Goal: Task Accomplishment & Management: Use online tool/utility

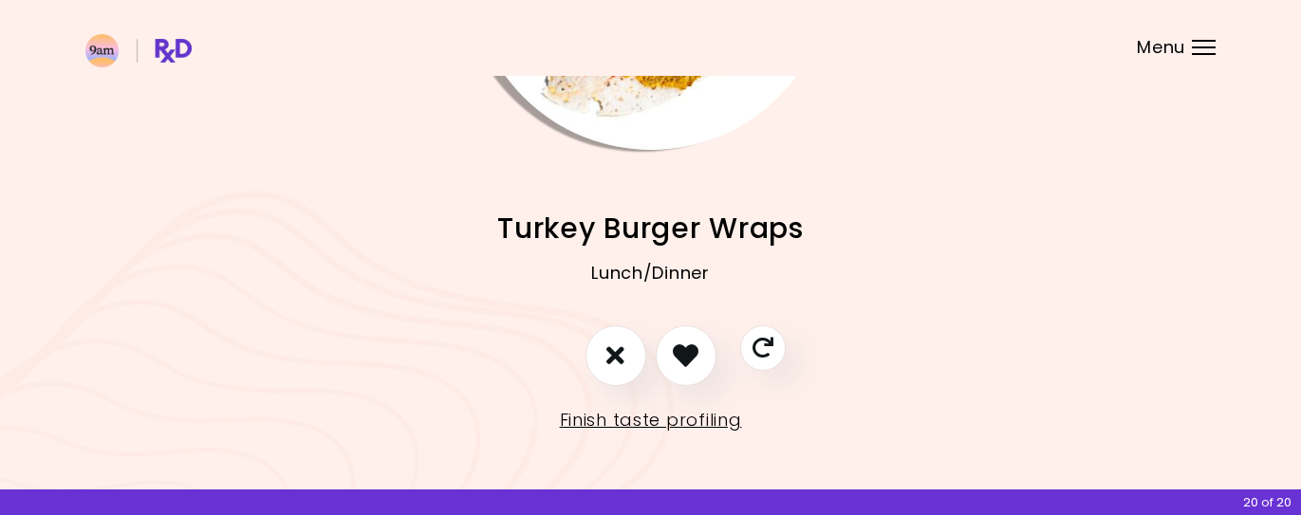
scroll to position [290, 0]
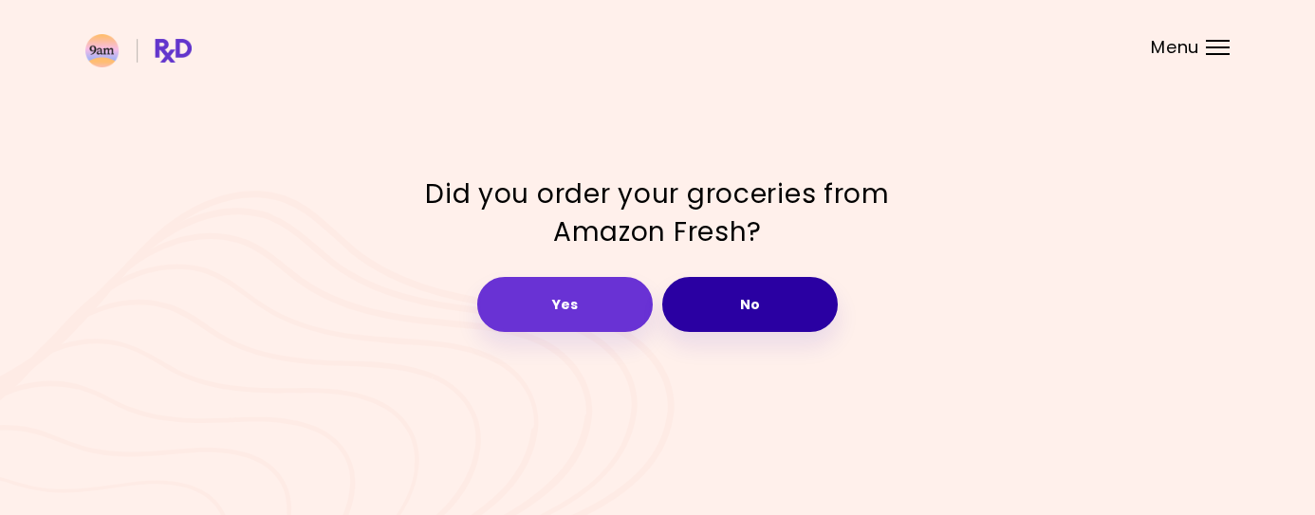
click at [754, 290] on button "No" at bounding box center [750, 304] width 176 height 55
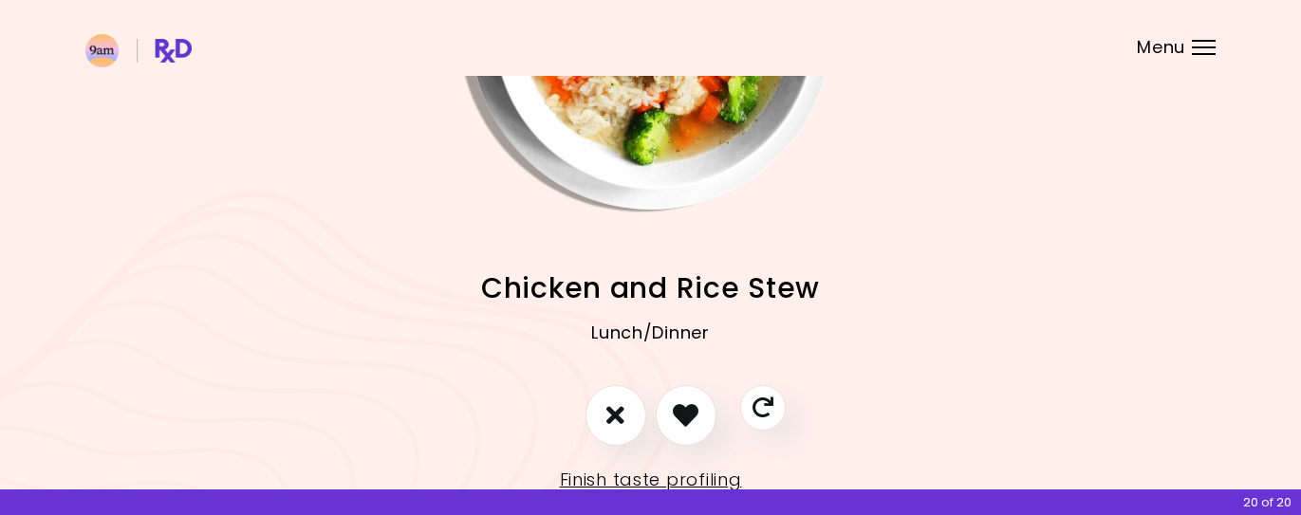
scroll to position [201, 0]
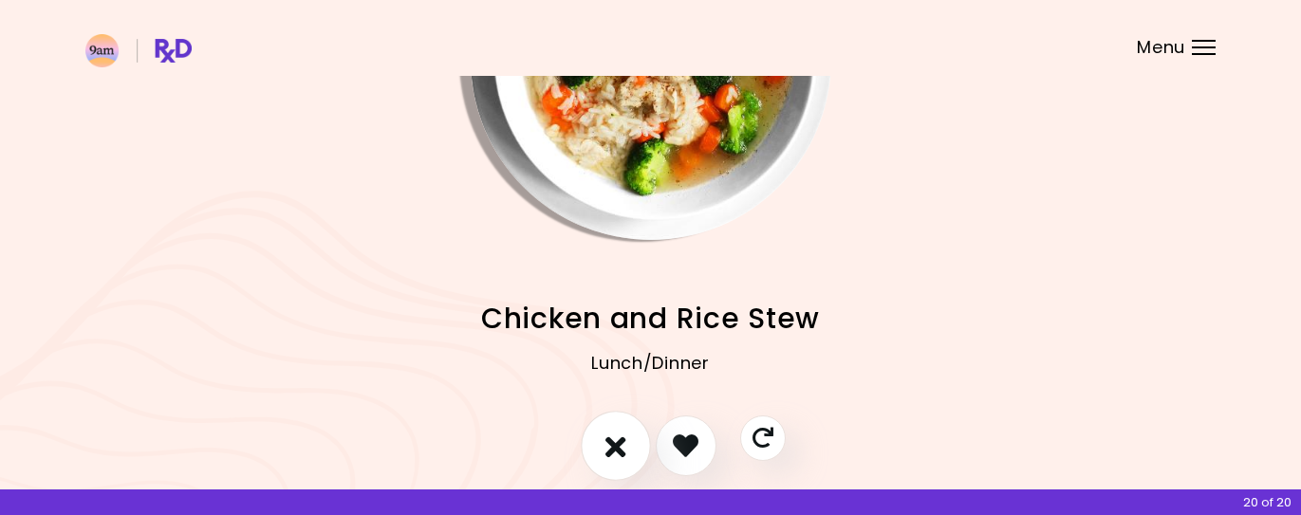
click at [619, 443] on icon "I don't like this recipe" at bounding box center [615, 445] width 21 height 29
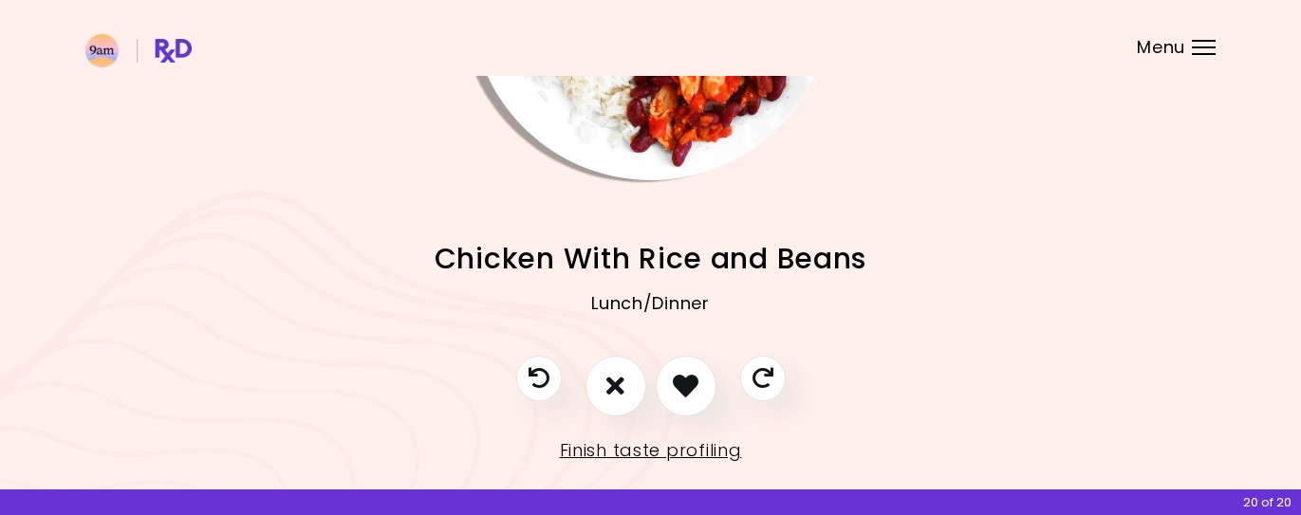
scroll to position [291, 0]
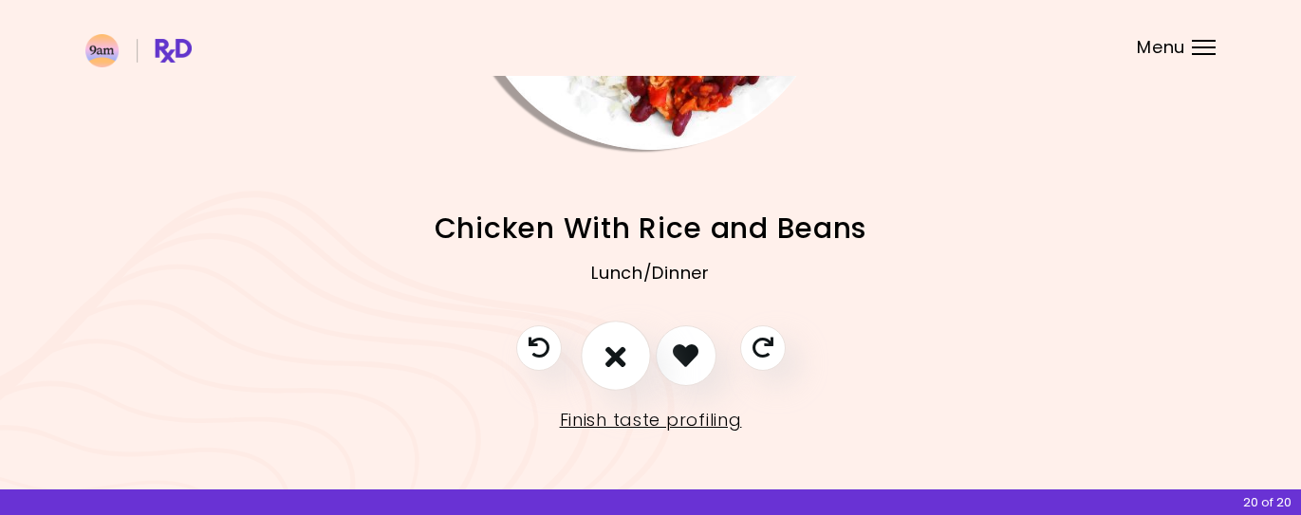
click at [611, 342] on icon "I don't like this recipe" at bounding box center [615, 355] width 21 height 29
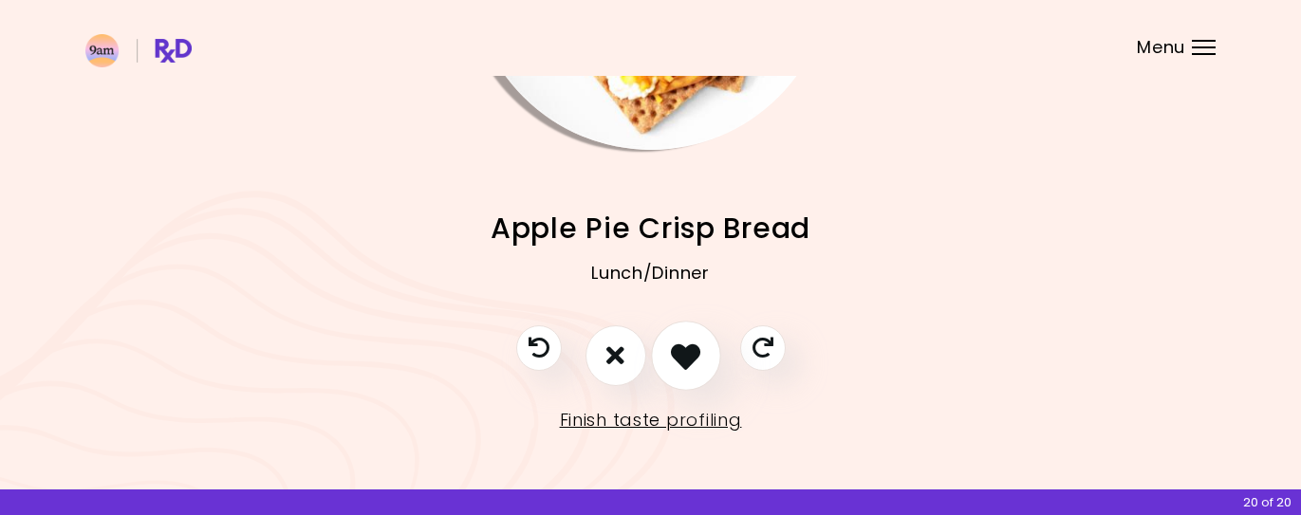
click at [693, 353] on icon "I like this recipe" at bounding box center [685, 355] width 29 height 29
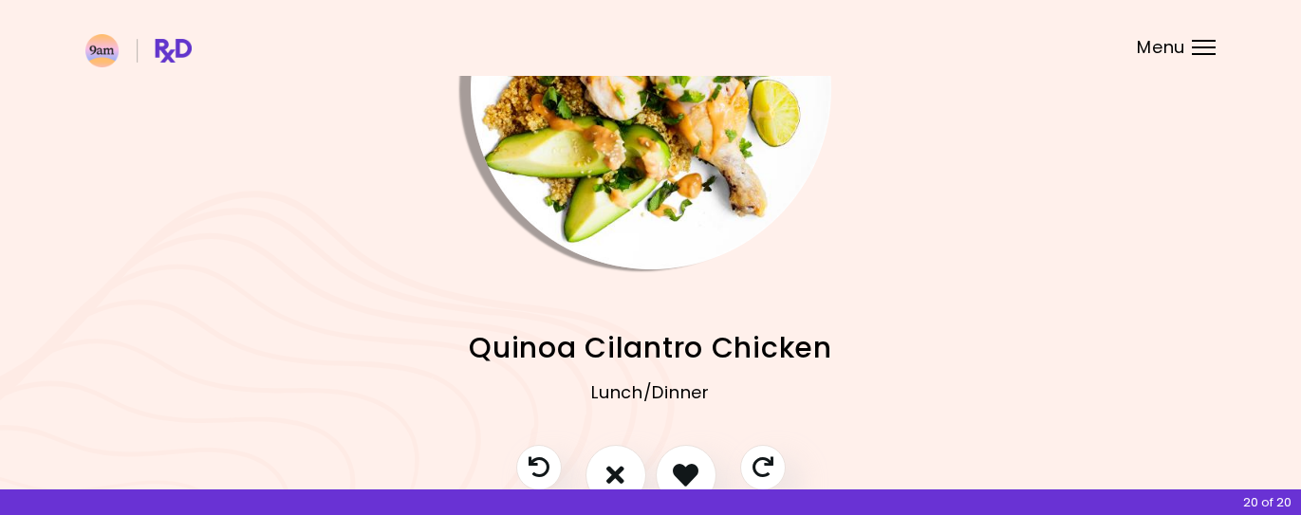
scroll to position [177, 0]
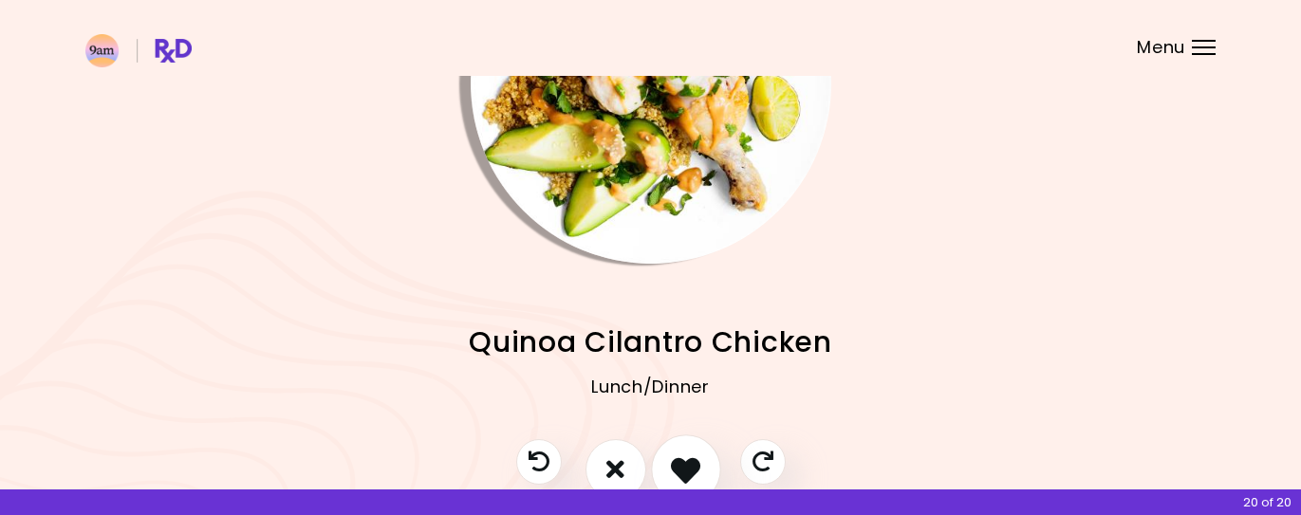
click at [689, 454] on icon "I like this recipe" at bounding box center [685, 468] width 29 height 29
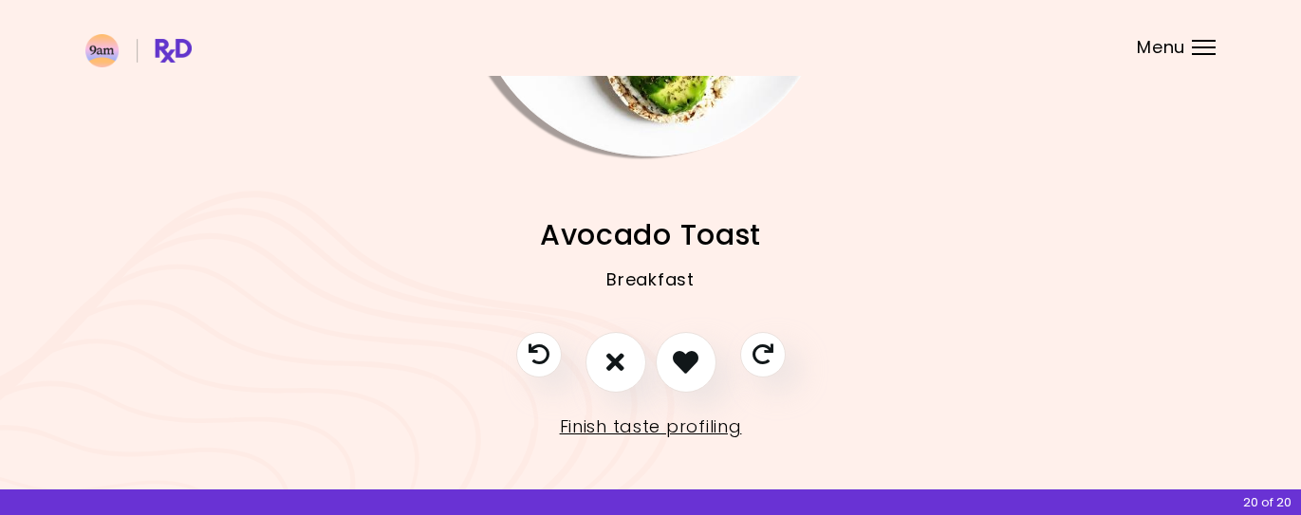
scroll to position [291, 0]
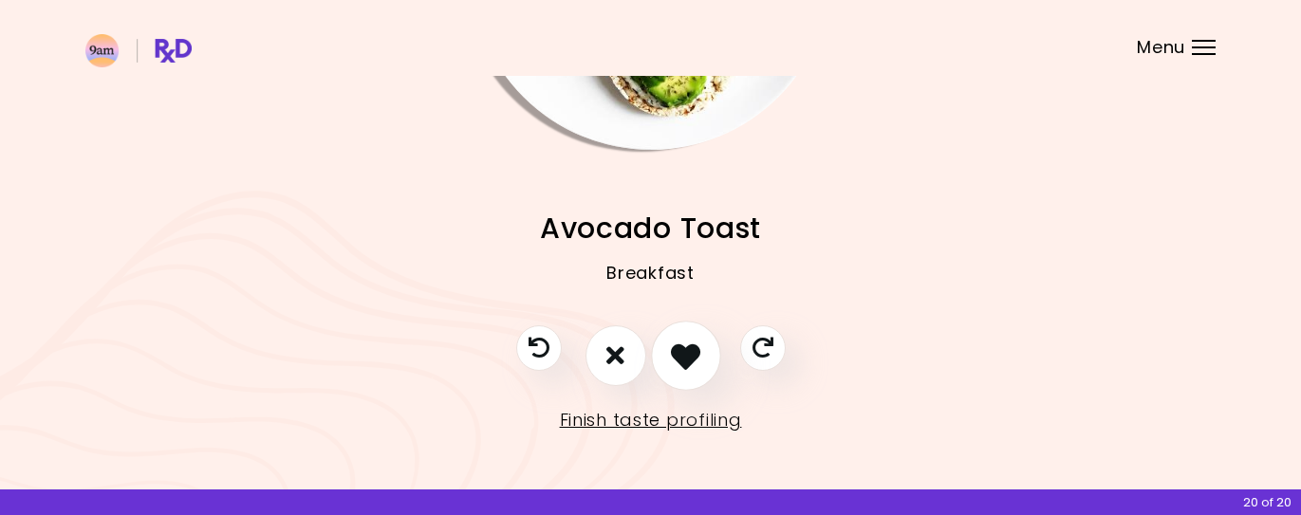
click at [672, 356] on icon "I like this recipe" at bounding box center [685, 355] width 29 height 29
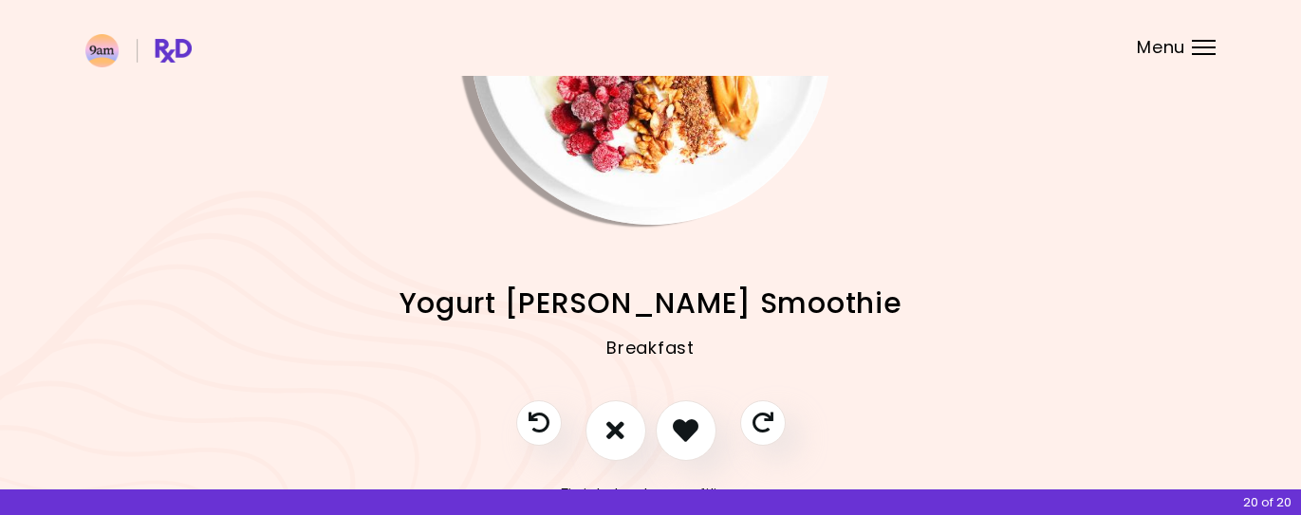
scroll to position [236, 0]
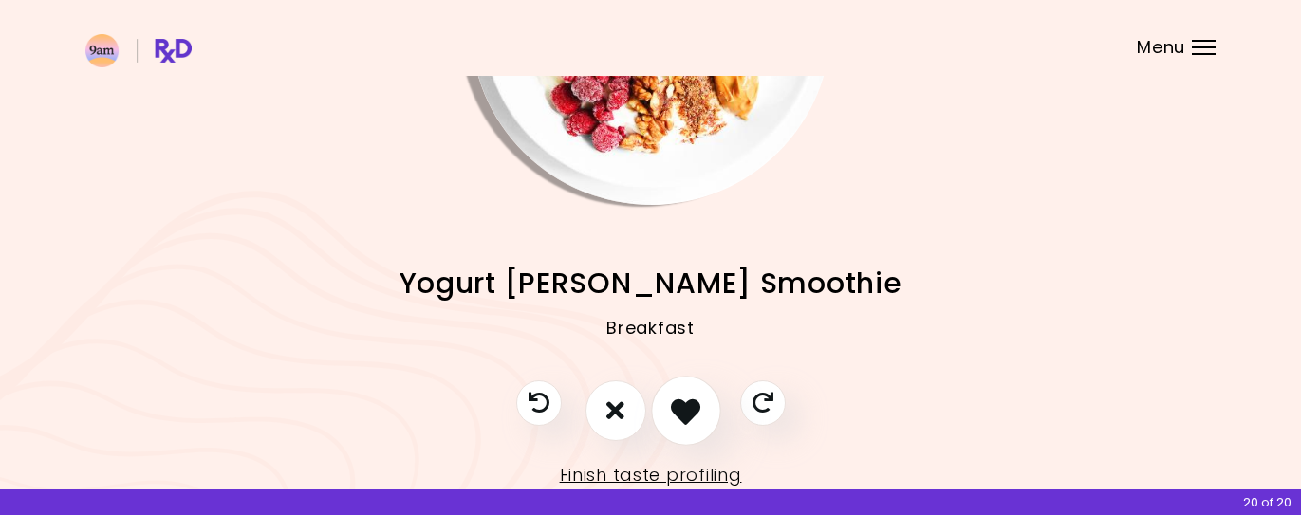
click at [683, 413] on icon "I like this recipe" at bounding box center [685, 410] width 29 height 29
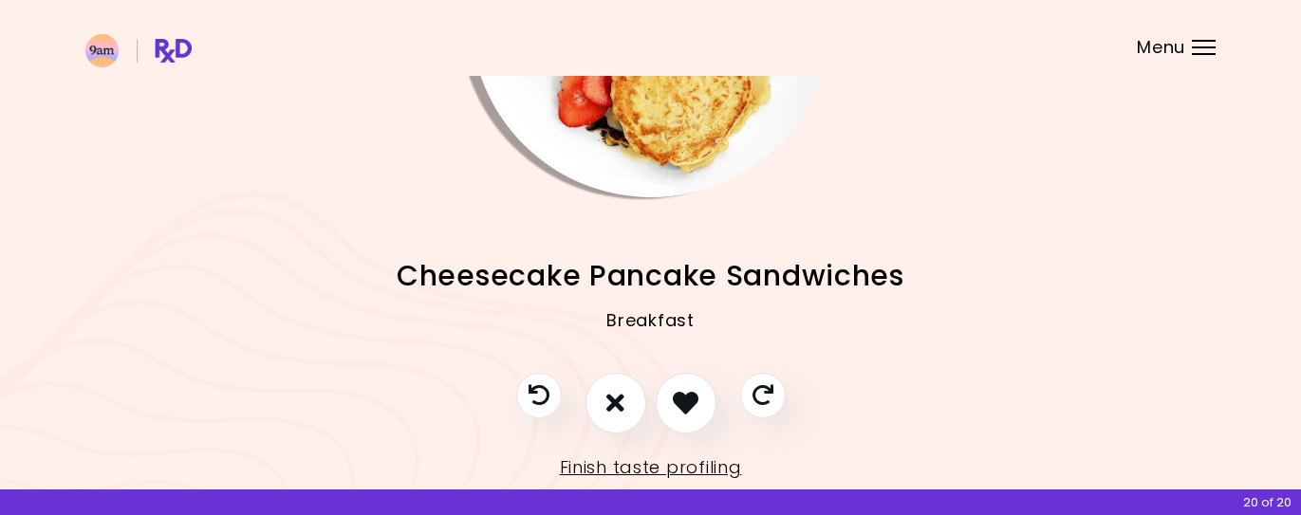
scroll to position [251, 0]
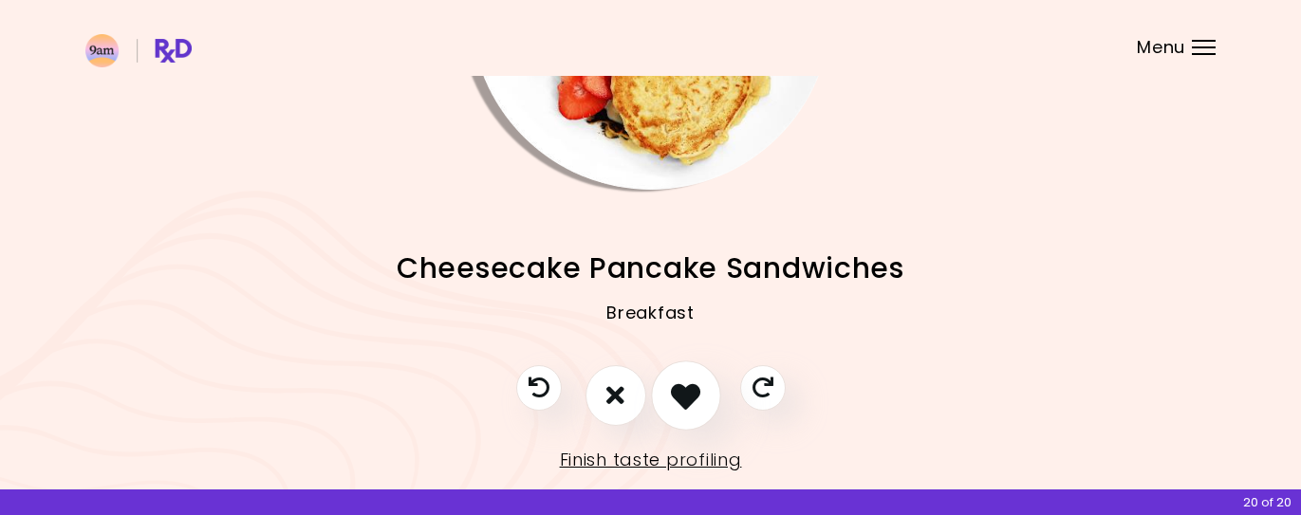
click at [678, 398] on icon "I like this recipe" at bounding box center [685, 394] width 29 height 29
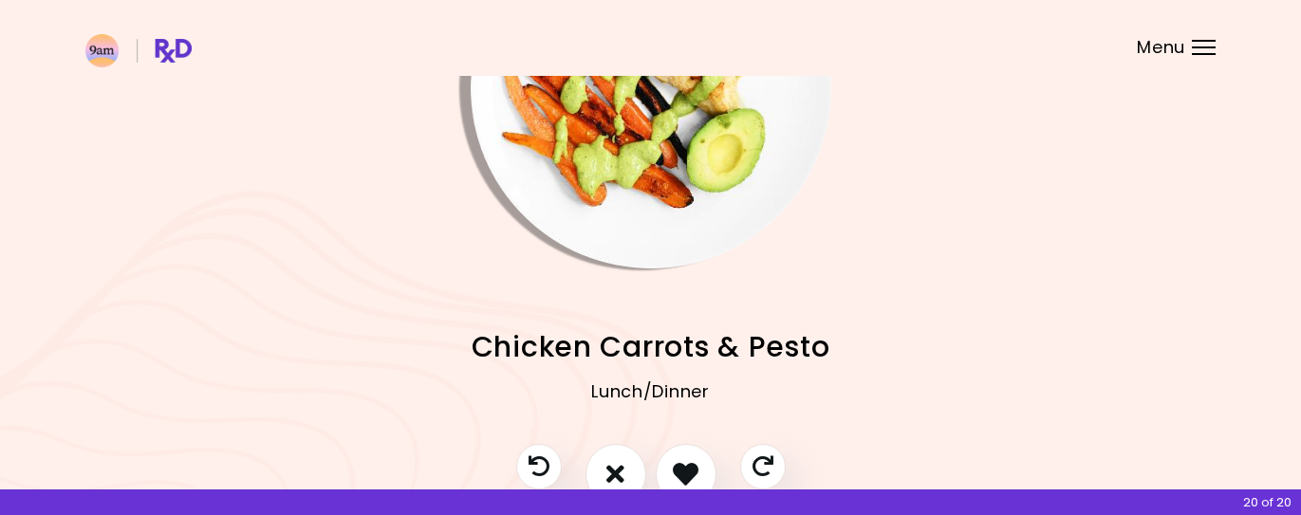
scroll to position [176, 0]
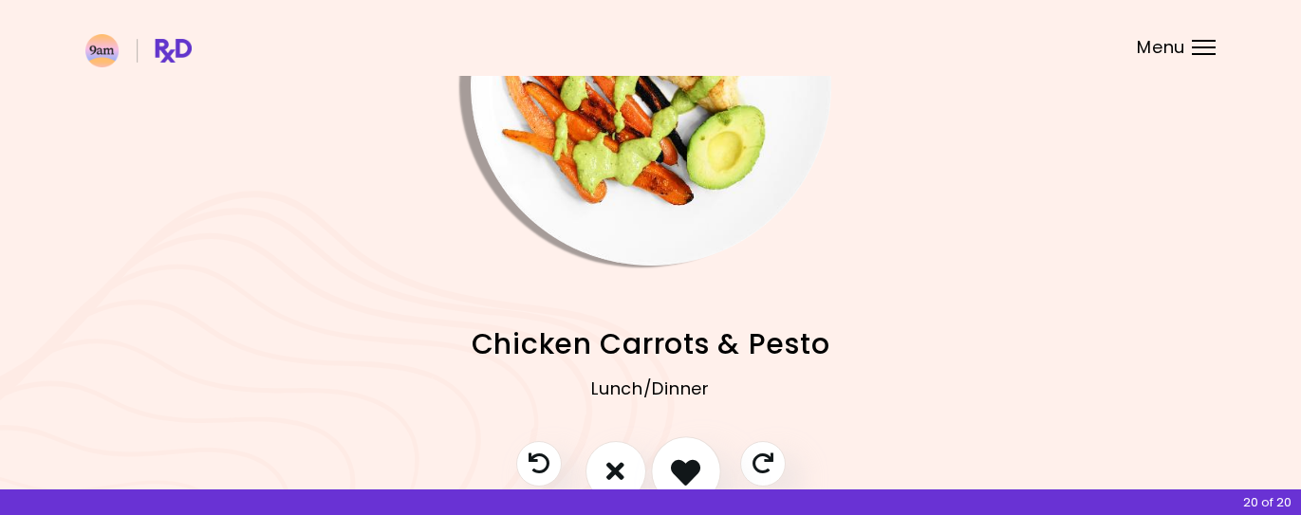
click at [698, 476] on icon "I like this recipe" at bounding box center [685, 470] width 29 height 29
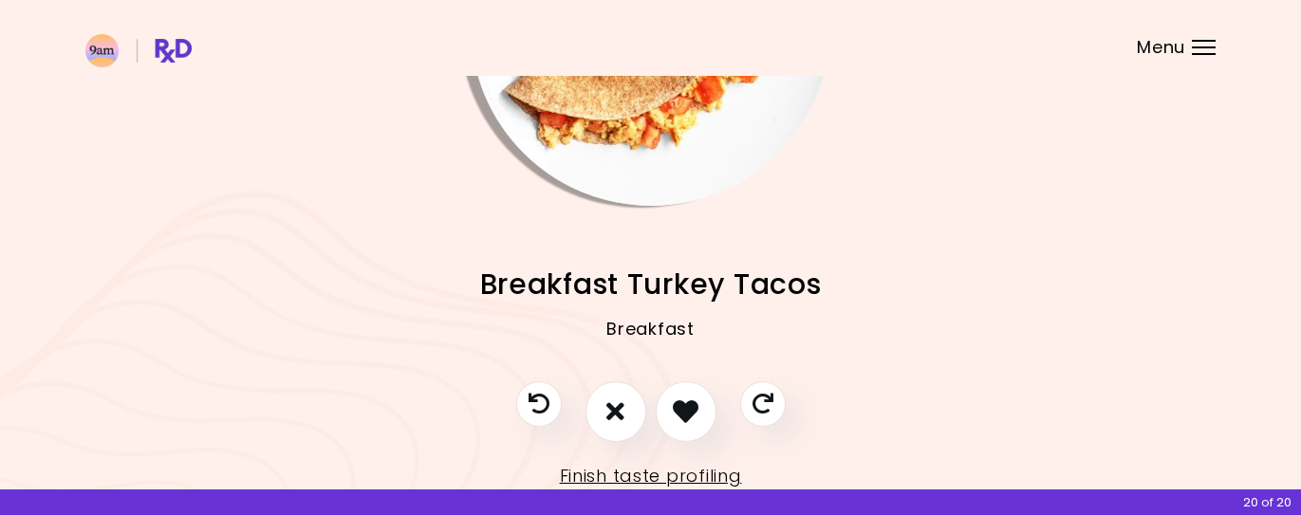
scroll to position [238, 0]
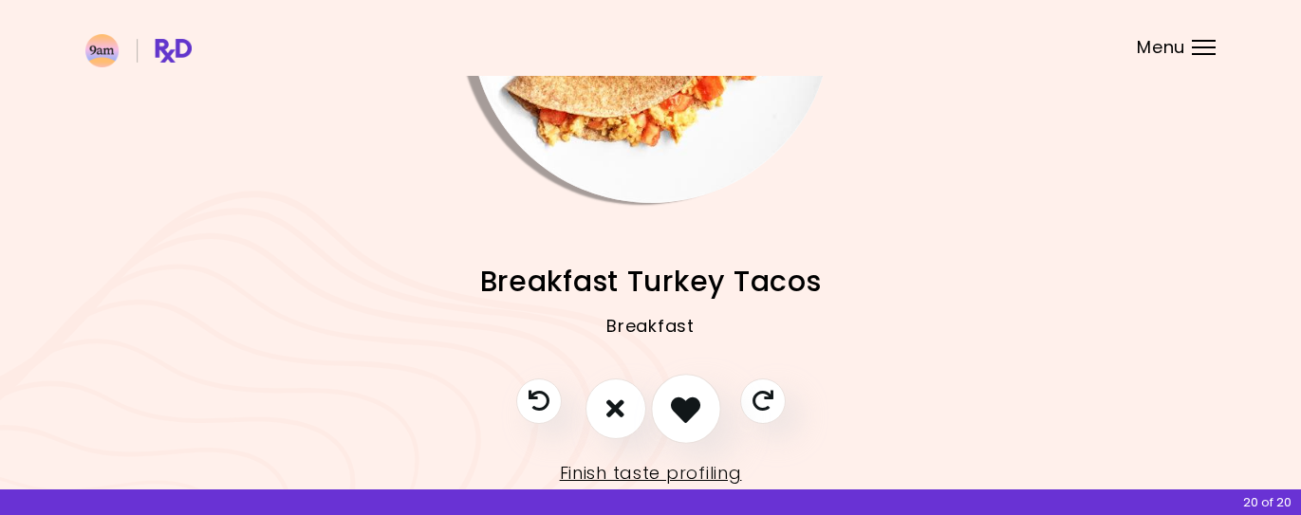
click at [694, 416] on icon "I like this recipe" at bounding box center [685, 408] width 29 height 29
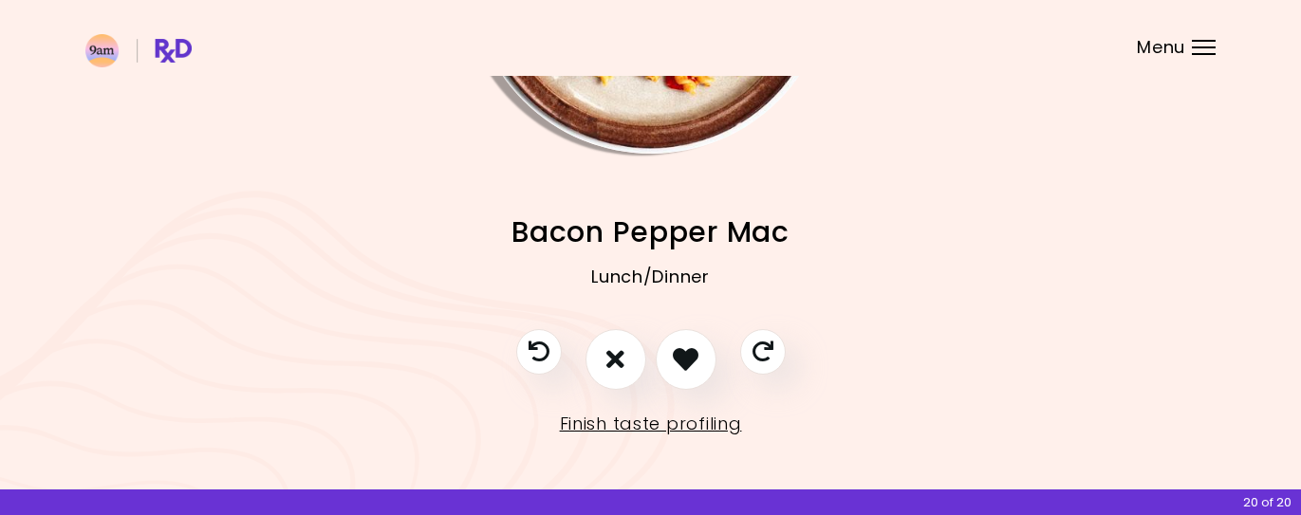
scroll to position [291, 0]
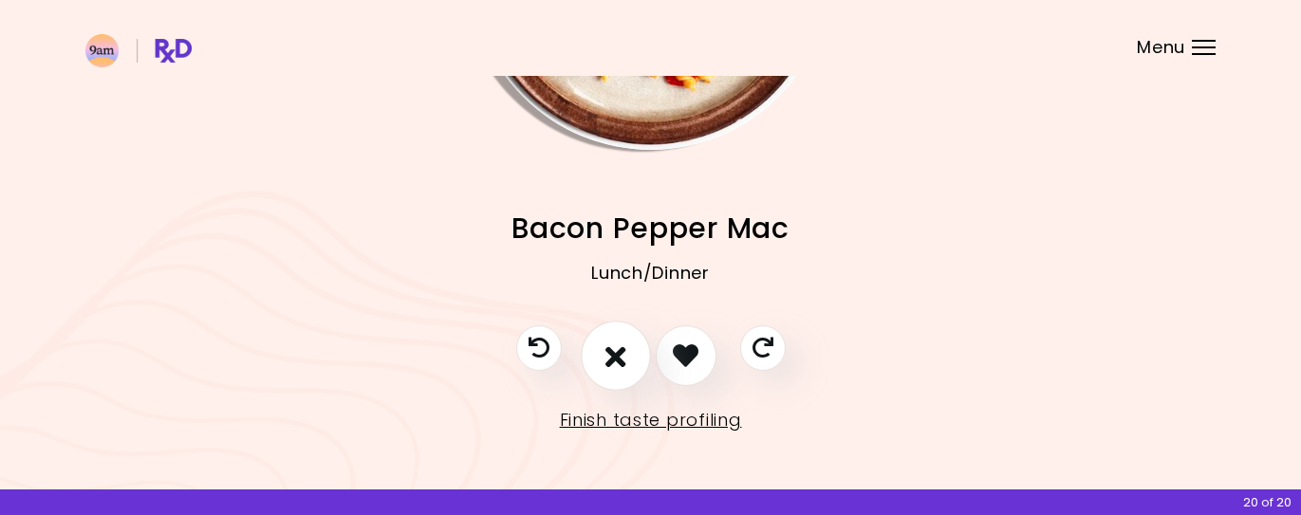
click at [618, 353] on icon "I don't like this recipe" at bounding box center [615, 355] width 21 height 29
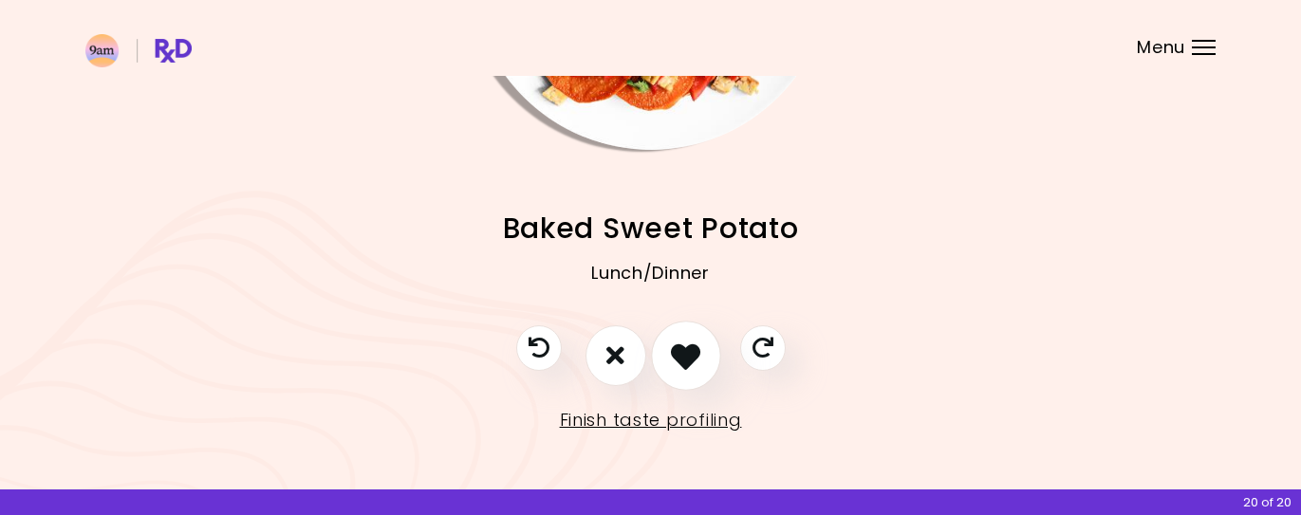
click at [696, 346] on icon "I like this recipe" at bounding box center [685, 355] width 29 height 29
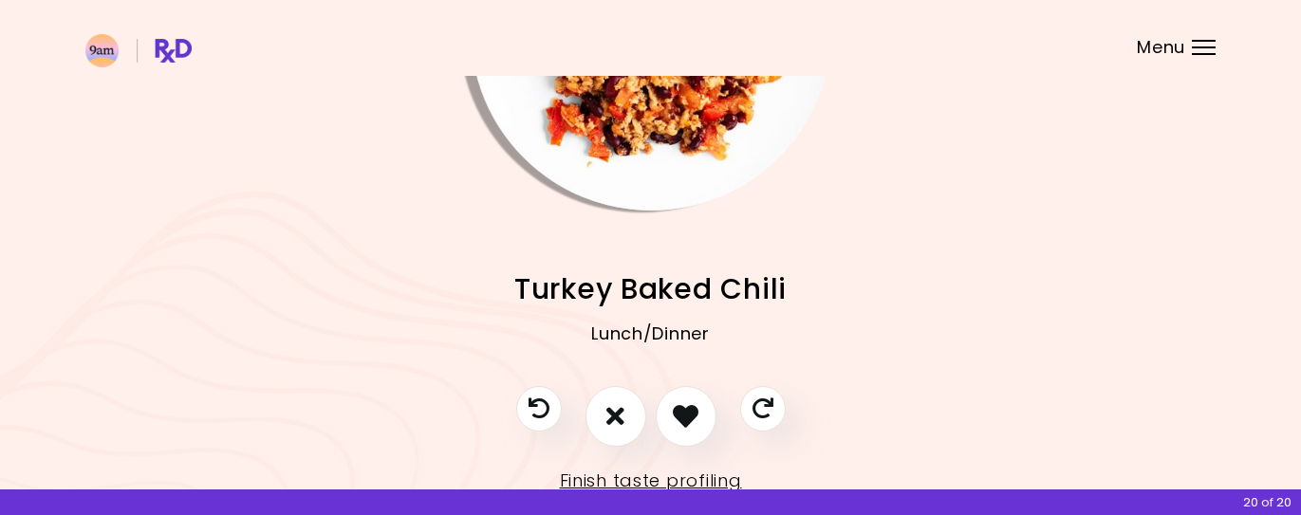
scroll to position [233, 0]
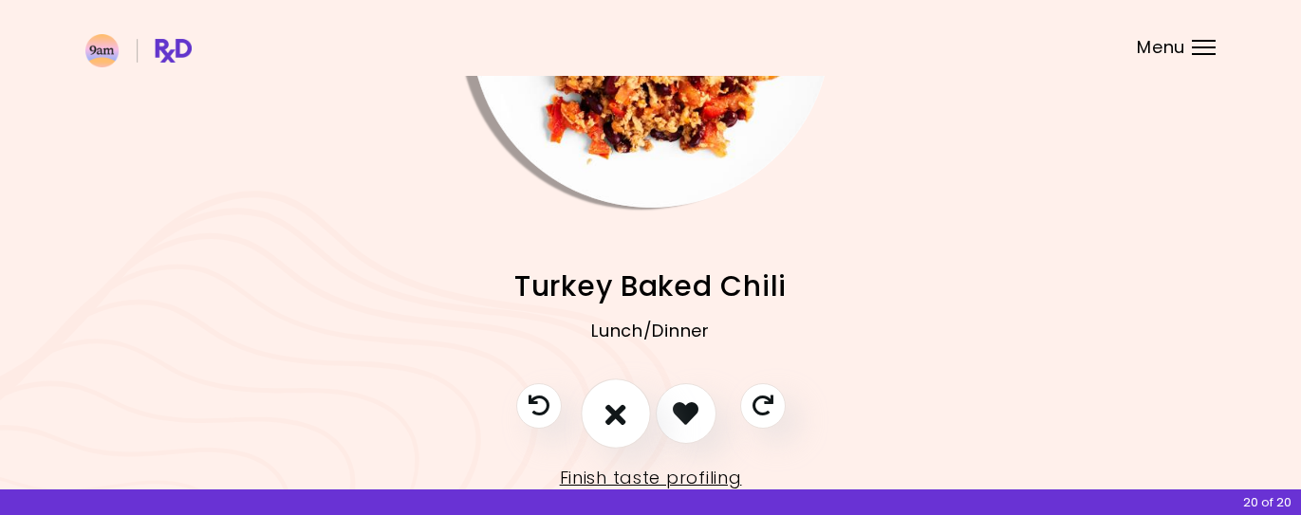
click at [606, 411] on icon "I don't like this recipe" at bounding box center [615, 412] width 21 height 29
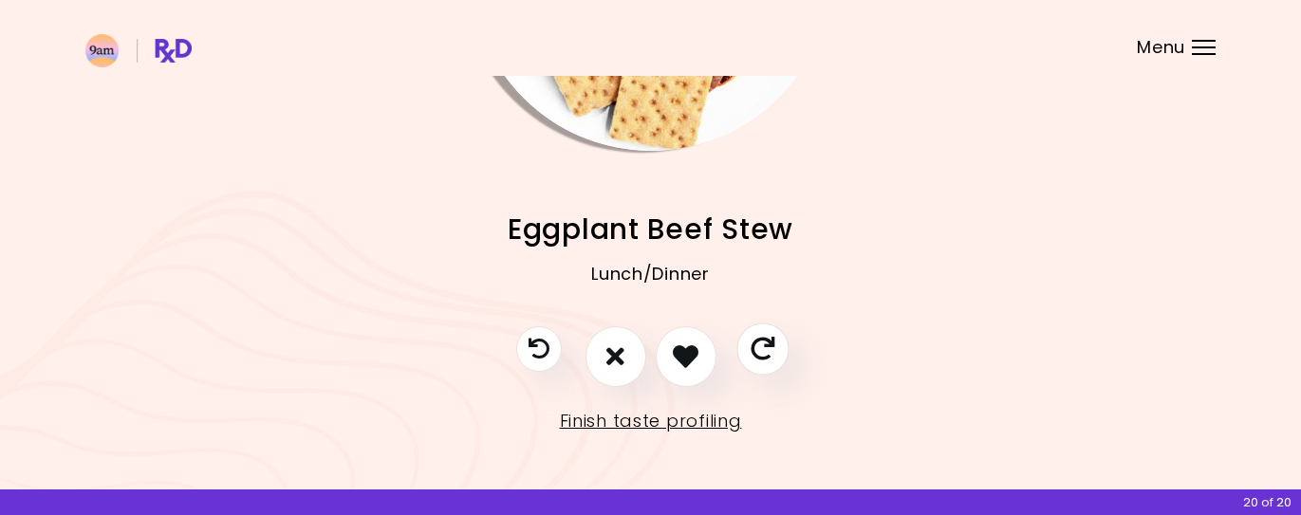
scroll to position [291, 0]
click at [694, 350] on icon "I like this recipe" at bounding box center [685, 355] width 29 height 29
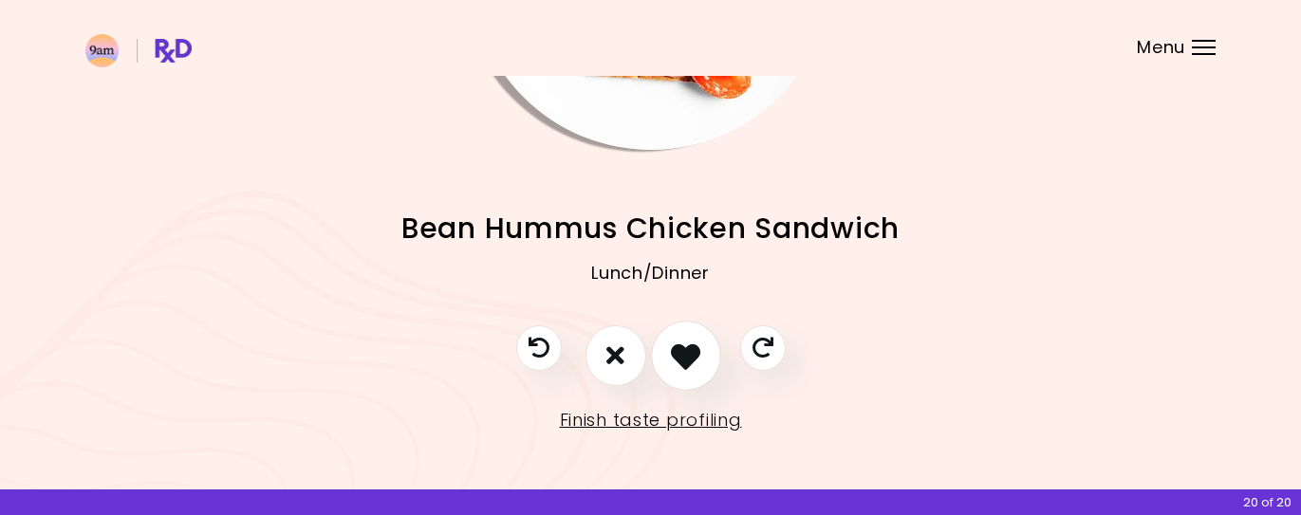
click at [684, 344] on icon "I like this recipe" at bounding box center [685, 355] width 29 height 29
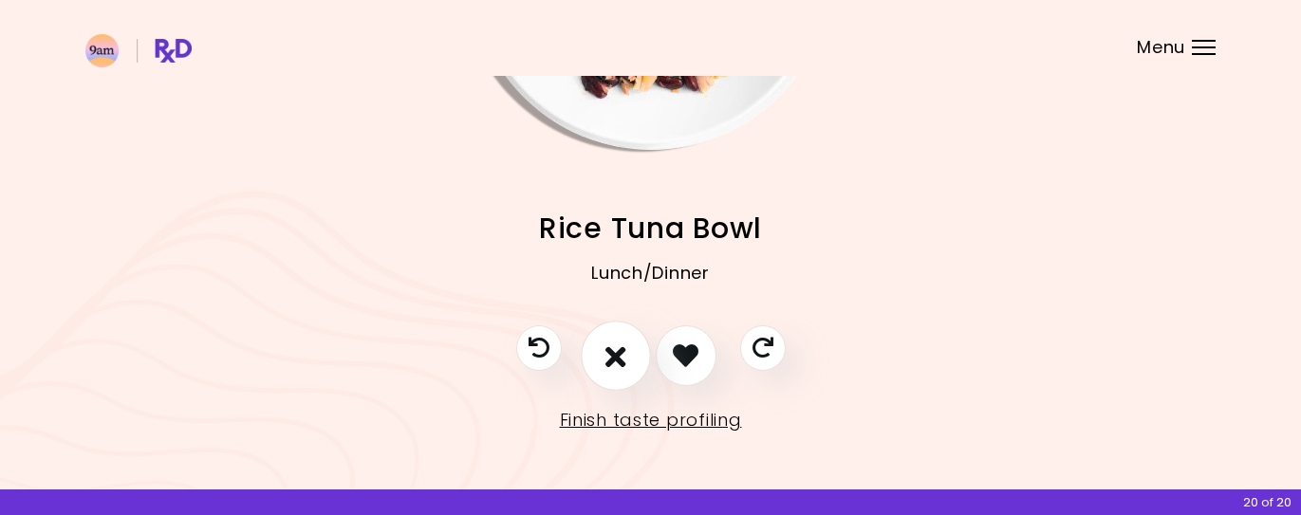
click at [605, 355] on icon "I don't like this recipe" at bounding box center [615, 355] width 21 height 29
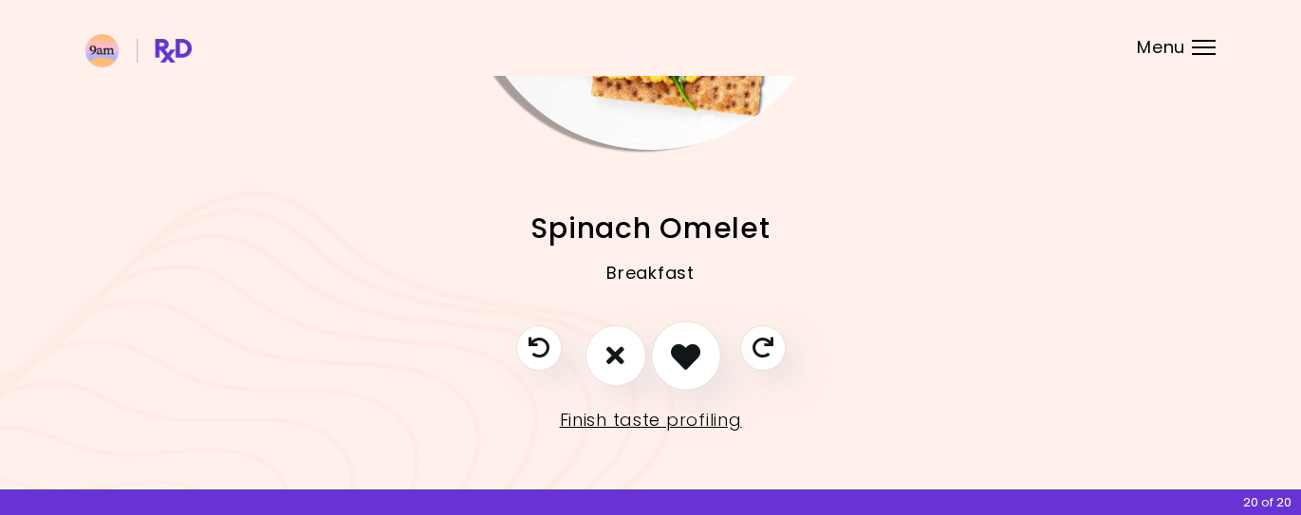
click at [675, 349] on icon "I like this recipe" at bounding box center [685, 355] width 29 height 29
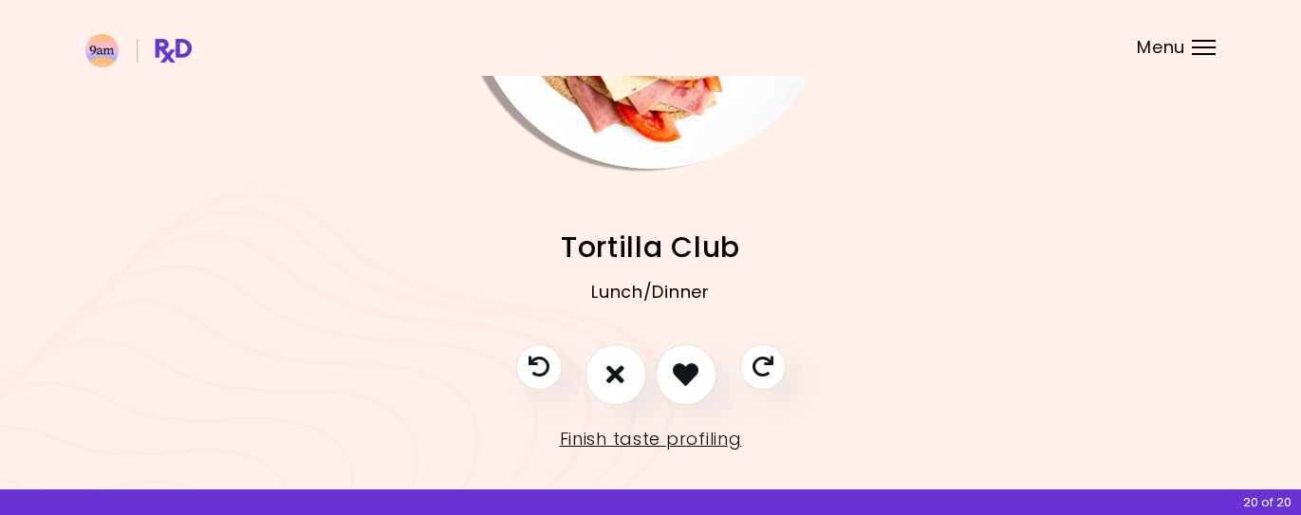
scroll to position [290, 0]
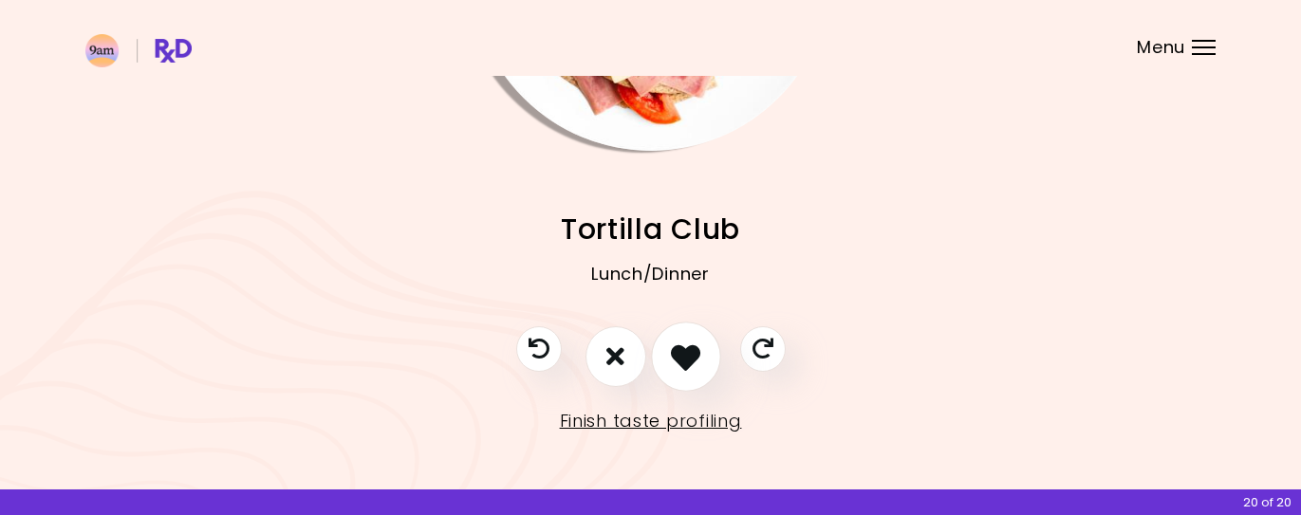
click at [693, 352] on icon "I like this recipe" at bounding box center [685, 356] width 29 height 29
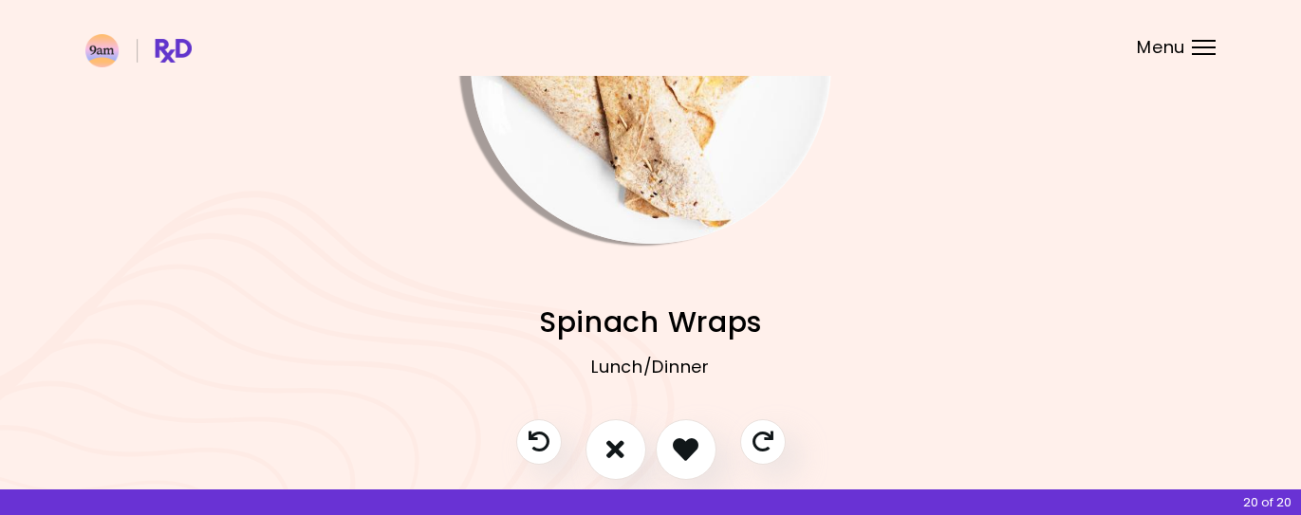
scroll to position [291, 0]
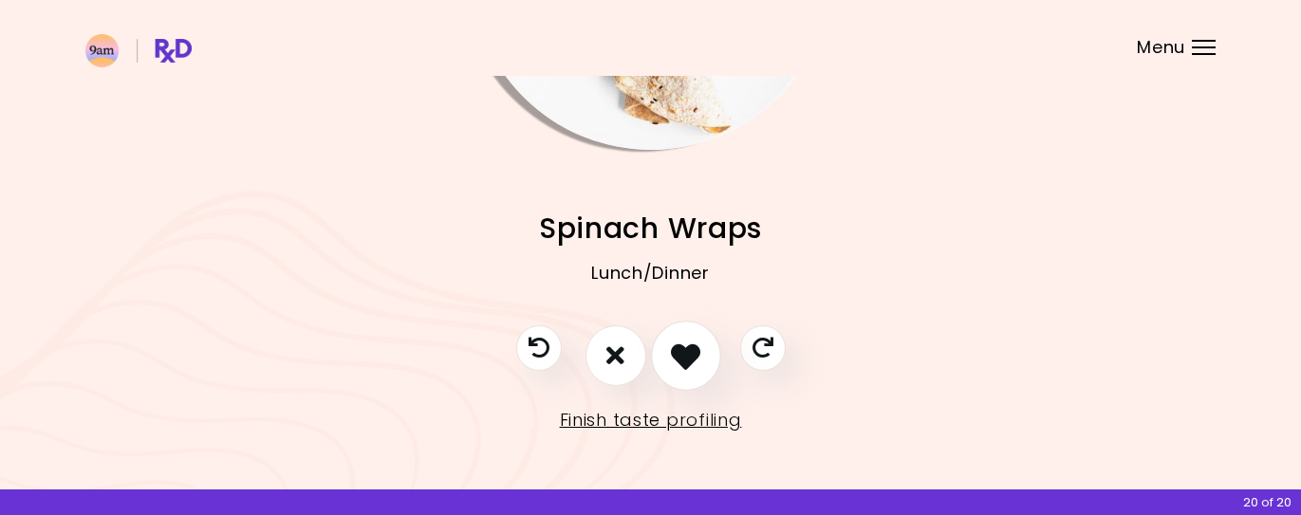
click at [694, 355] on icon "I like this recipe" at bounding box center [685, 355] width 29 height 29
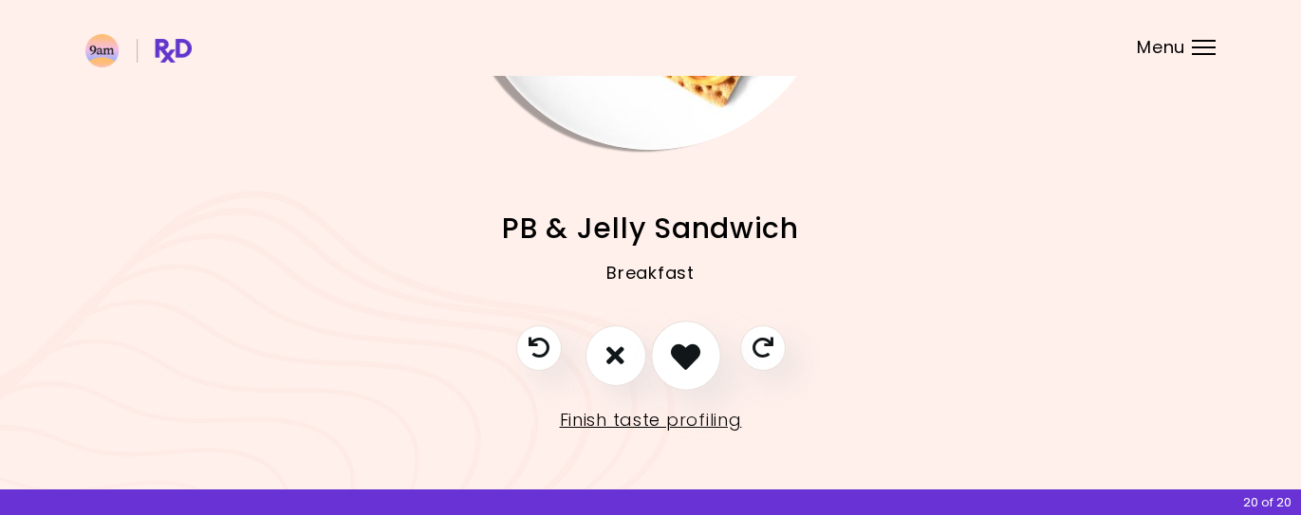
click at [687, 352] on icon "I like this recipe" at bounding box center [685, 355] width 29 height 29
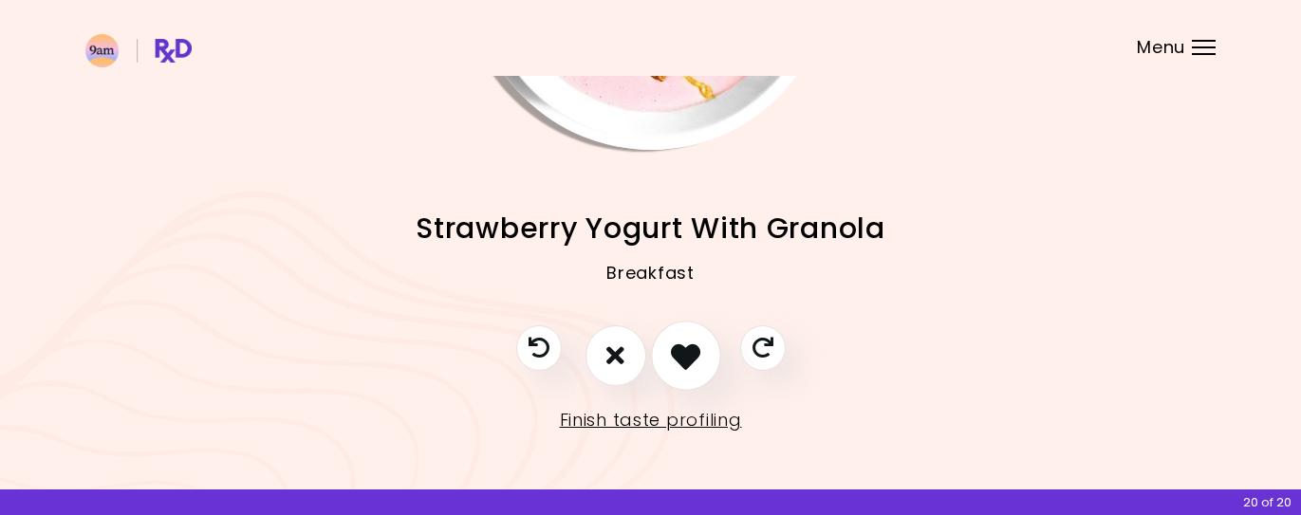
click at [672, 364] on icon "I like this recipe" at bounding box center [685, 355] width 29 height 29
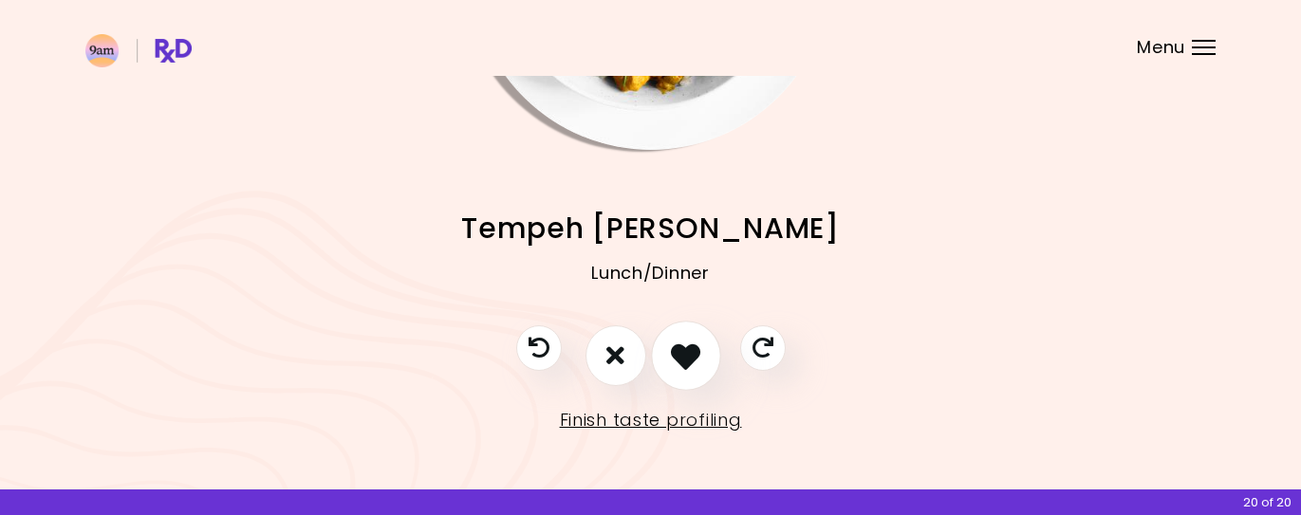
click at [692, 342] on icon "I like this recipe" at bounding box center [685, 355] width 29 height 29
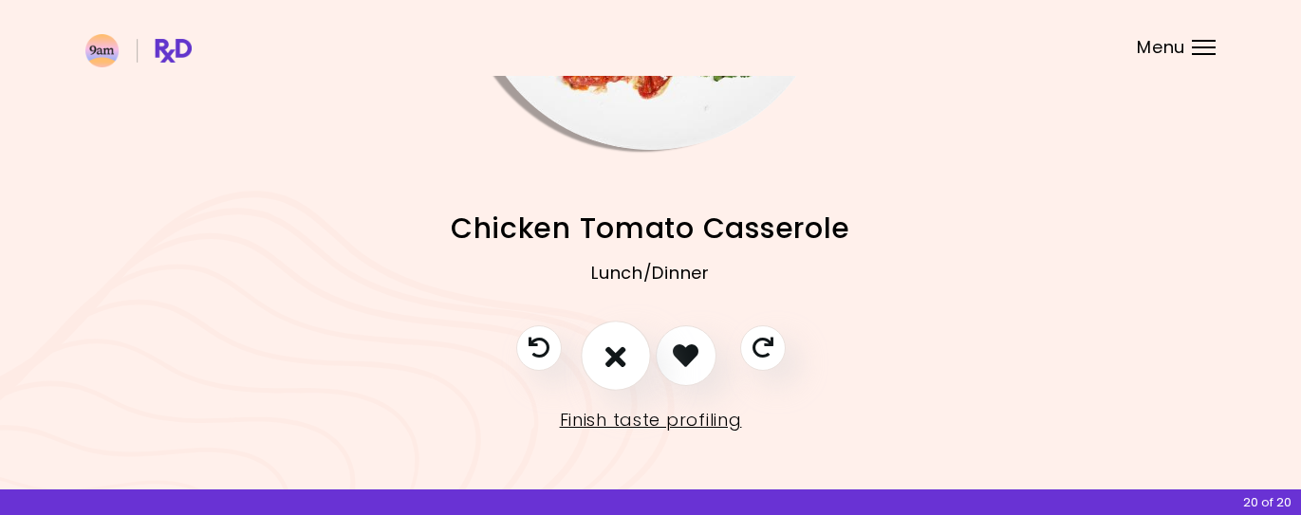
click at [602, 369] on button "I don't like this recipe" at bounding box center [616, 356] width 70 height 70
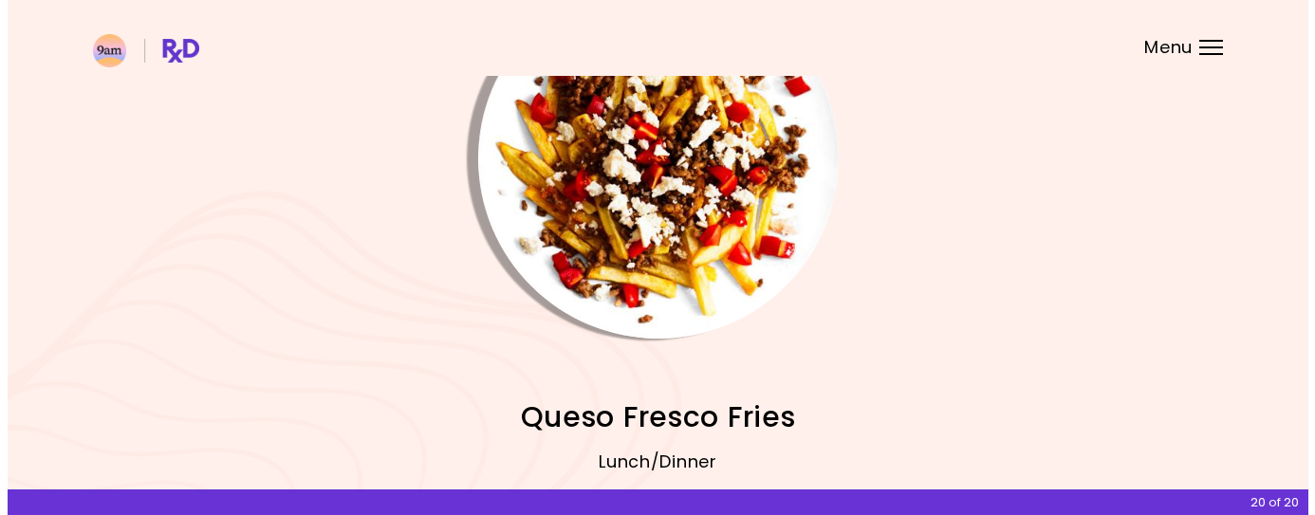
scroll to position [208, 0]
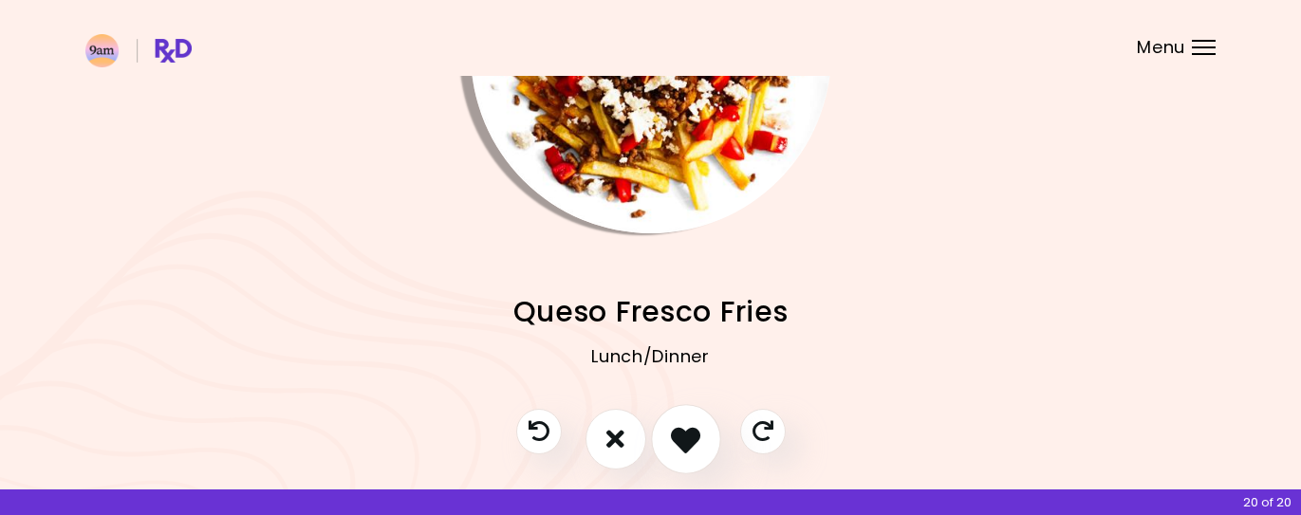
click at [675, 433] on icon "I like this recipe" at bounding box center [685, 438] width 29 height 29
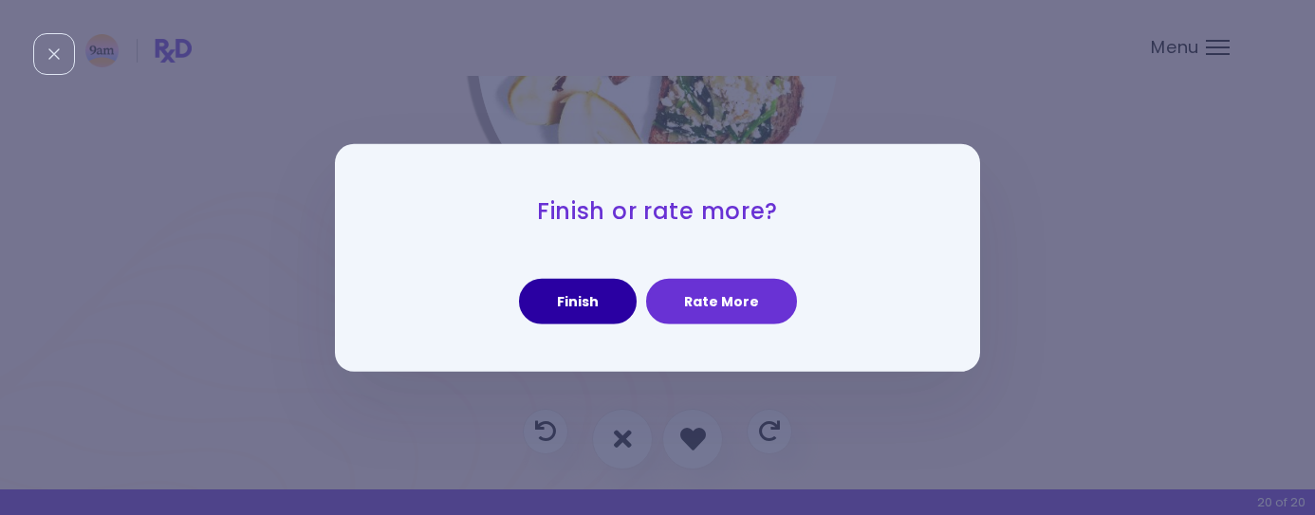
click at [603, 302] on button "Finish" at bounding box center [578, 302] width 118 height 46
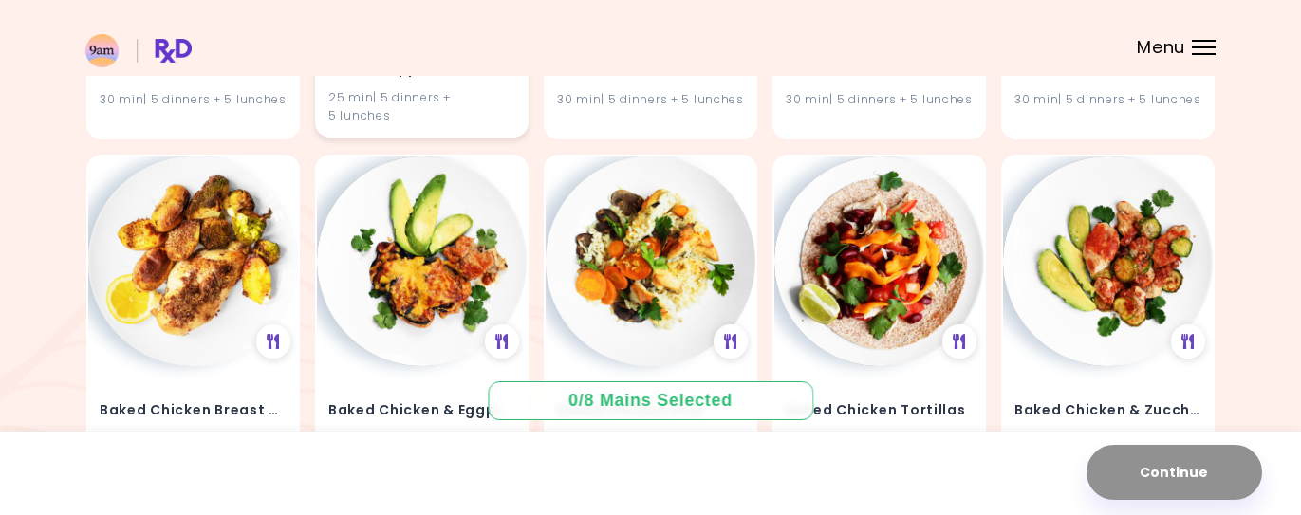
scroll to position [1168, 0]
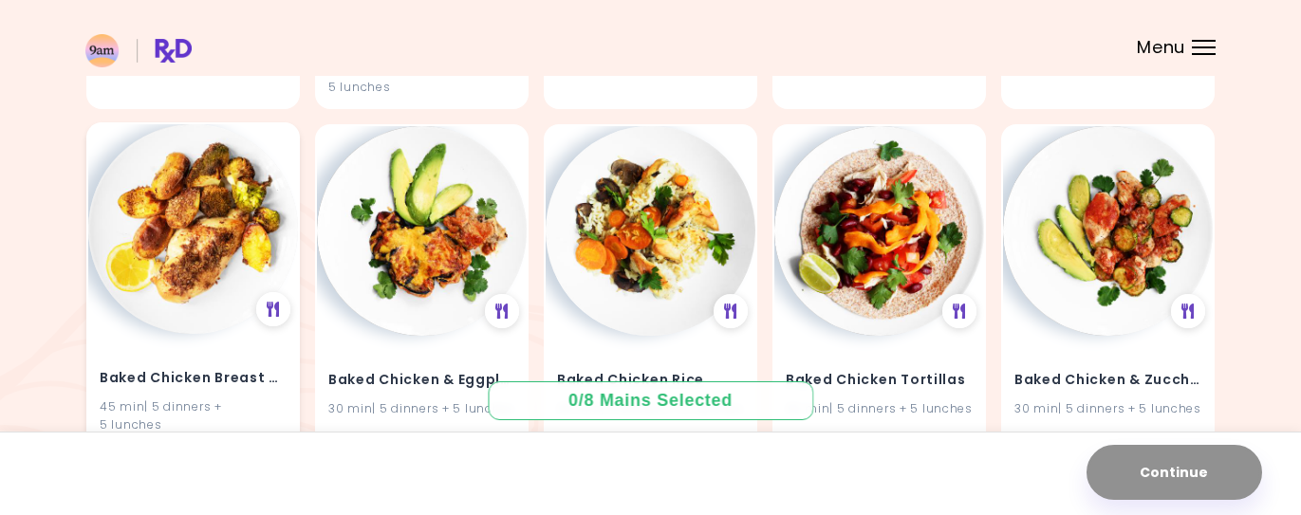
click at [195, 185] on img at bounding box center [193, 229] width 210 height 210
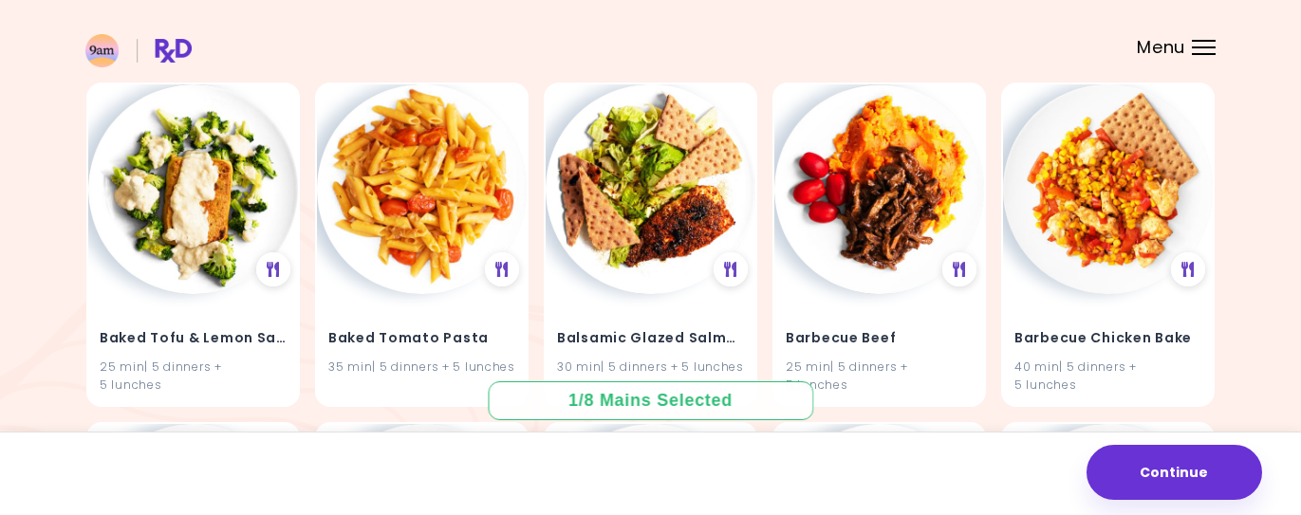
scroll to position [1869, 0]
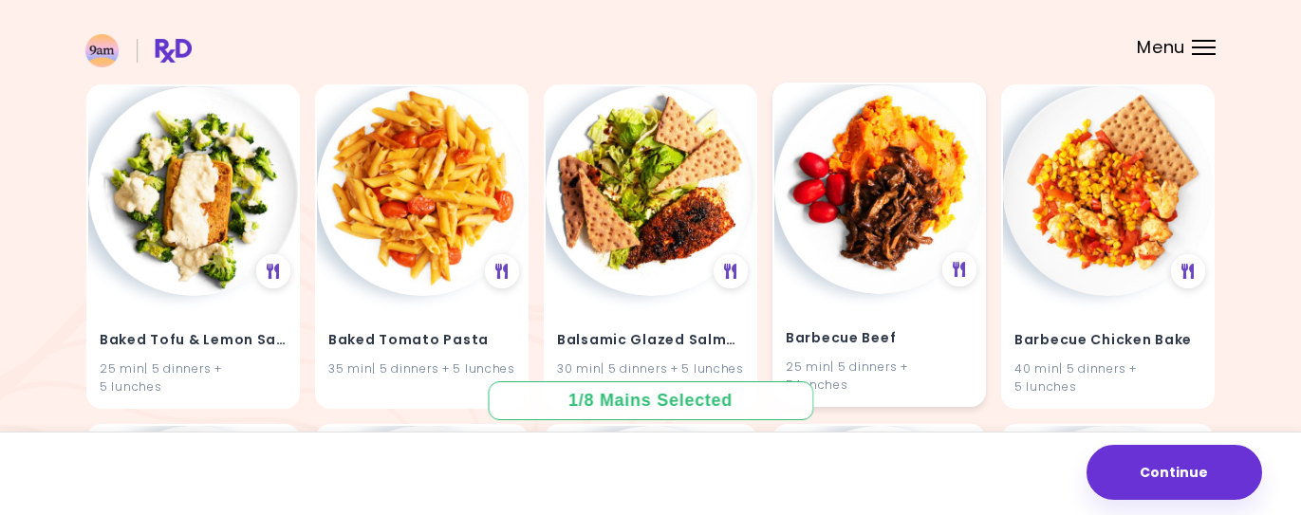
click at [884, 145] on img at bounding box center [879, 189] width 210 height 210
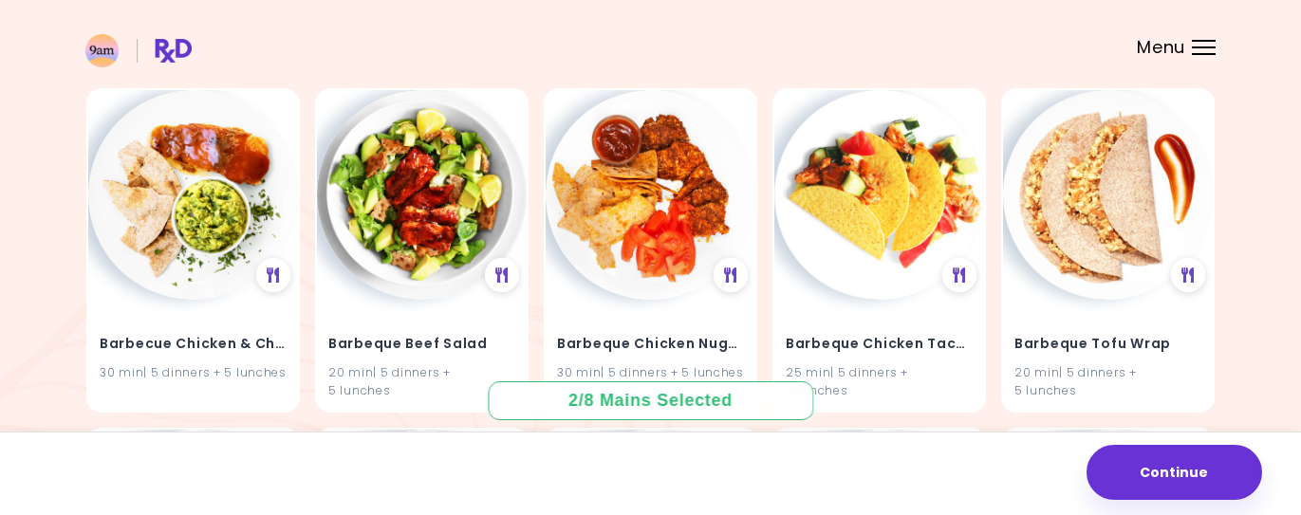
scroll to position [2203, 0]
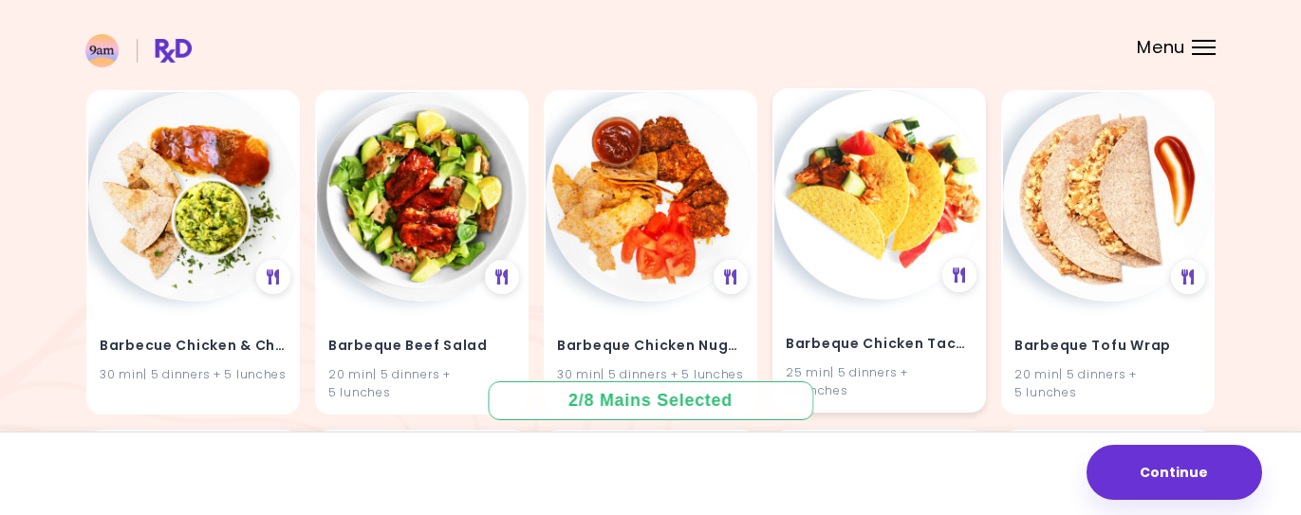
click at [888, 132] on img at bounding box center [879, 195] width 210 height 210
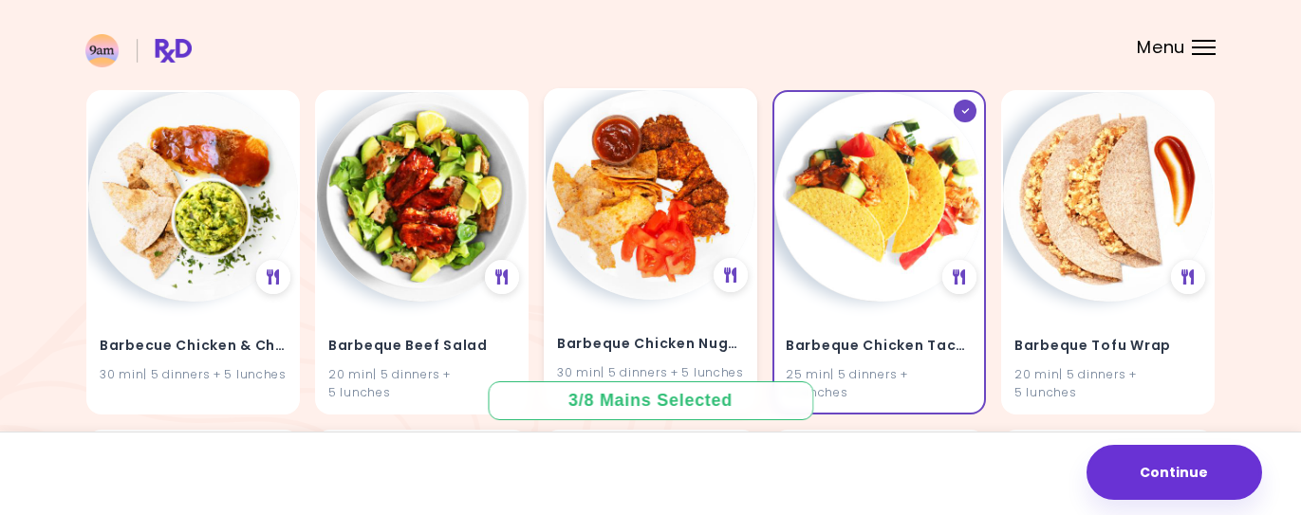
click at [659, 157] on img at bounding box center [651, 195] width 210 height 210
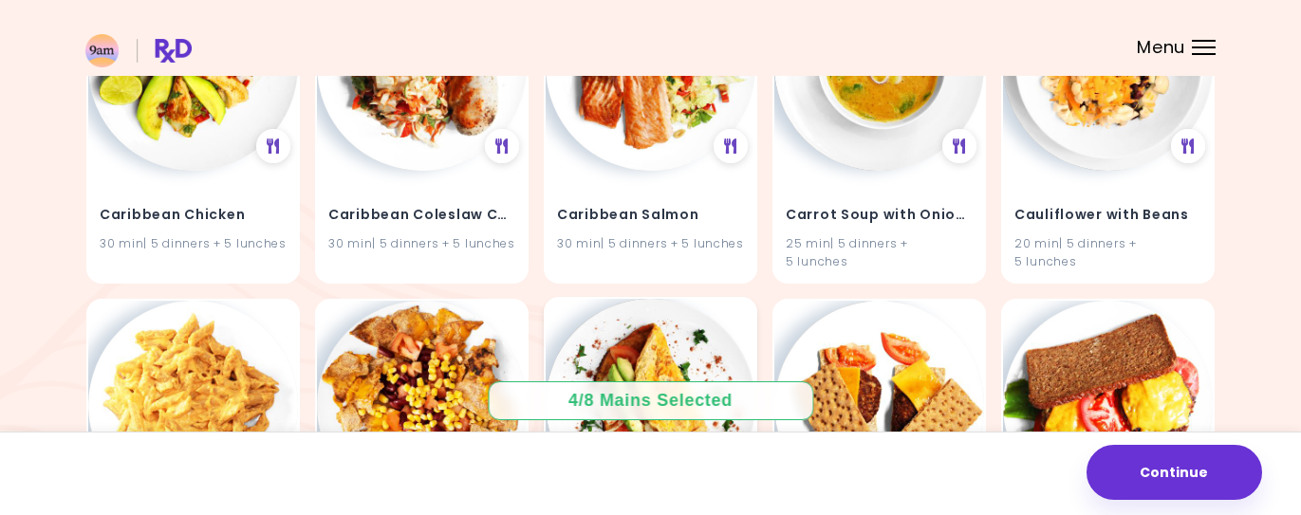
scroll to position [7719, 0]
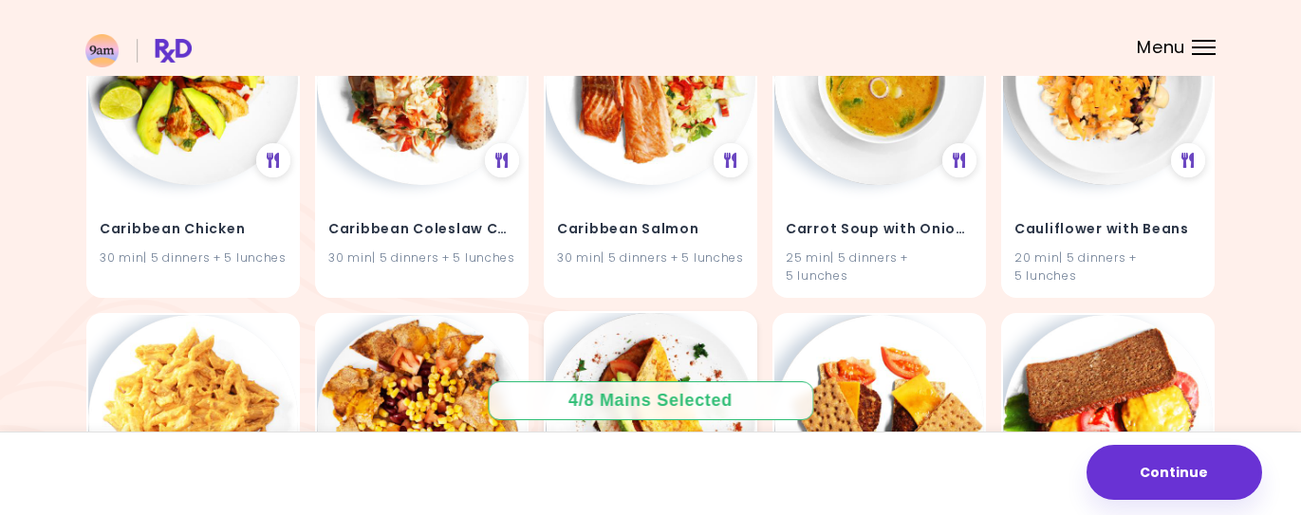
click at [648, 313] on img at bounding box center [651, 418] width 210 height 210
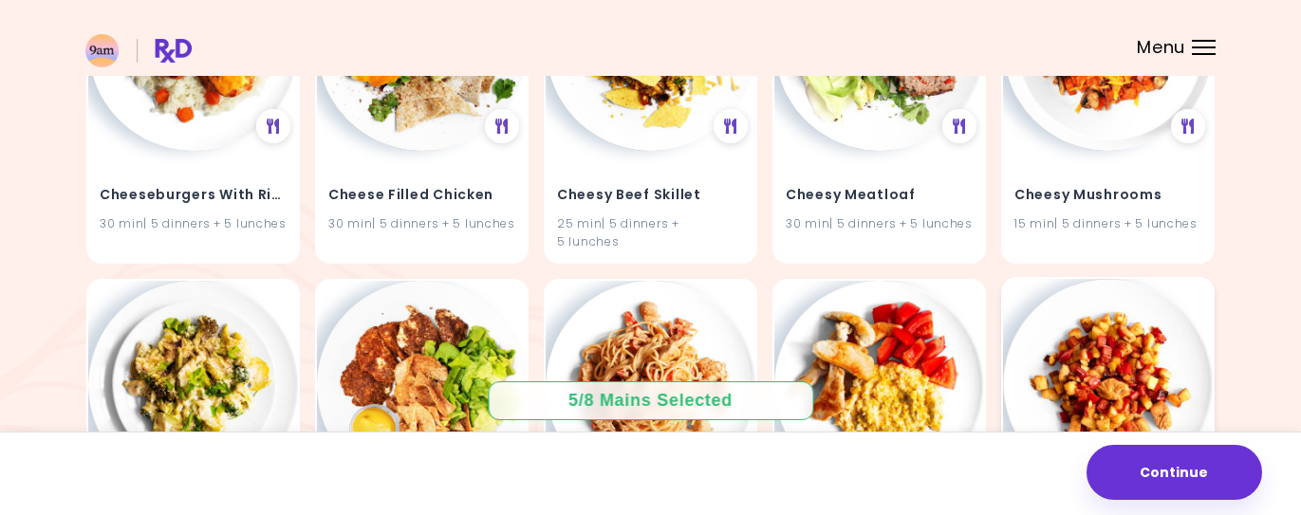
scroll to position [8396, 0]
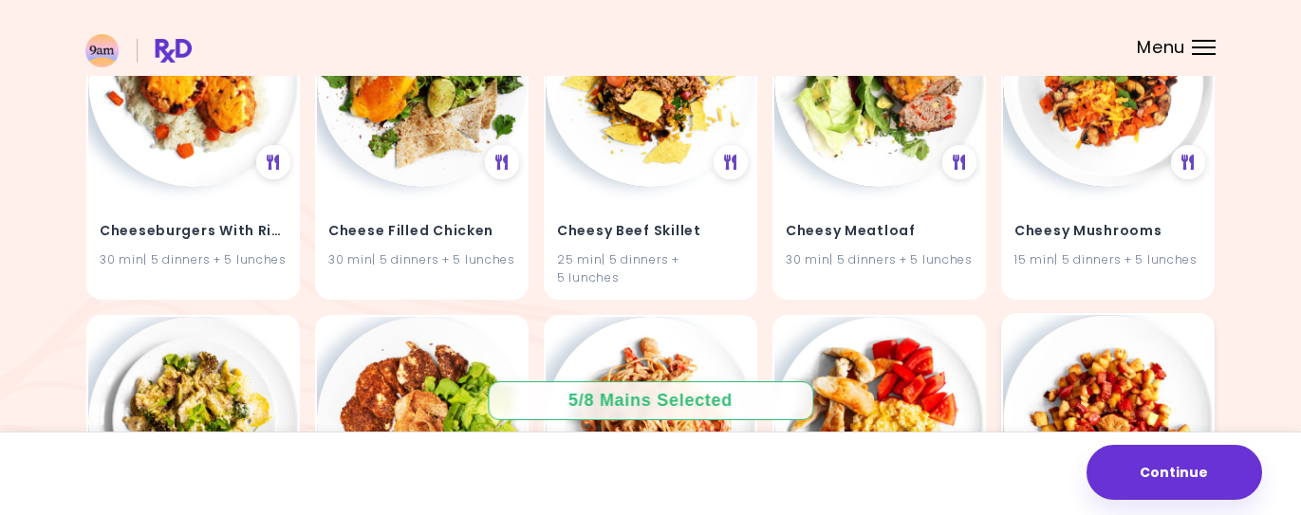
click at [1103, 315] on img at bounding box center [1108, 420] width 210 height 210
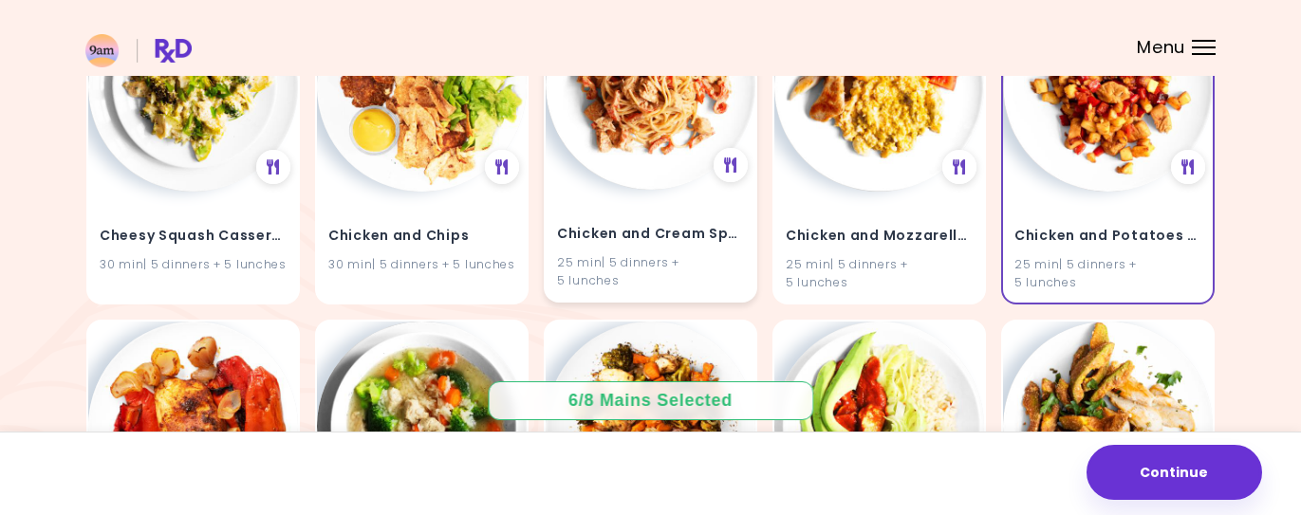
scroll to position [8730, 0]
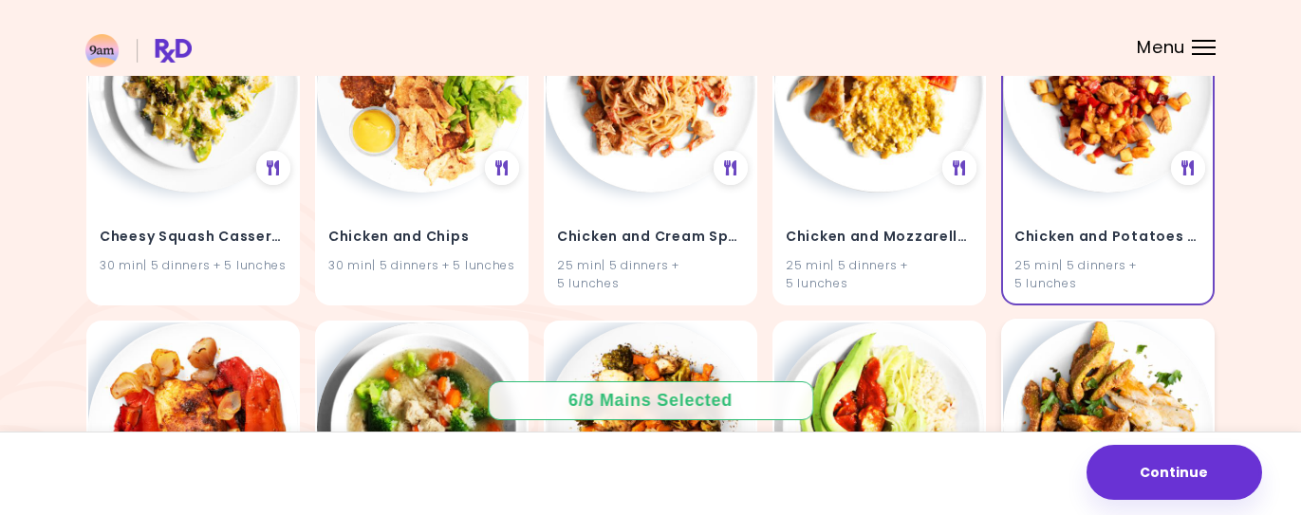
click at [1097, 321] on img at bounding box center [1108, 426] width 210 height 210
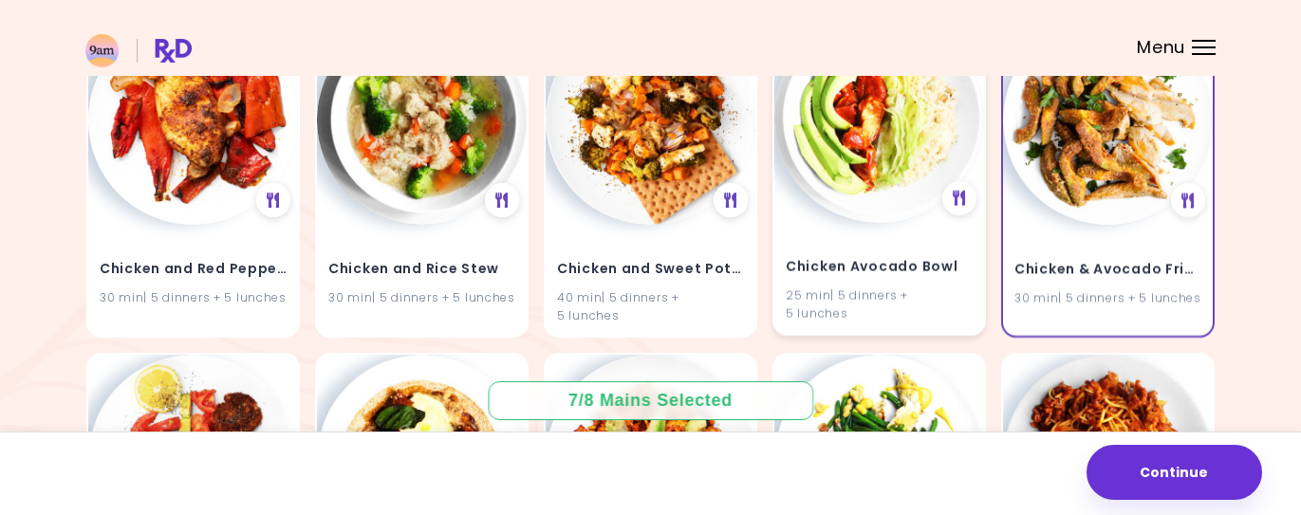
scroll to position [9036, 0]
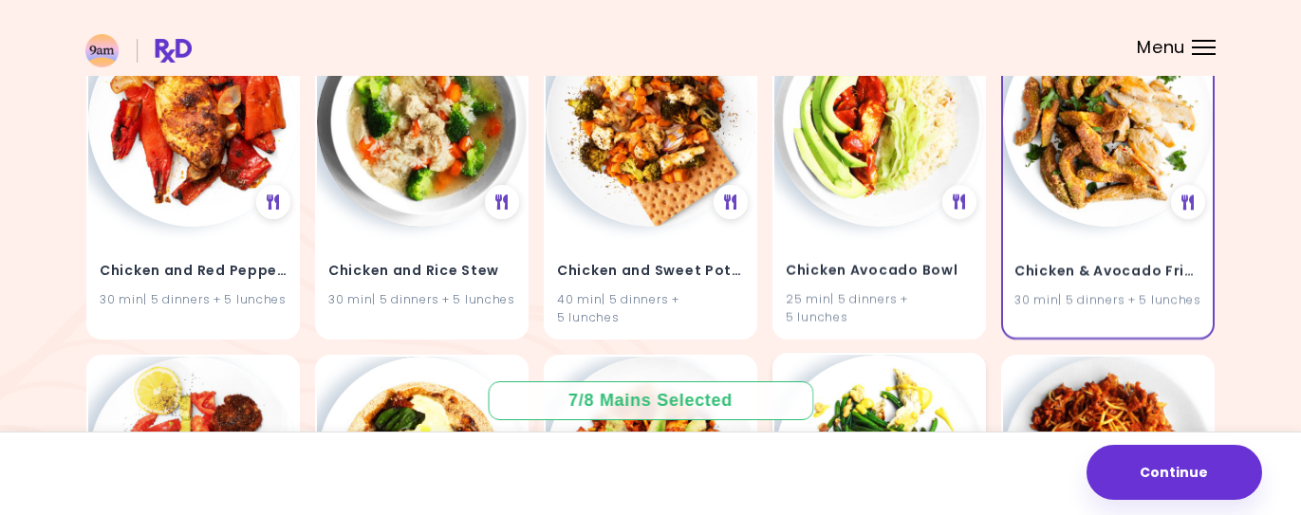
click at [842, 355] on img at bounding box center [879, 460] width 210 height 210
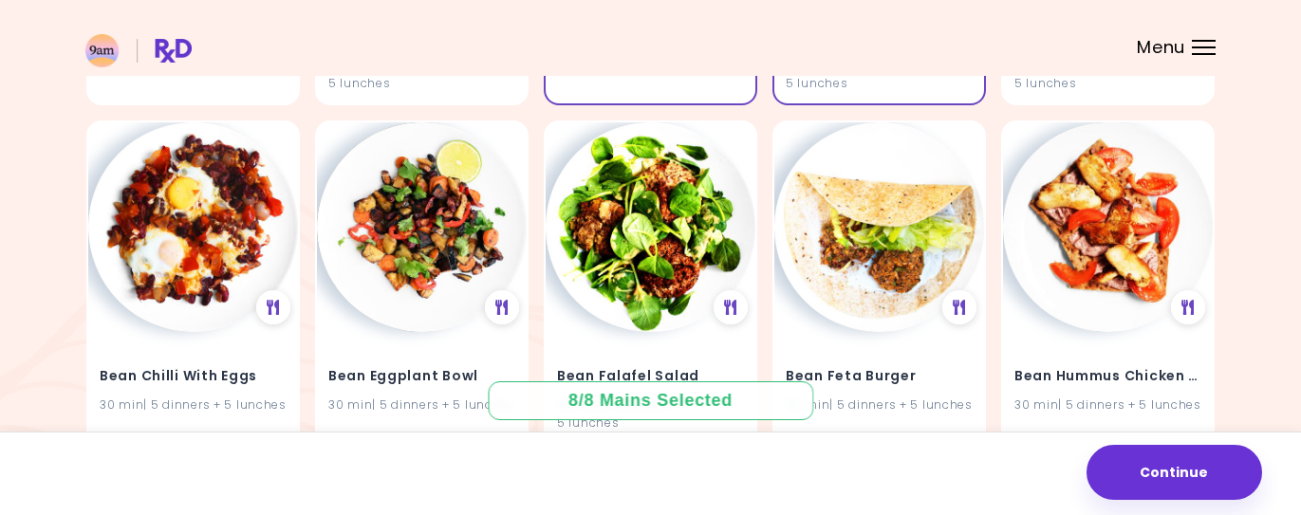
scroll to position [0, 0]
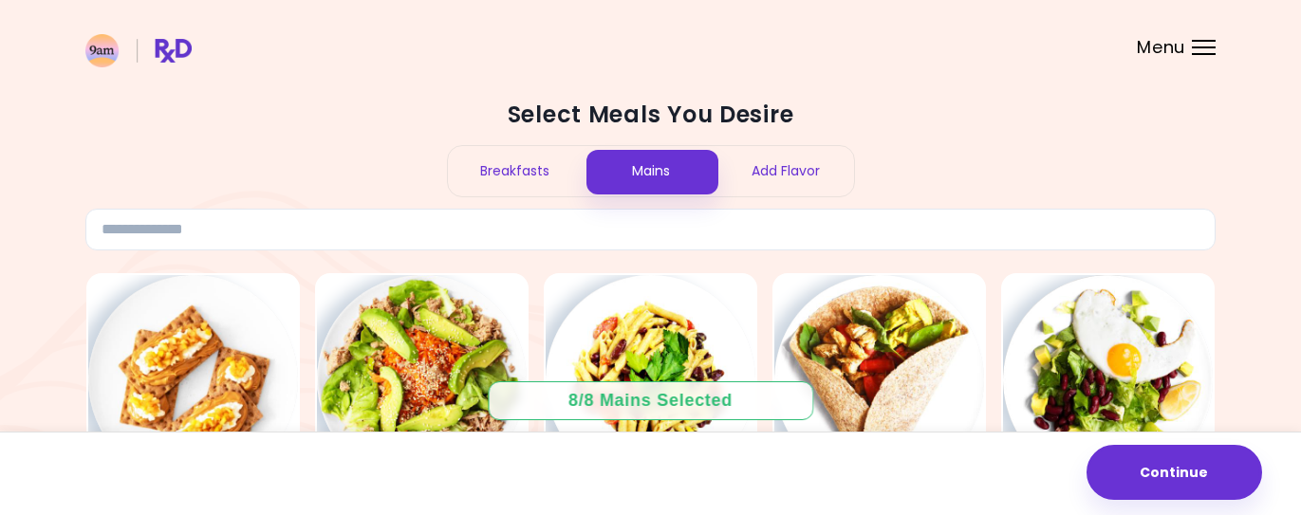
click at [550, 170] on div "Breakfasts" at bounding box center [516, 171] width 136 height 50
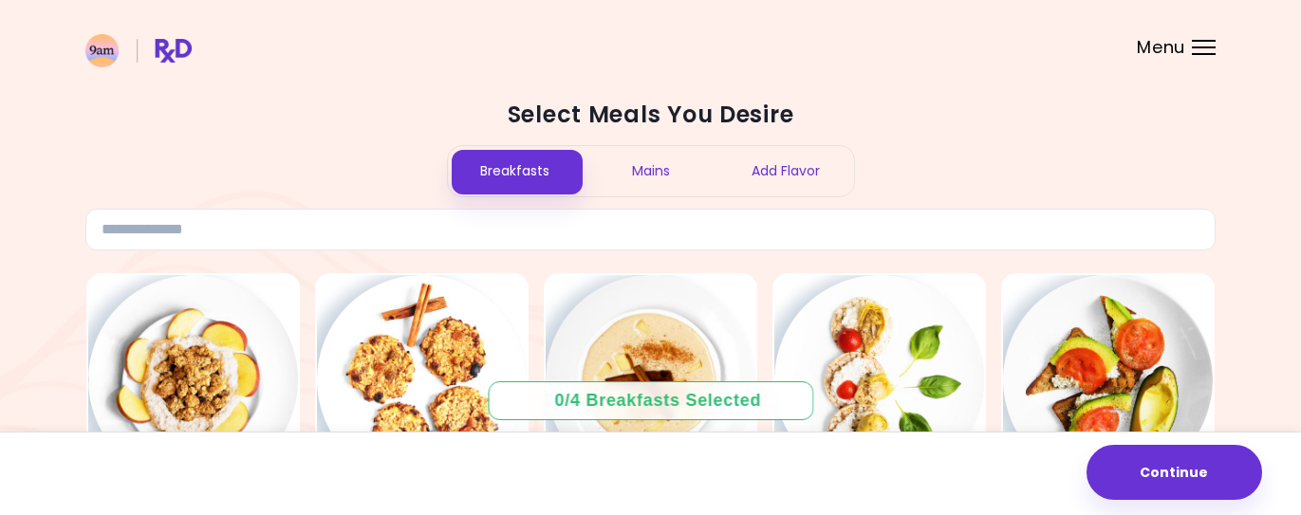
click at [650, 166] on div "Mains" at bounding box center [651, 171] width 136 height 50
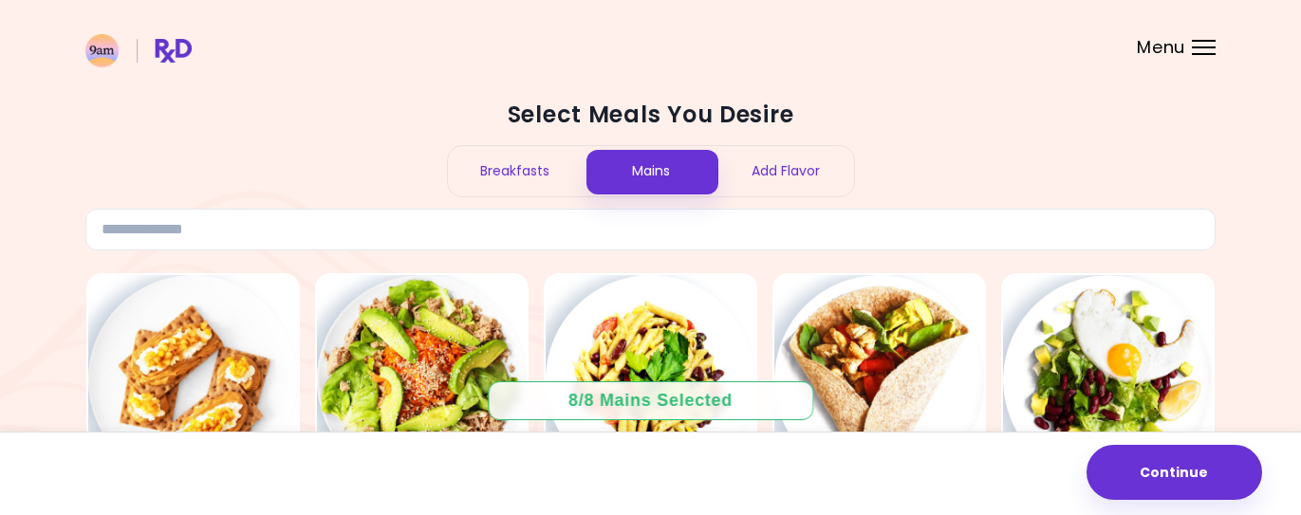
click at [523, 162] on div "Breakfasts" at bounding box center [516, 171] width 136 height 50
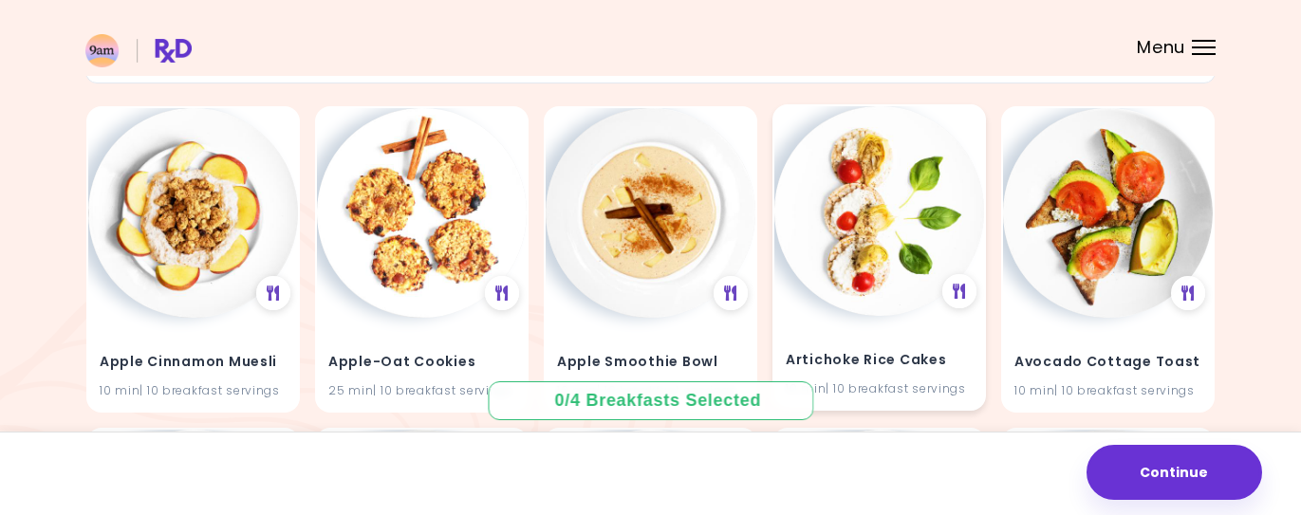
scroll to position [273, 0]
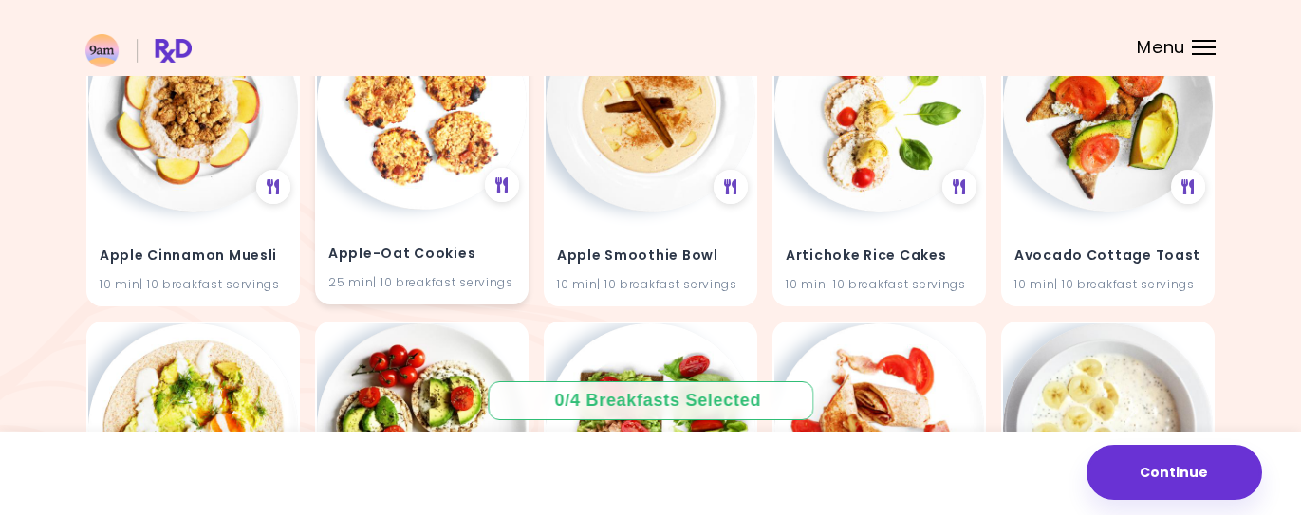
click at [418, 149] on img at bounding box center [422, 105] width 210 height 210
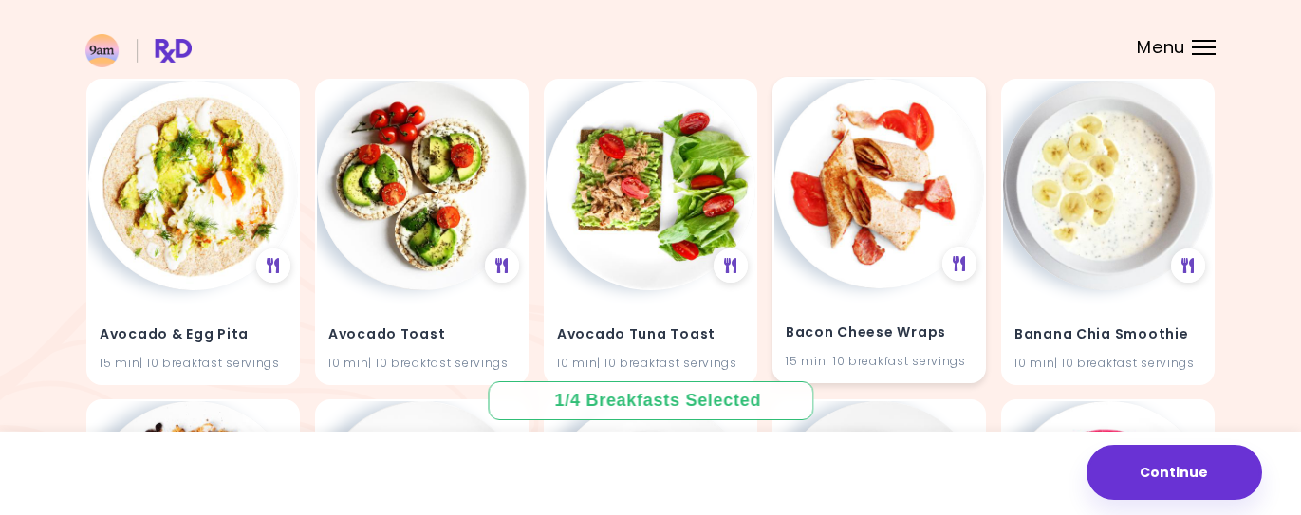
scroll to position [509, 0]
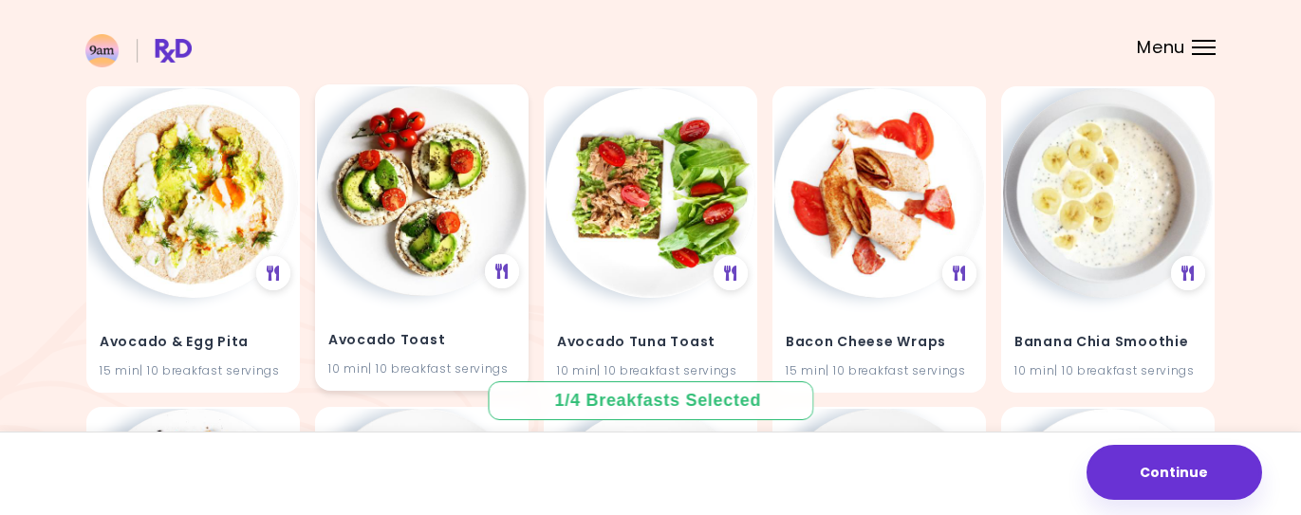
click at [415, 193] on img at bounding box center [422, 191] width 210 height 210
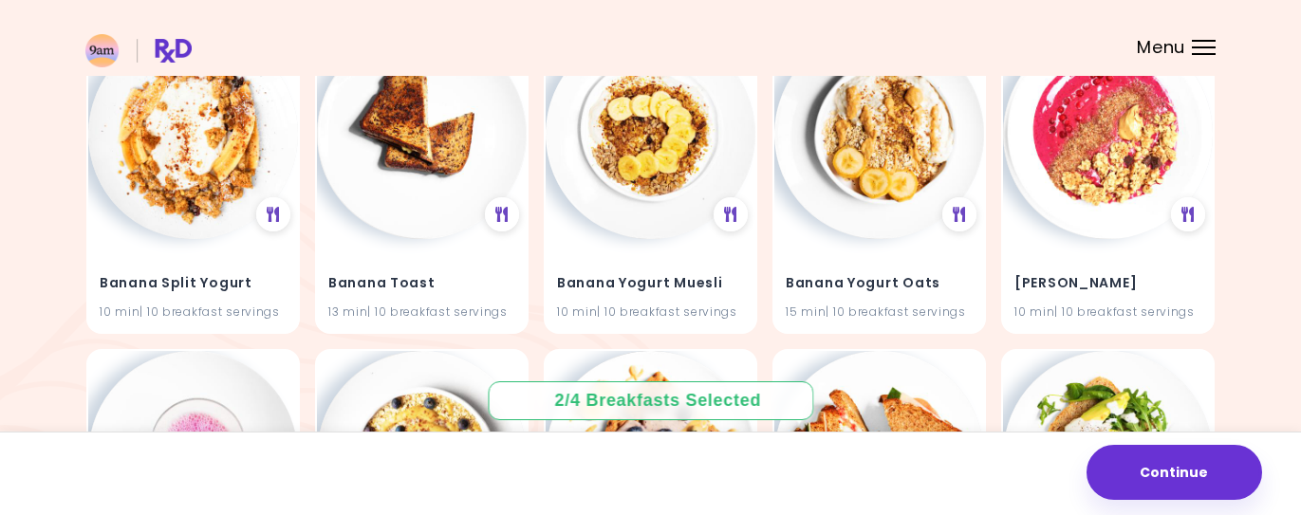
scroll to position [901, 0]
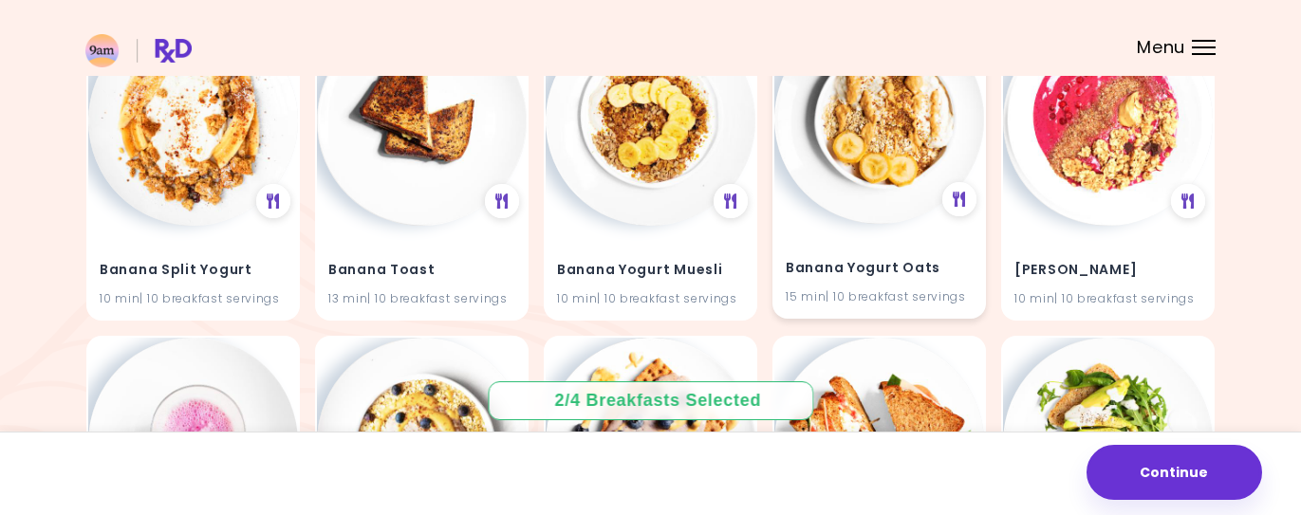
click at [869, 165] on img at bounding box center [879, 119] width 210 height 210
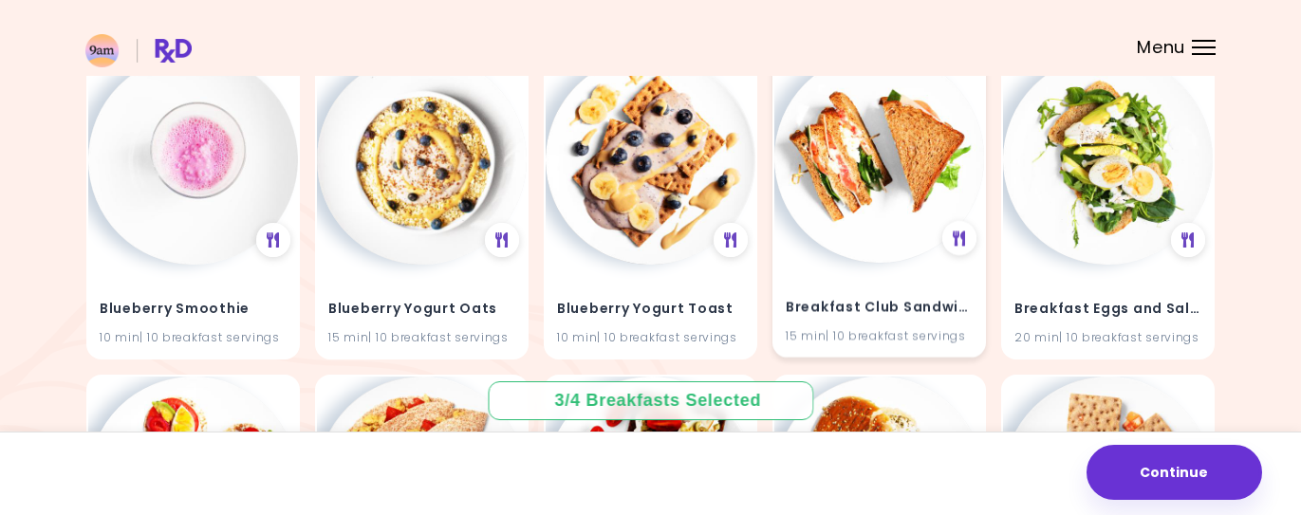
scroll to position [1183, 0]
click at [876, 167] on img at bounding box center [879, 159] width 210 height 210
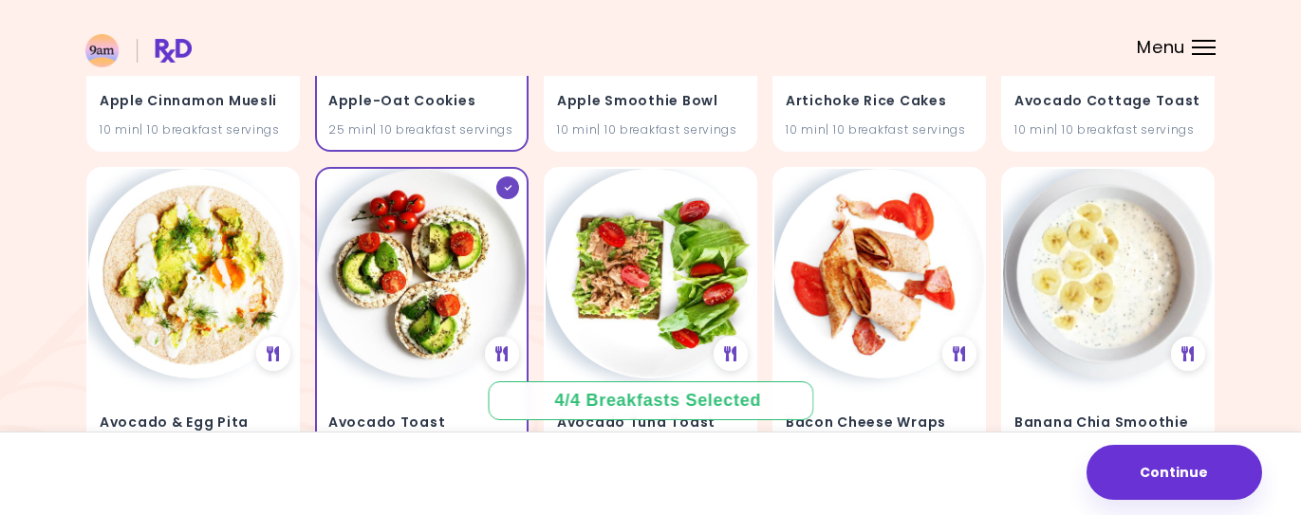
scroll to position [0, 0]
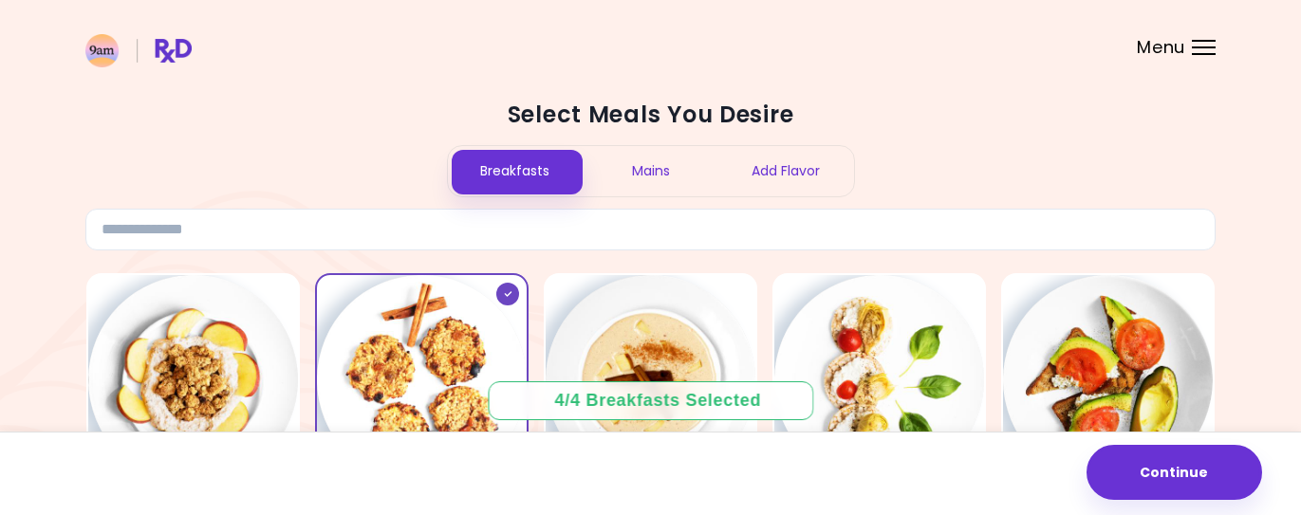
click at [770, 177] on div "Add Flavor" at bounding box center [786, 171] width 136 height 50
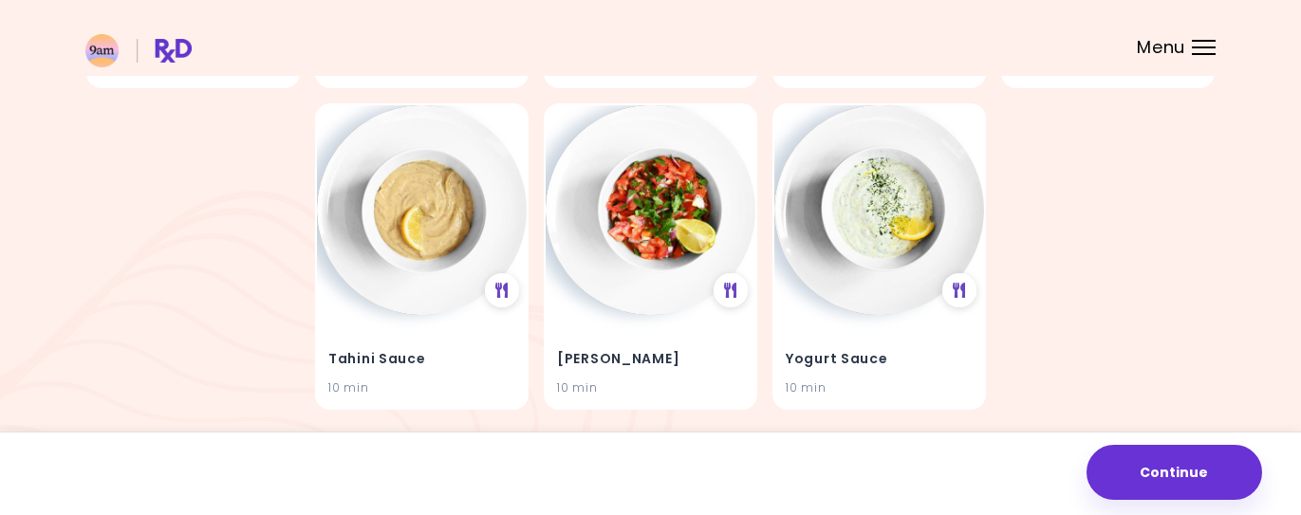
scroll to position [492, 0]
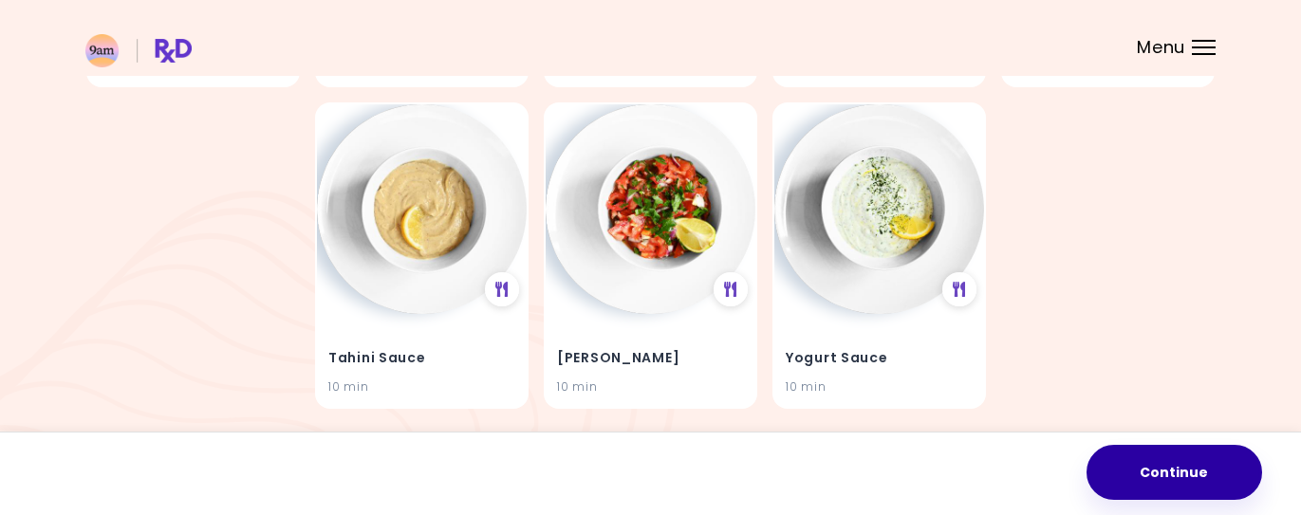
click at [1169, 463] on button "Continue" at bounding box center [1174, 472] width 176 height 55
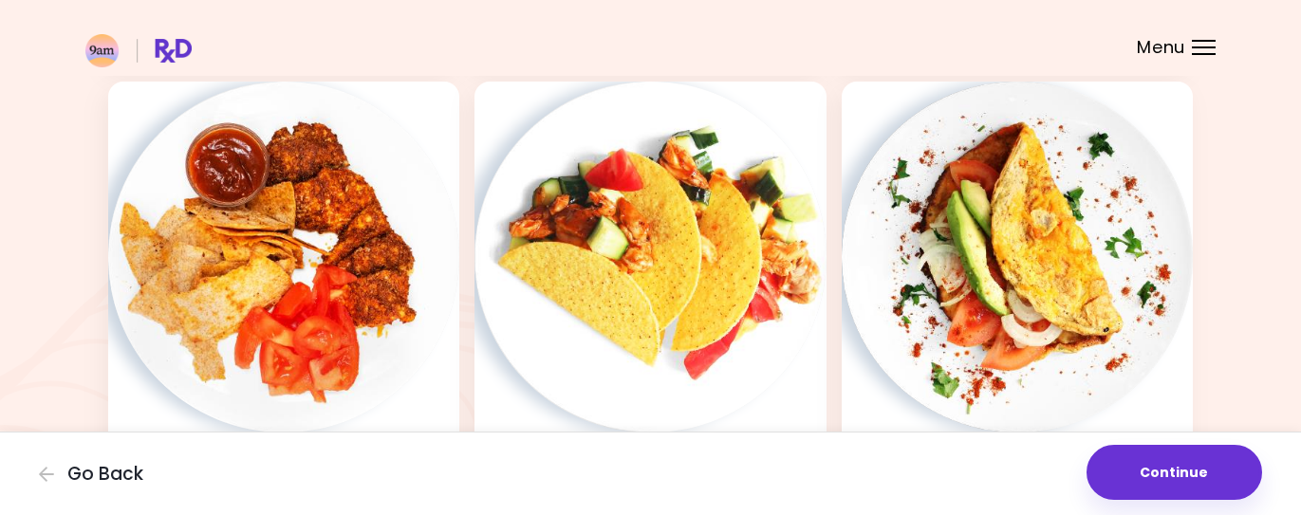
scroll to position [1634, 0]
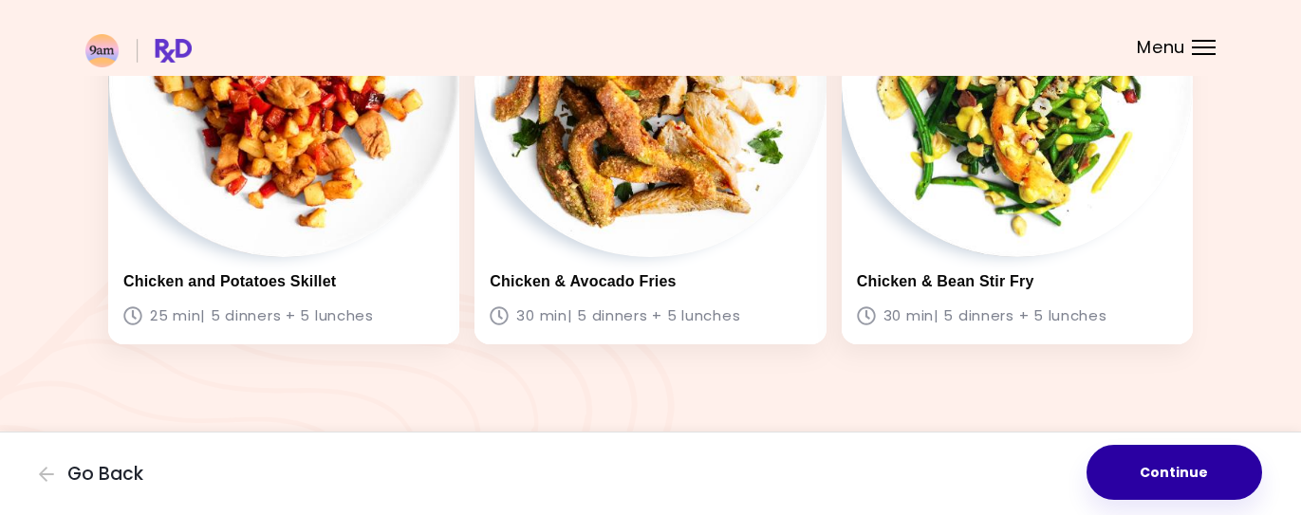
click at [1195, 473] on button "Continue" at bounding box center [1174, 472] width 176 height 55
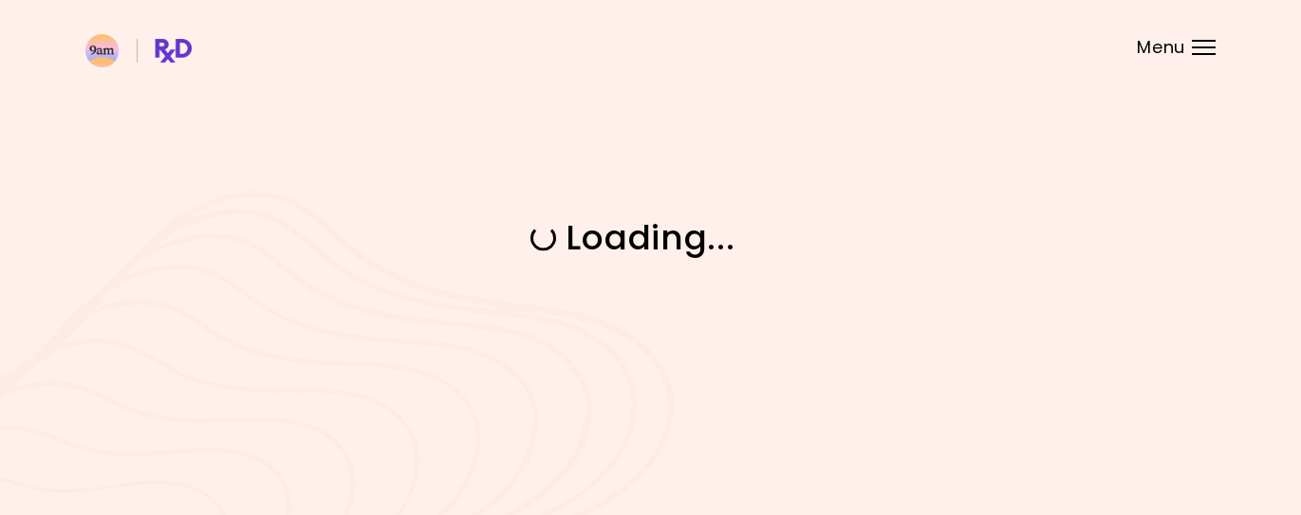
scroll to position [0, 0]
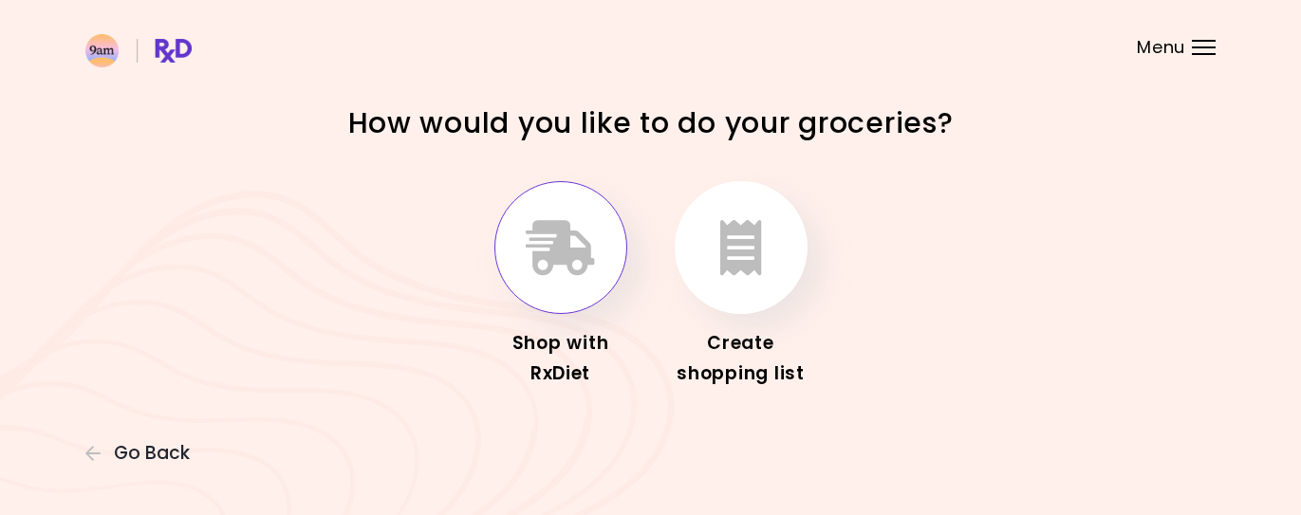
click at [540, 240] on icon "button" at bounding box center [560, 247] width 69 height 55
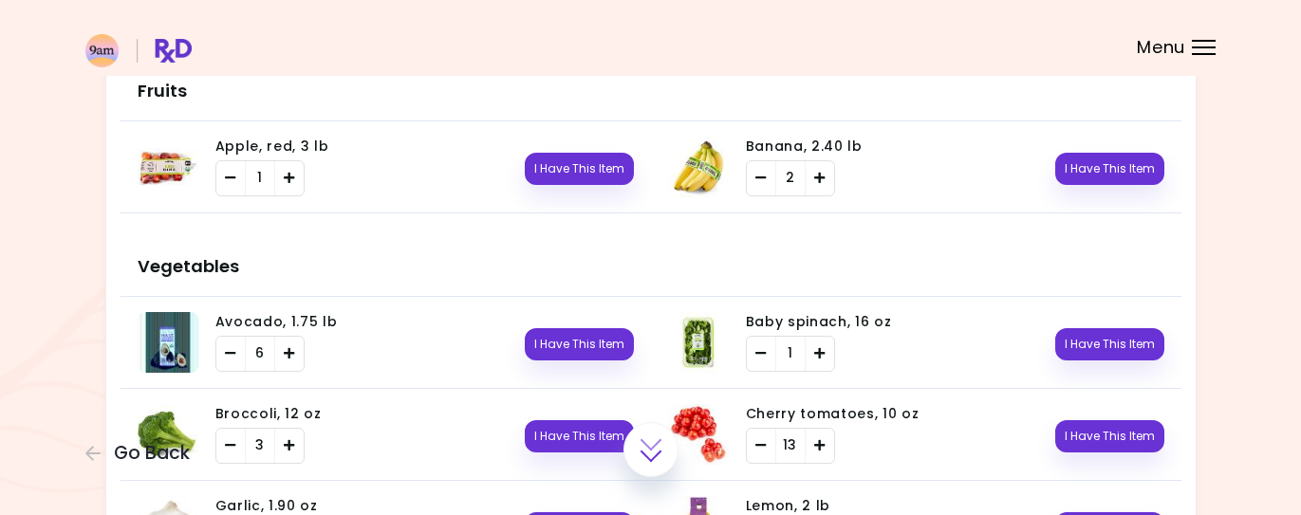
scroll to position [553, 0]
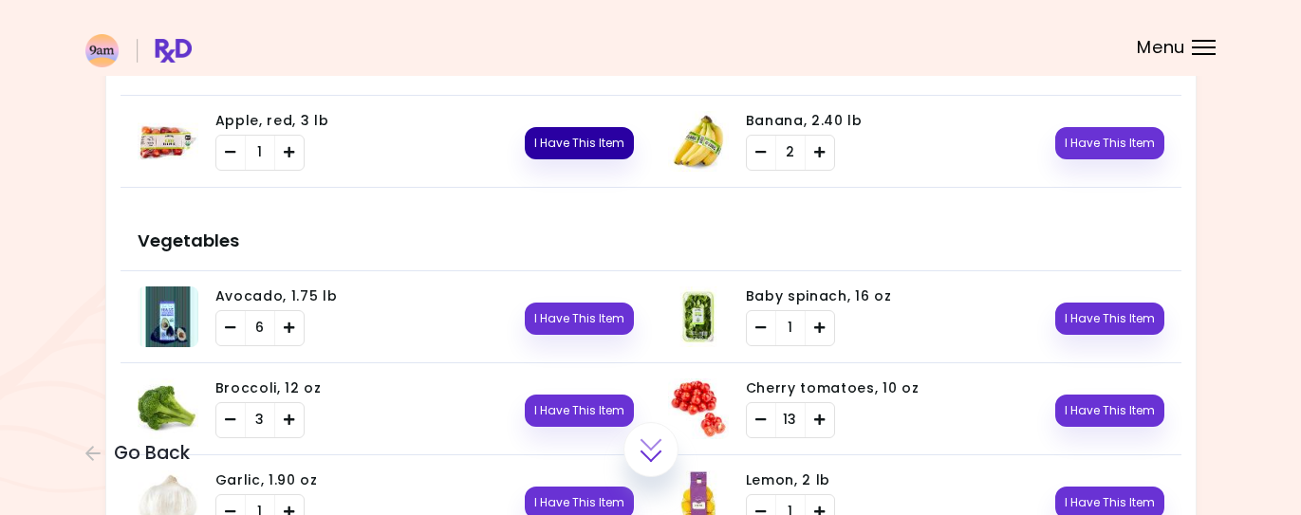
click at [592, 144] on button "I Have This Item" at bounding box center [579, 143] width 109 height 32
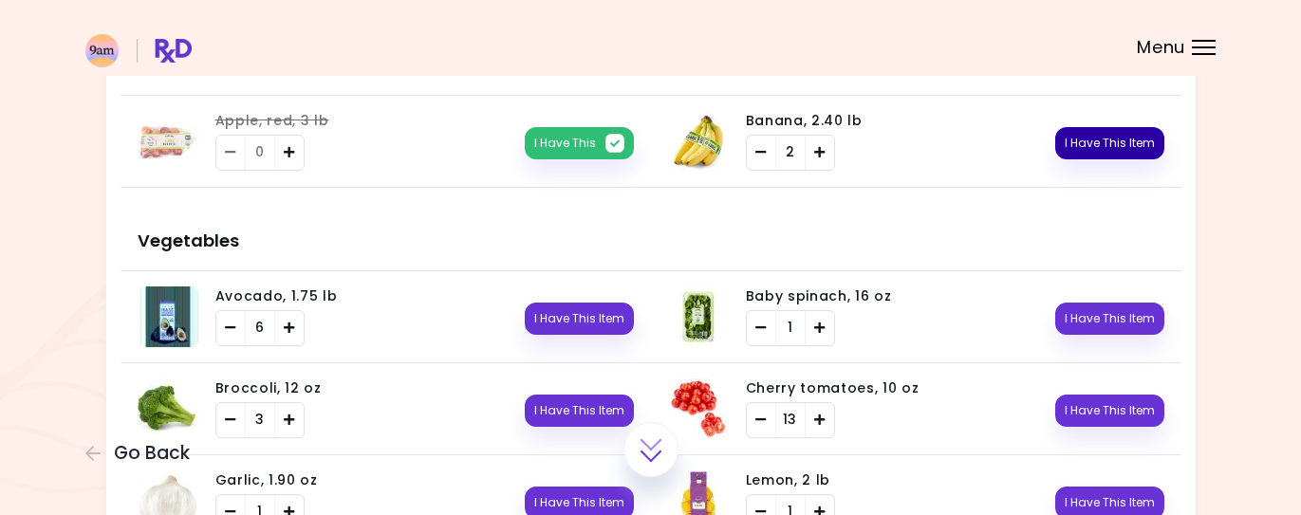
click at [1118, 139] on button "I Have This Item" at bounding box center [1109, 143] width 109 height 32
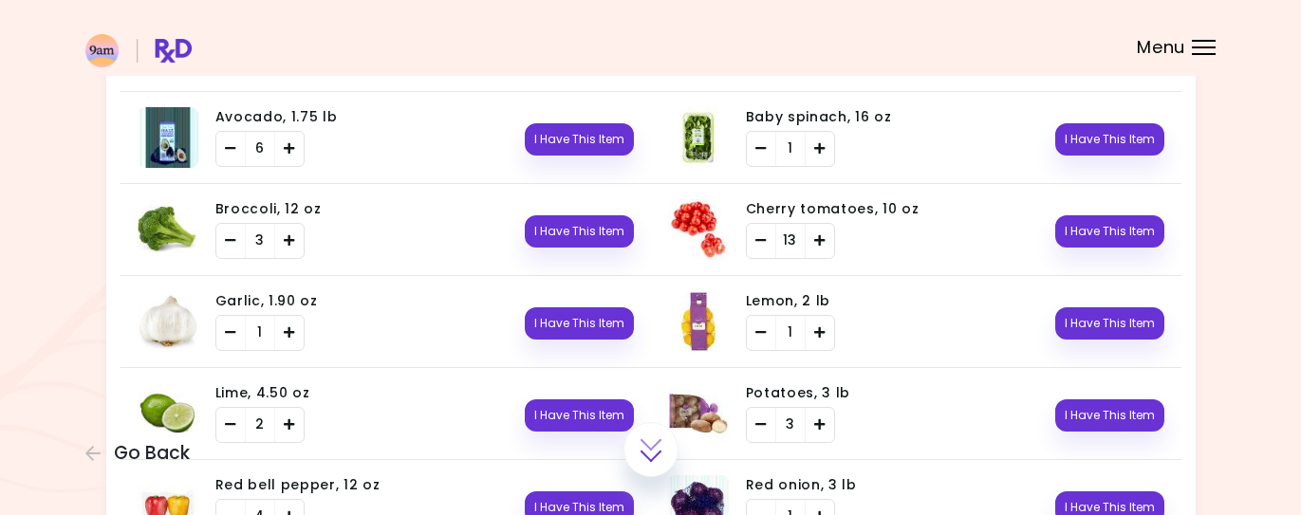
scroll to position [721, 0]
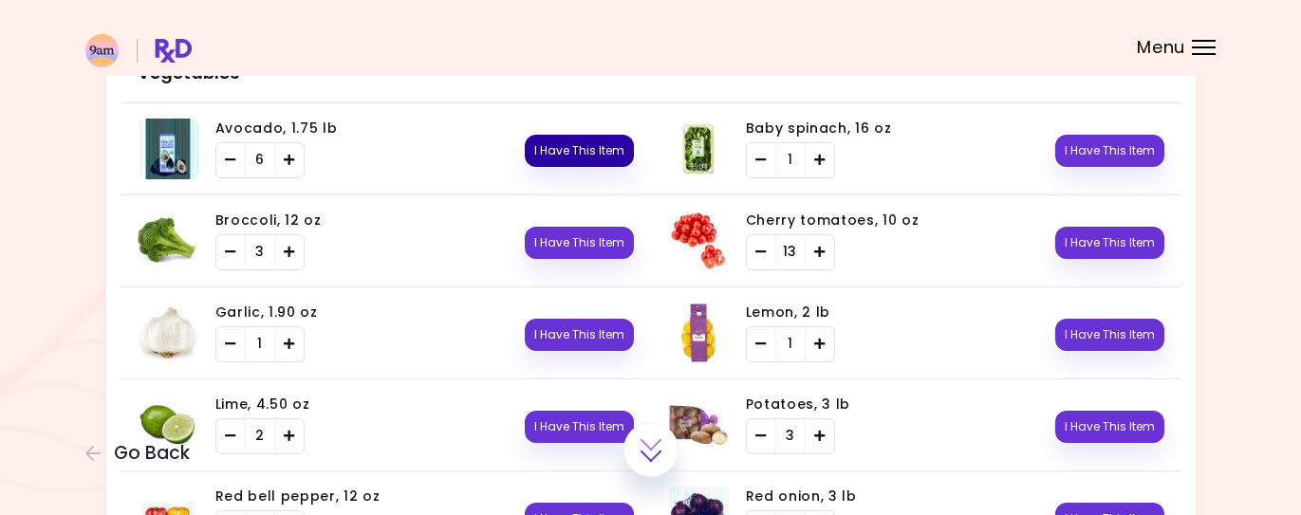
click at [583, 151] on button "I Have This Item" at bounding box center [579, 151] width 109 height 32
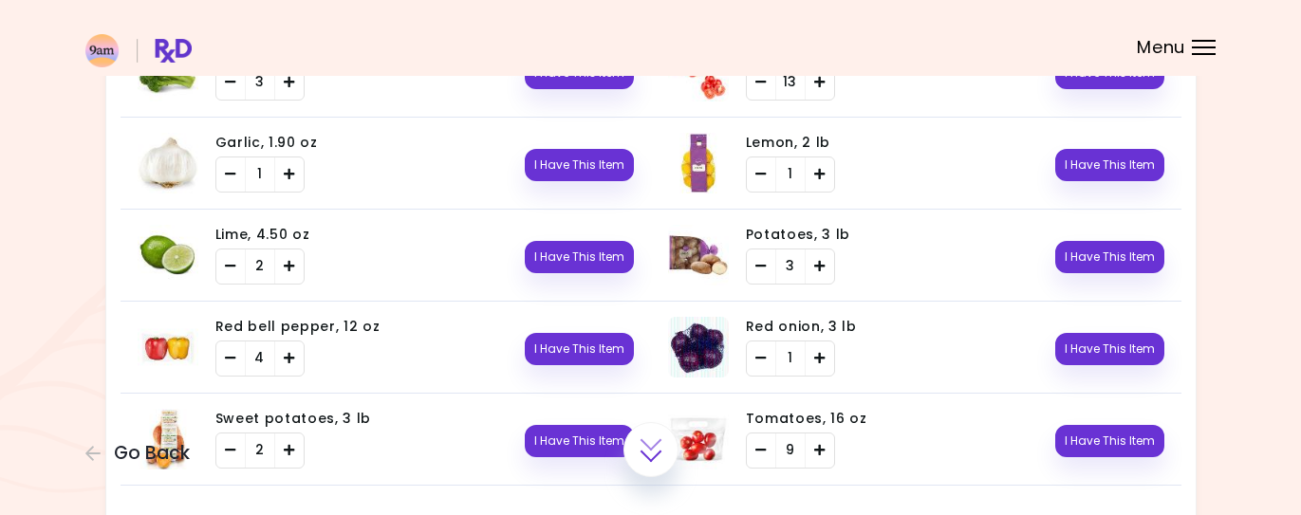
scroll to position [901, 0]
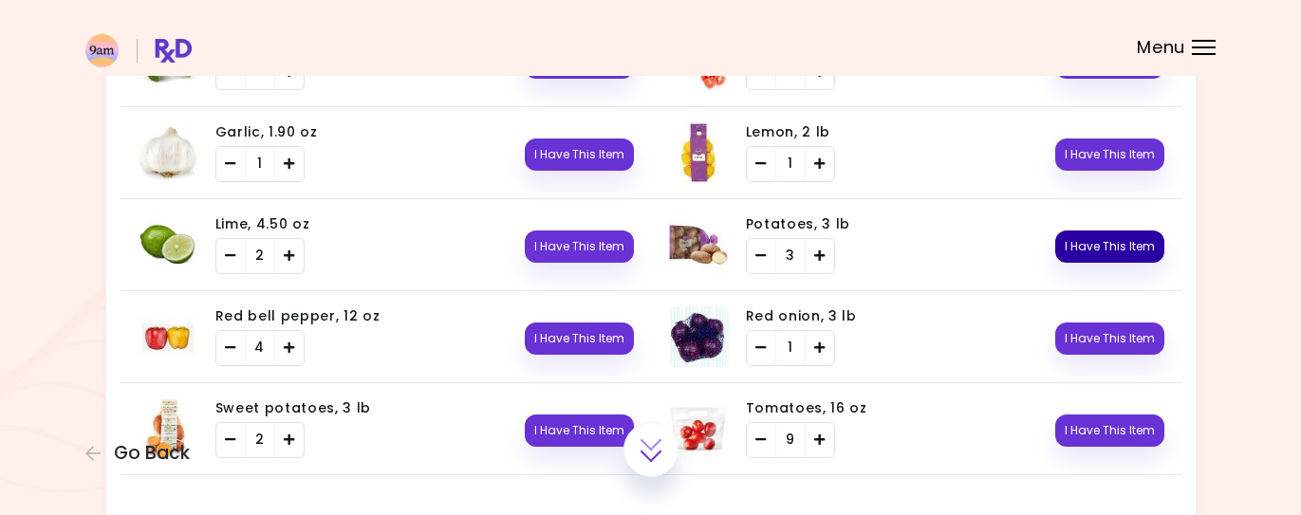
click at [1116, 239] on button "I Have This Item" at bounding box center [1109, 247] width 109 height 32
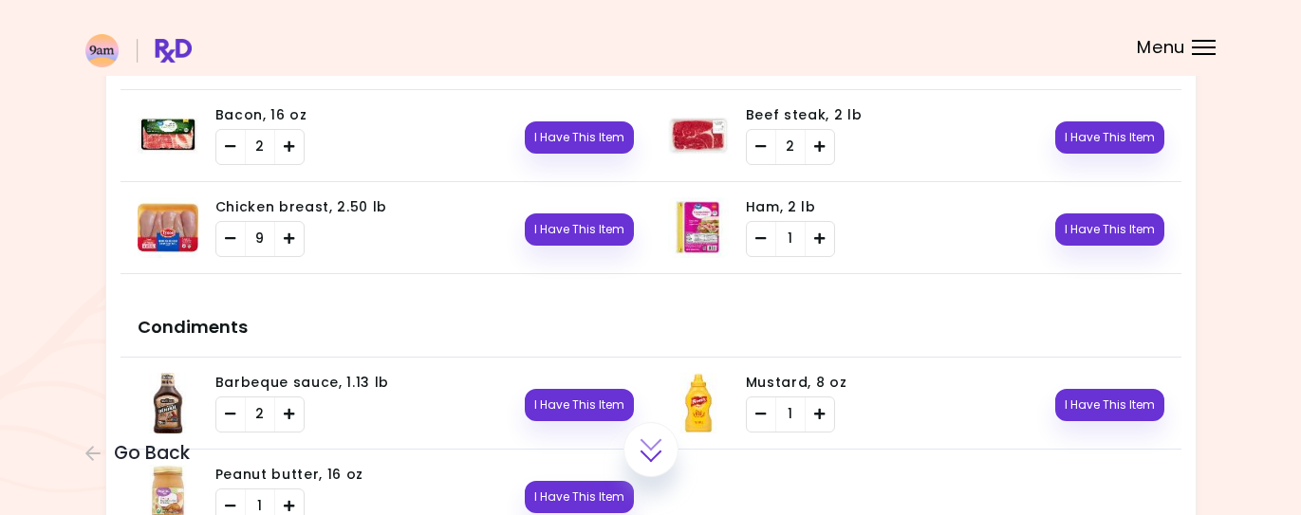
scroll to position [1370, 0]
click at [588, 138] on button "I Have This Item" at bounding box center [579, 137] width 109 height 32
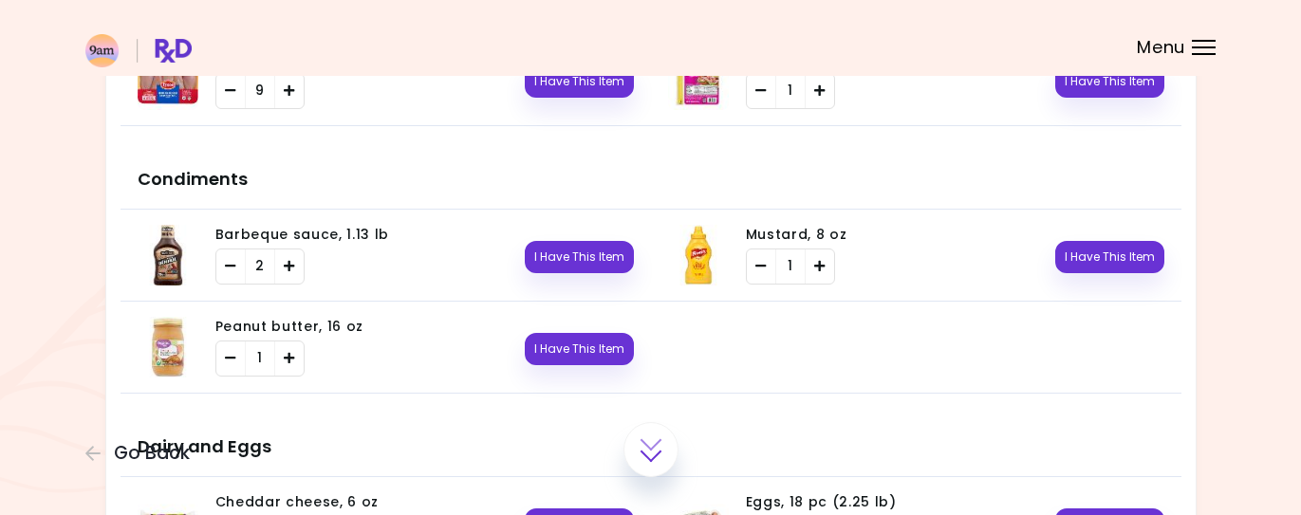
scroll to position [1521, 0]
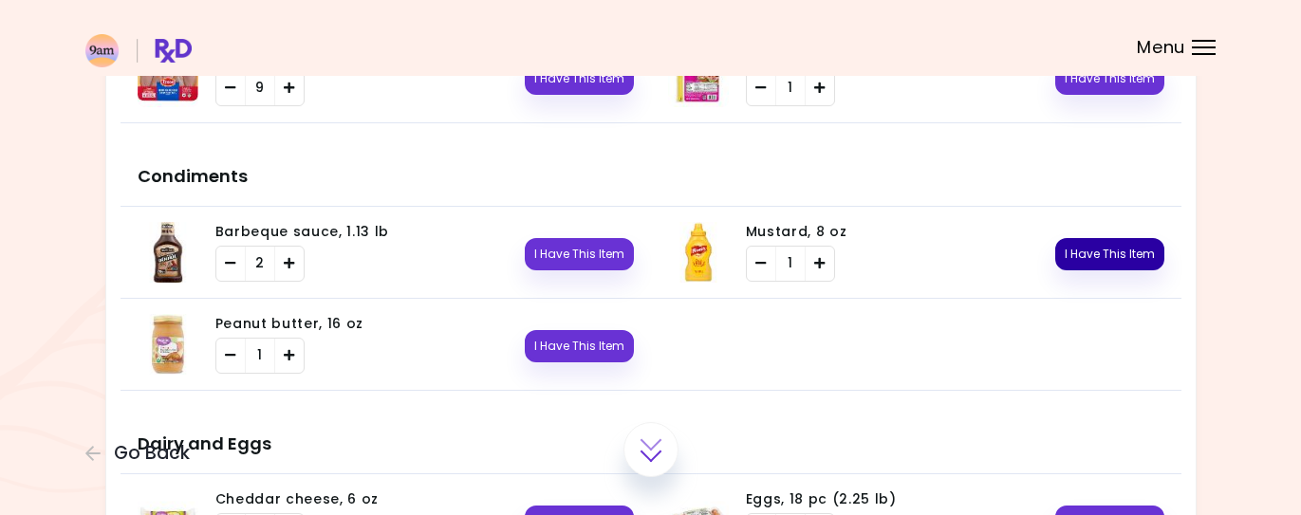
click at [1126, 238] on button "I Have This Item" at bounding box center [1109, 254] width 109 height 32
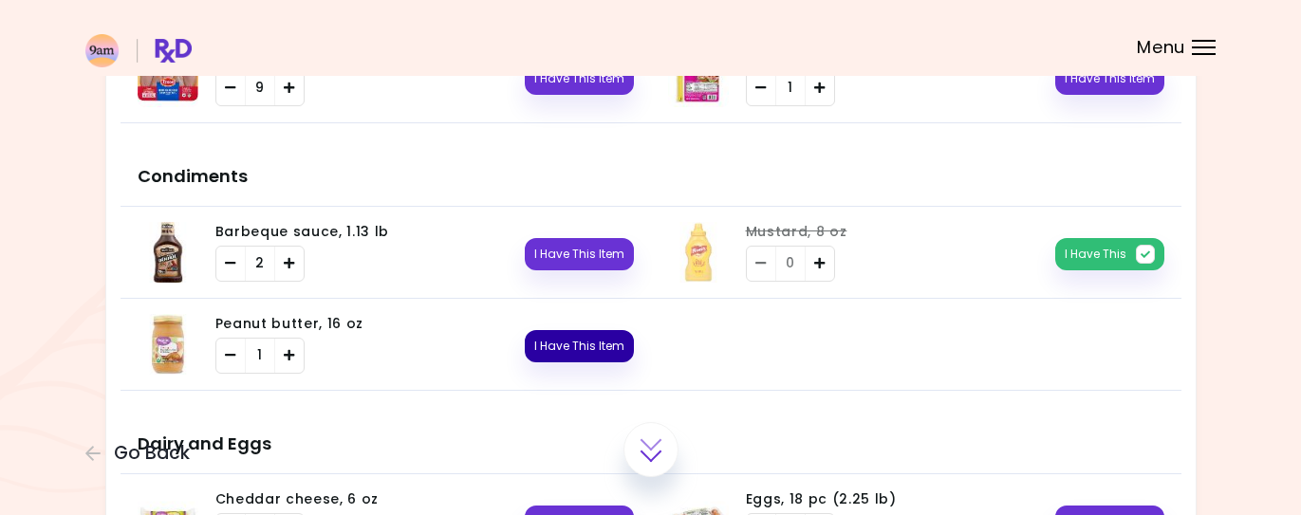
click at [590, 342] on button "I Have This Item" at bounding box center [579, 346] width 109 height 32
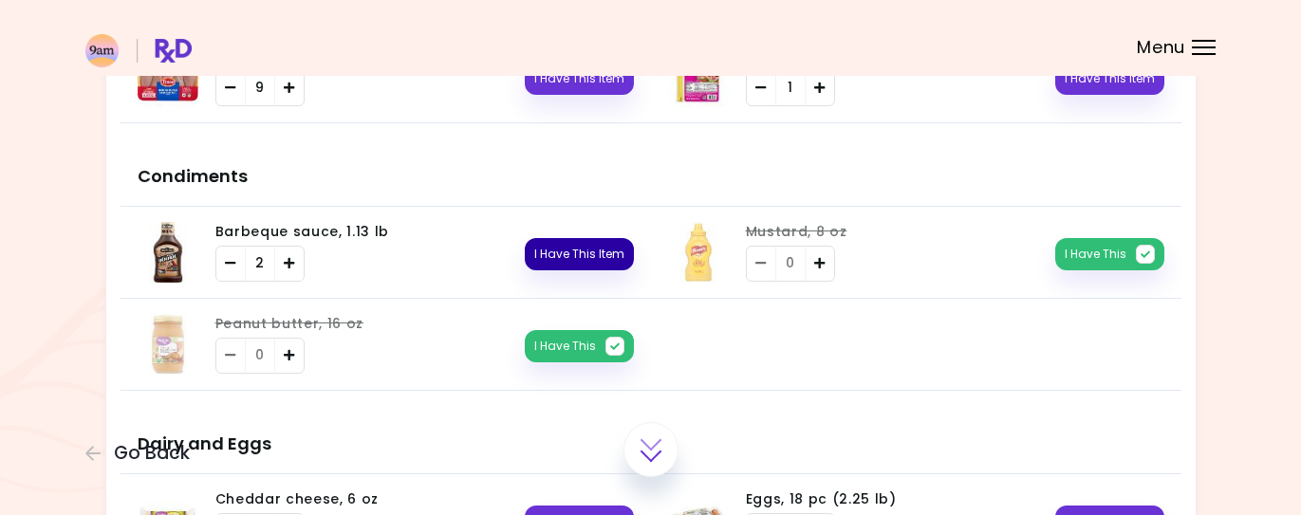
click at [586, 257] on button "I Have This Item" at bounding box center [579, 254] width 109 height 32
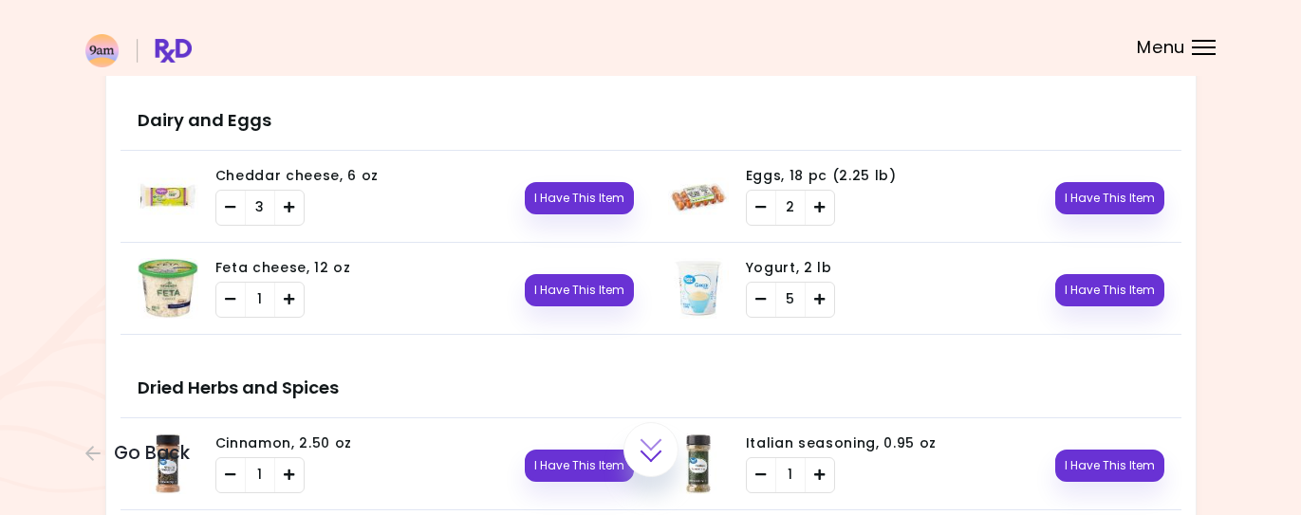
scroll to position [1855, 0]
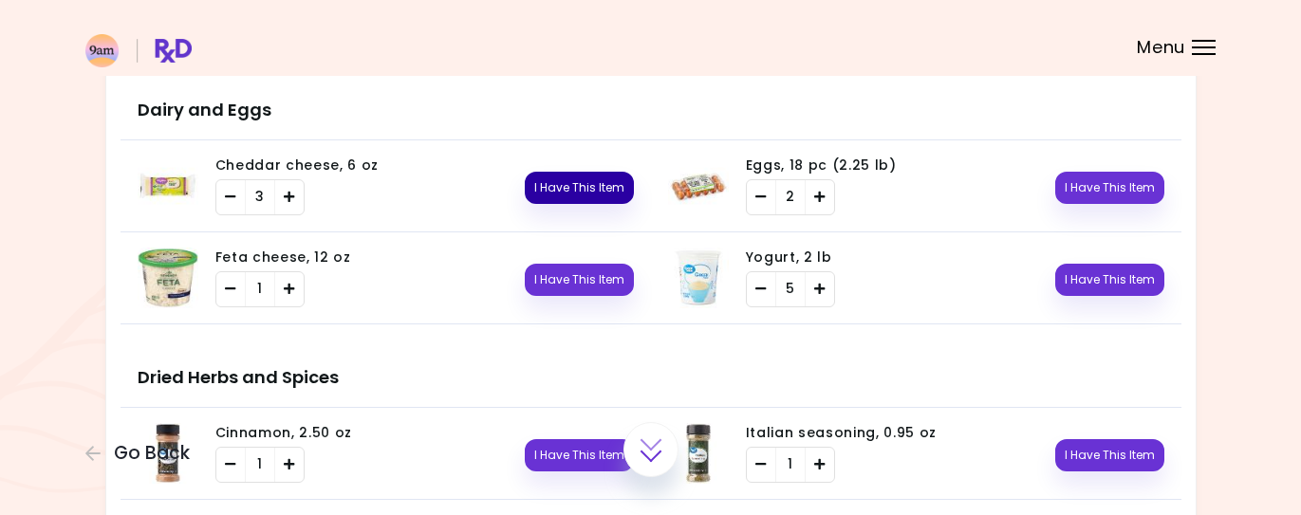
click at [605, 185] on button "I Have This Item" at bounding box center [579, 188] width 109 height 32
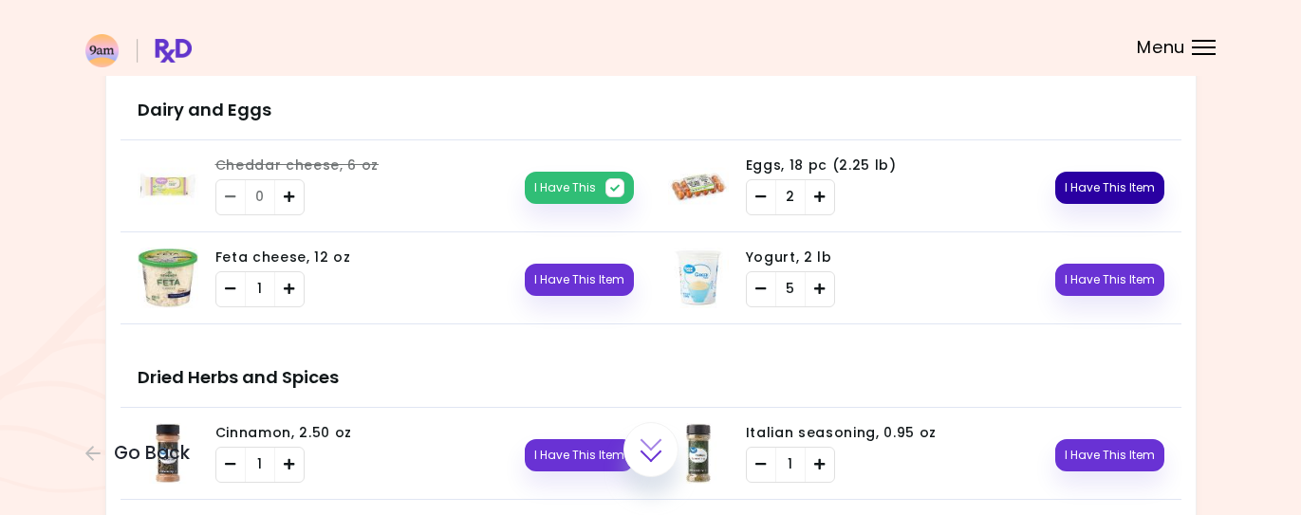
click at [1103, 181] on button "I Have This Item" at bounding box center [1109, 188] width 109 height 32
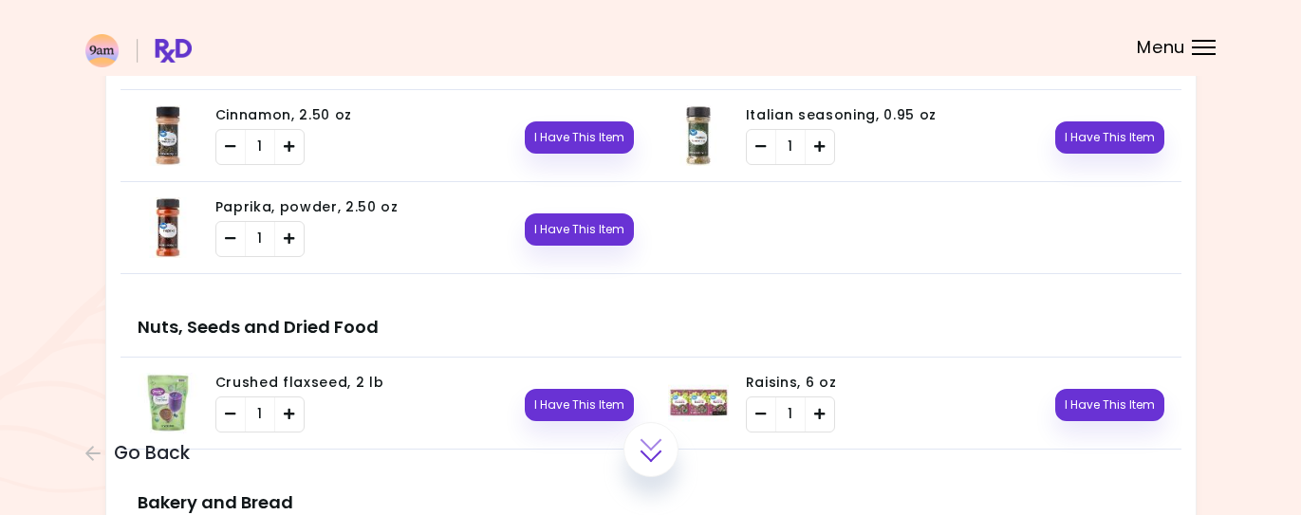
scroll to position [2173, 0]
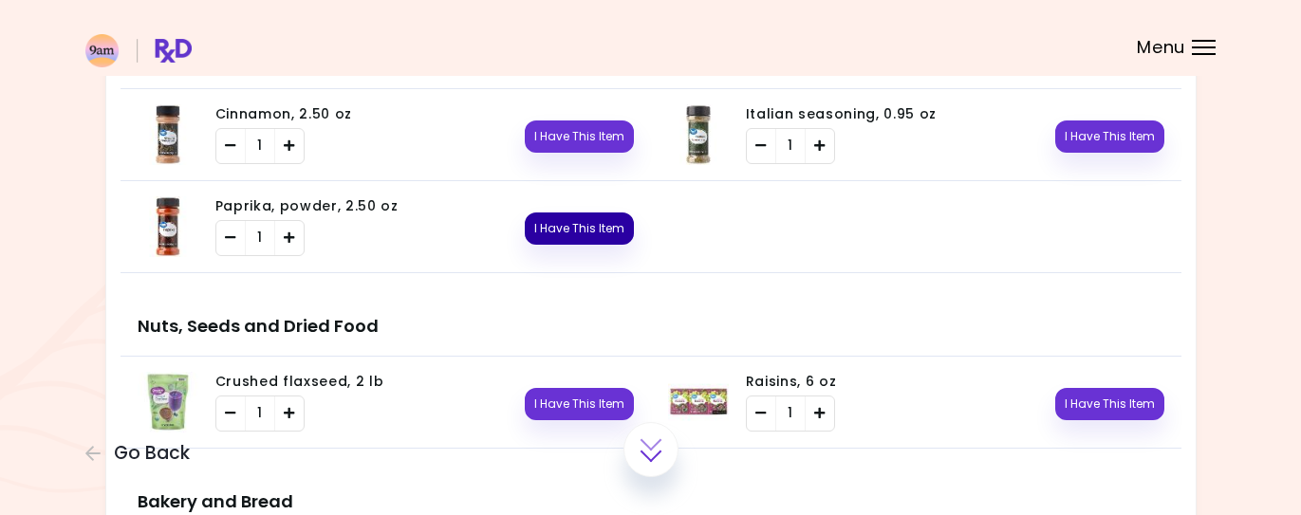
click at [613, 226] on button "I Have This Item" at bounding box center [579, 229] width 109 height 32
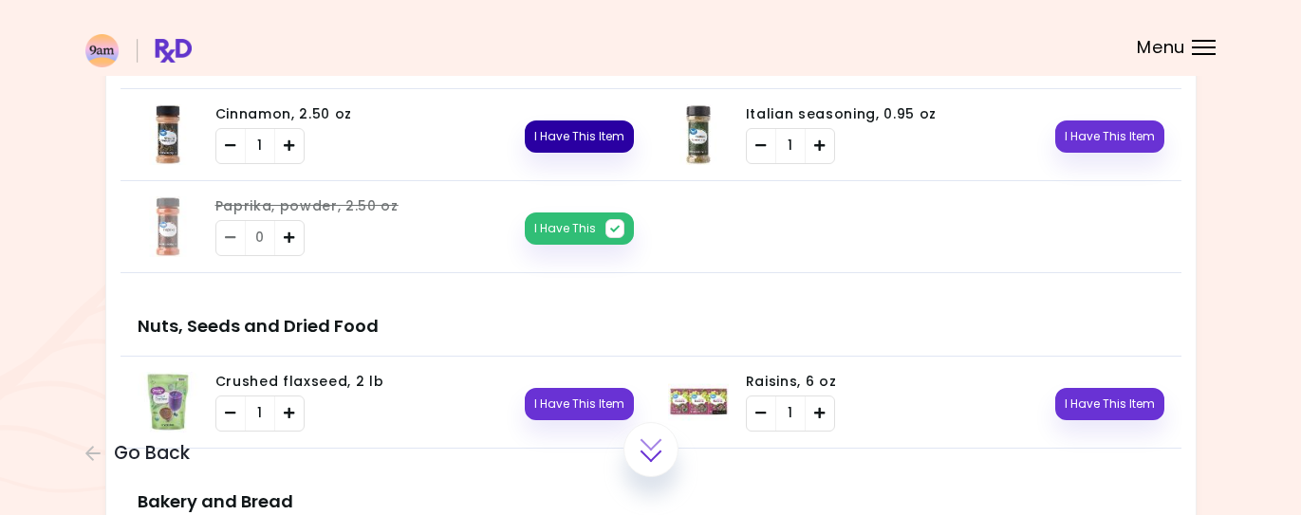
click at [604, 132] on button "I Have This Item" at bounding box center [579, 136] width 109 height 32
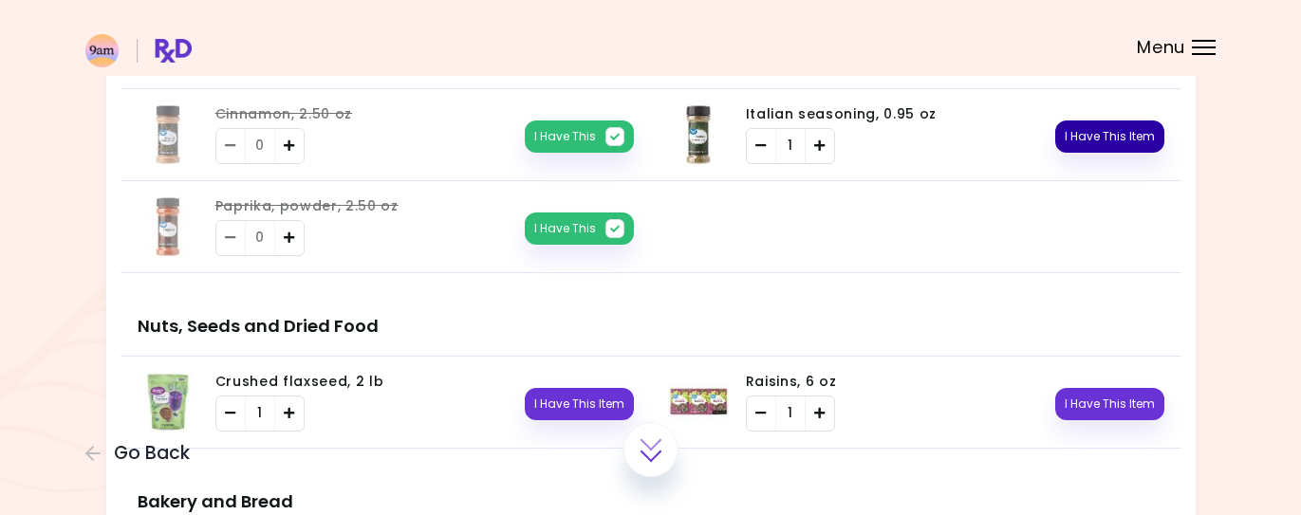
click at [1095, 138] on button "I Have This Item" at bounding box center [1109, 136] width 109 height 32
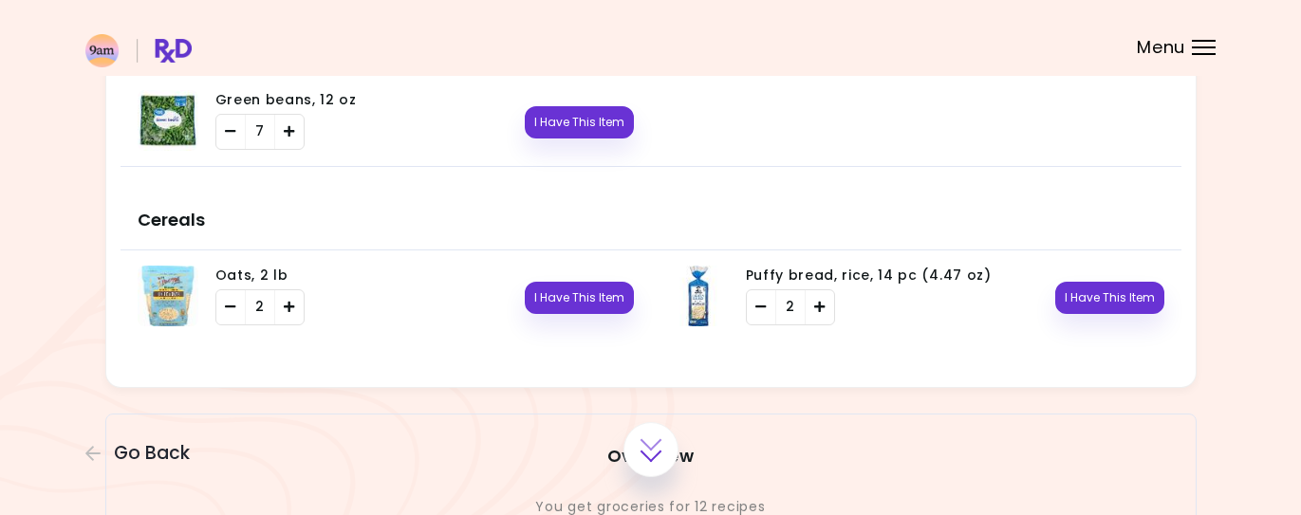
scroll to position [2888, 0]
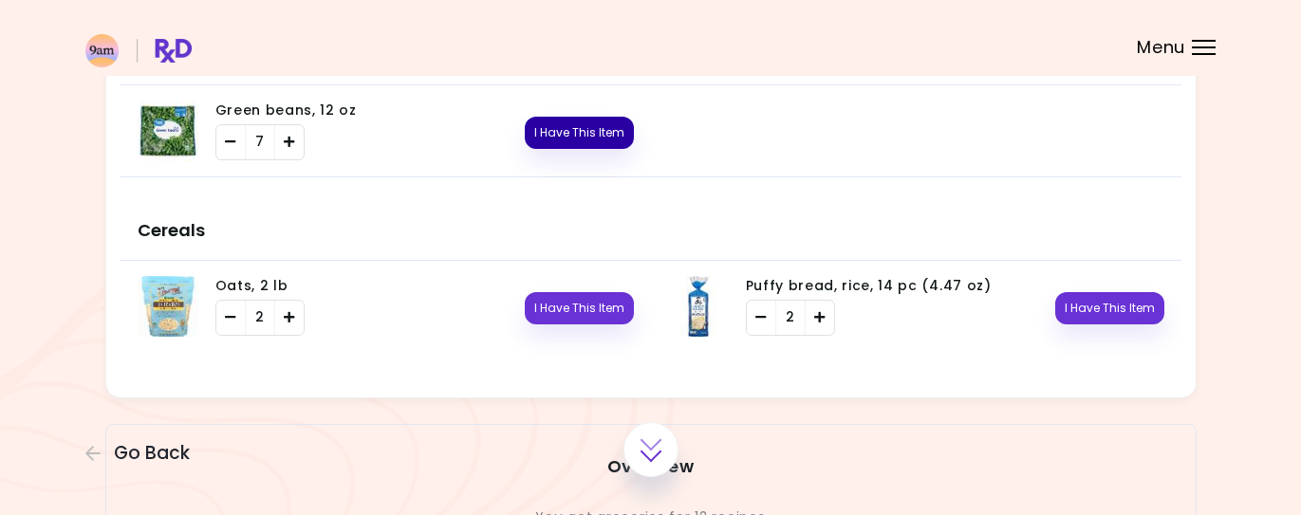
click at [584, 124] on button "I Have This Item" at bounding box center [579, 133] width 109 height 32
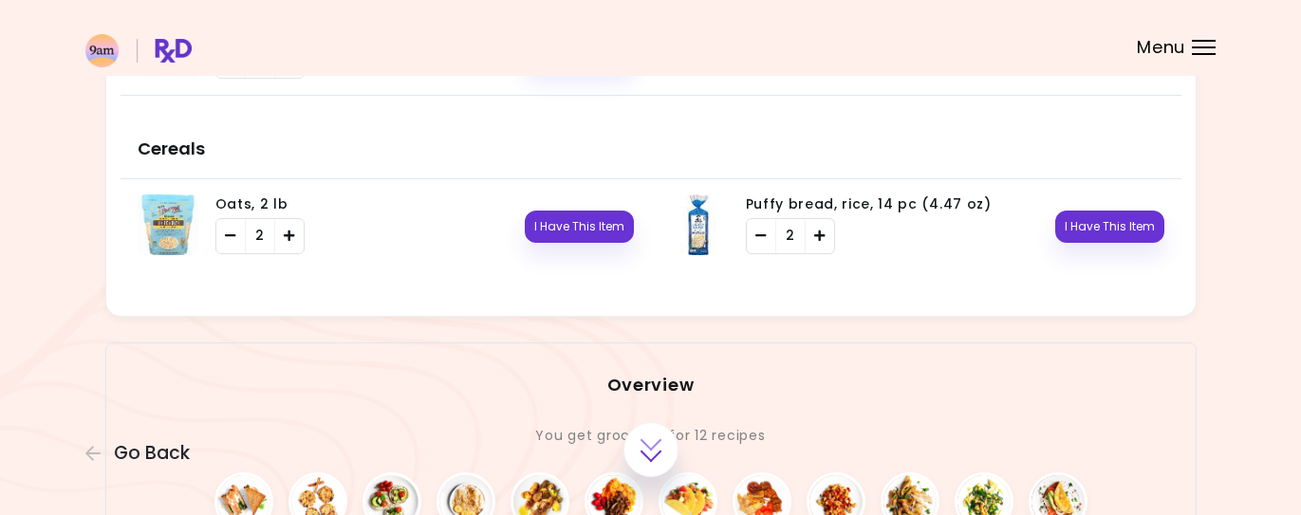
scroll to position [2986, 0]
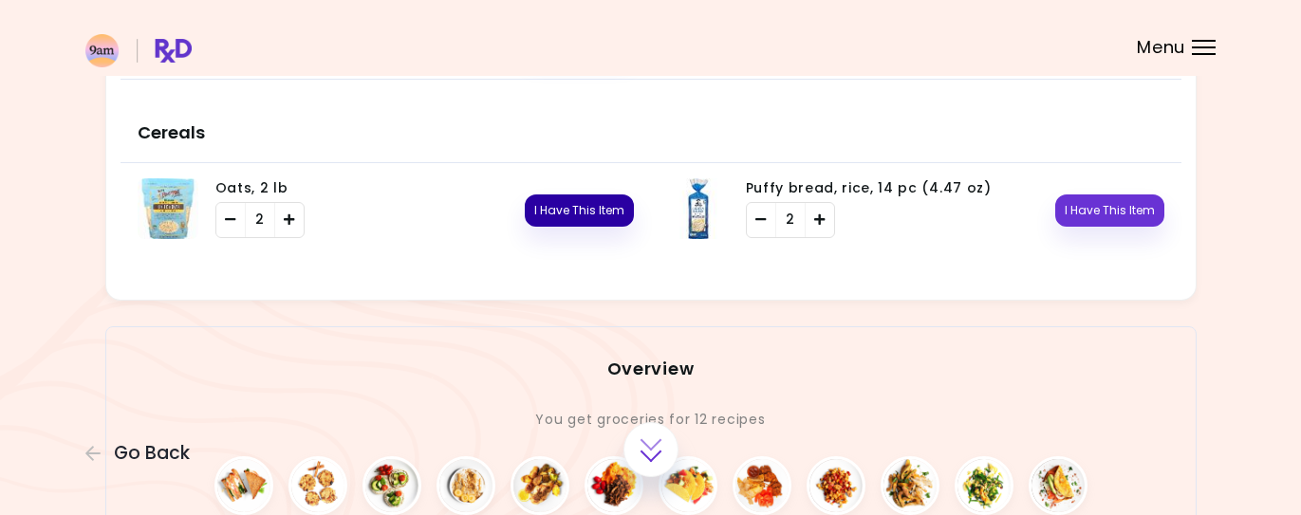
click at [584, 203] on button "I Have This Item" at bounding box center [579, 210] width 109 height 32
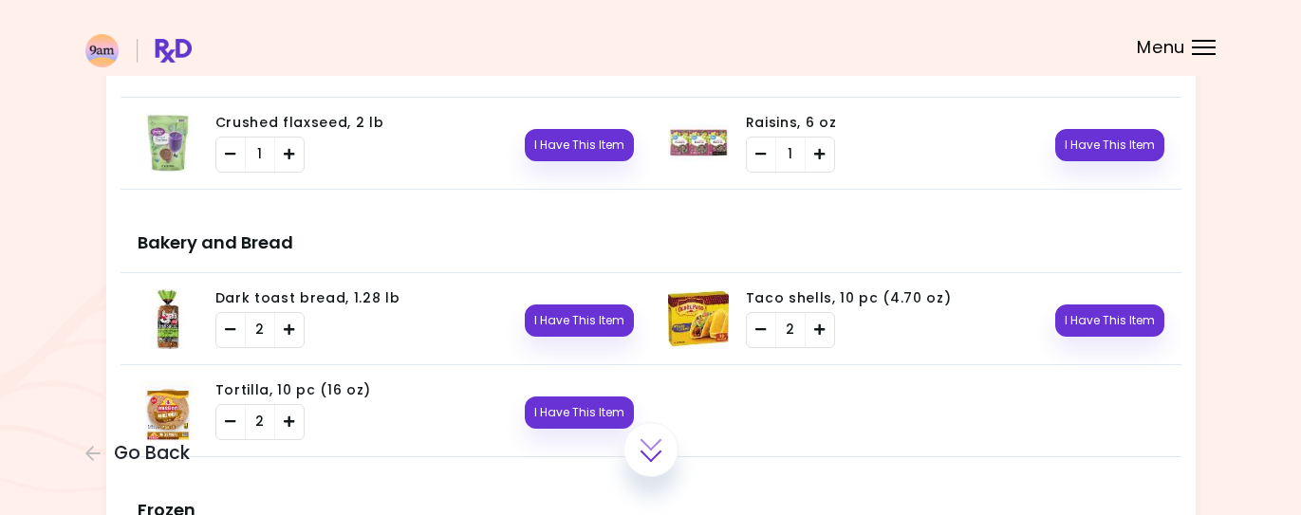
scroll to position [2443, 0]
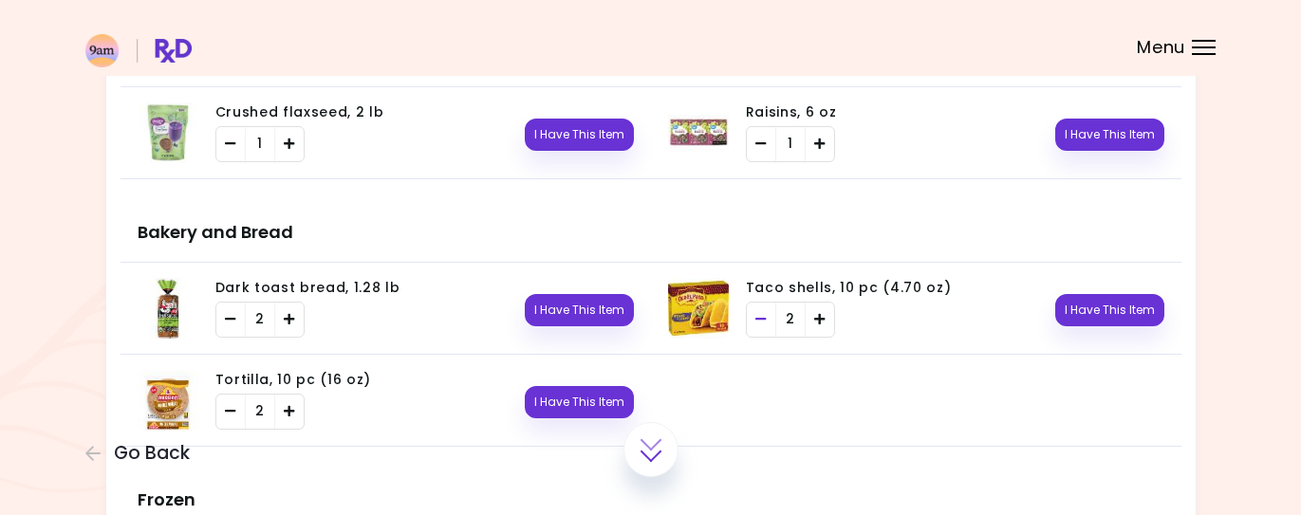
click at [760, 313] on icon "Remove" at bounding box center [760, 319] width 11 height 12
click at [231, 318] on icon "Remove" at bounding box center [230, 319] width 11 height 12
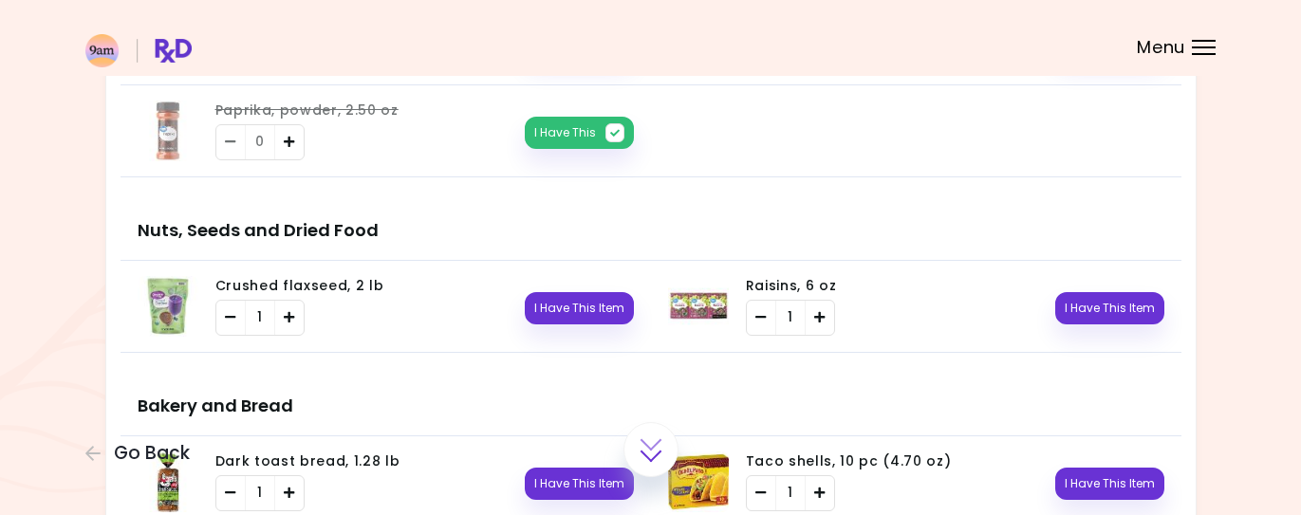
scroll to position [2218, 0]
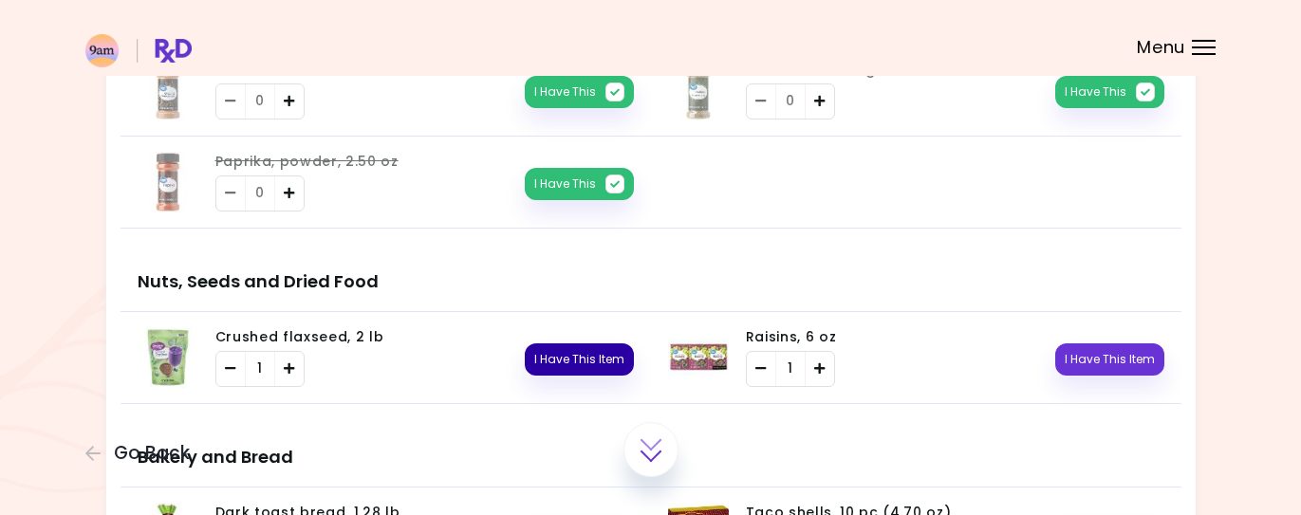
click at [562, 356] on button "I Have This Item" at bounding box center [579, 359] width 109 height 32
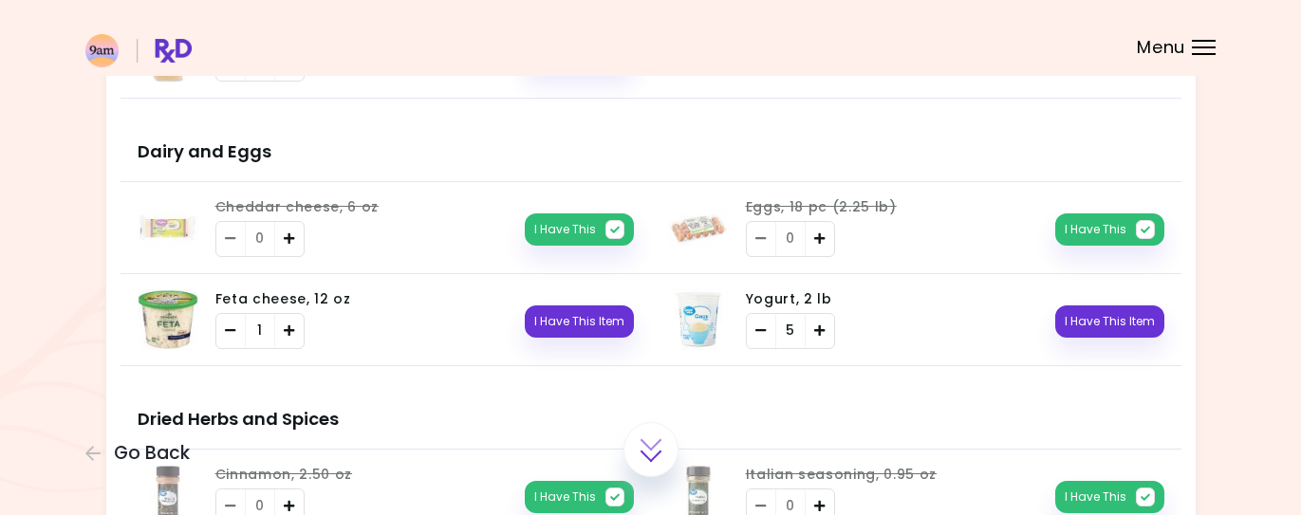
scroll to position [1812, 0]
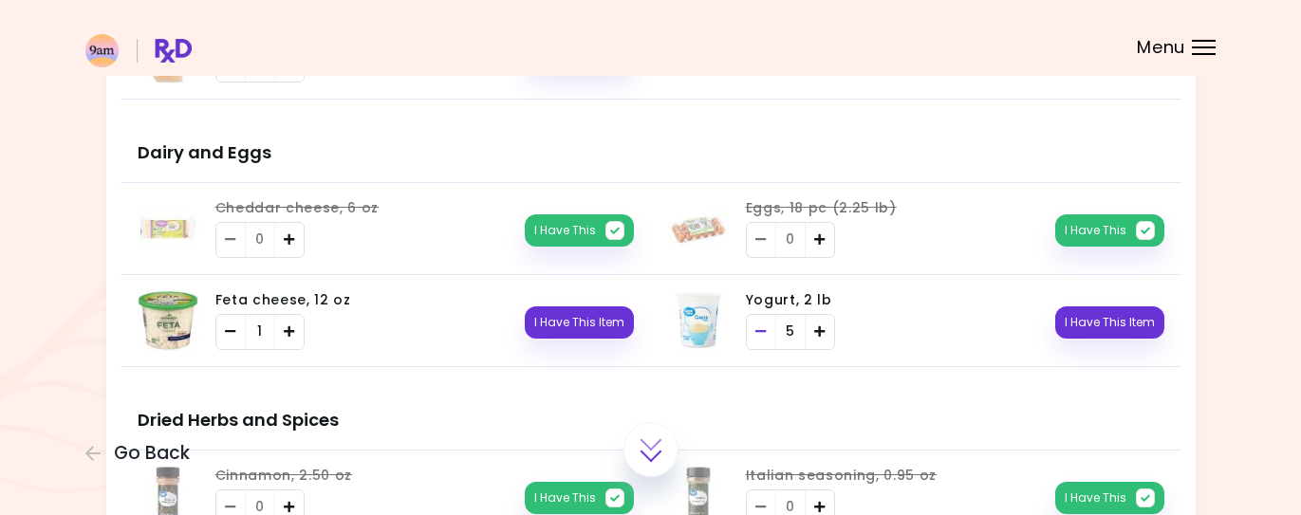
click at [759, 335] on span "Remove" at bounding box center [760, 332] width 11 height 19
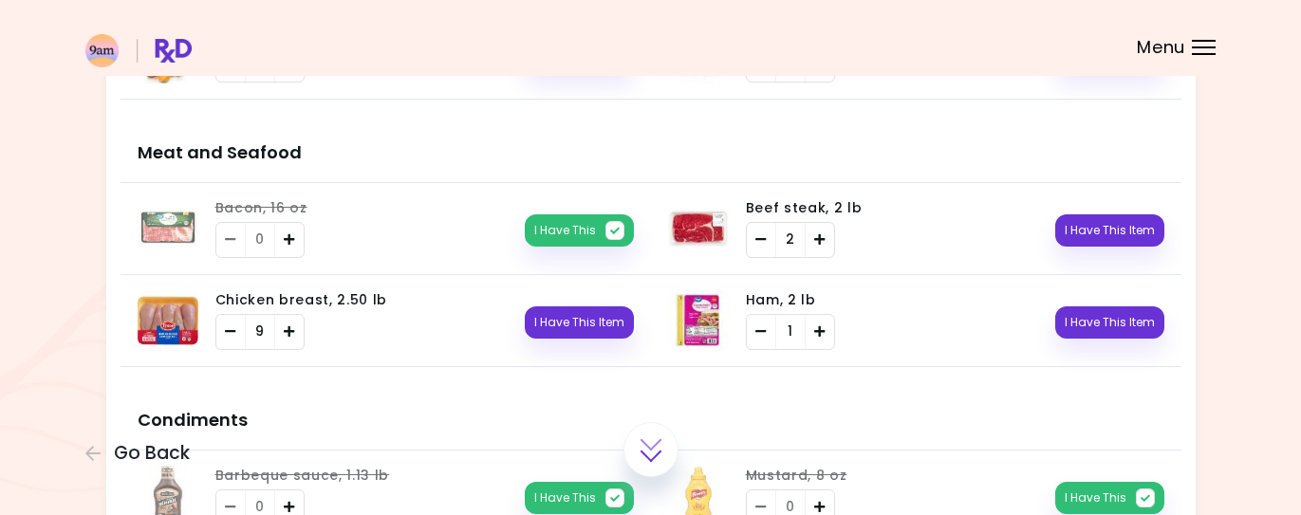
scroll to position [1267, 0]
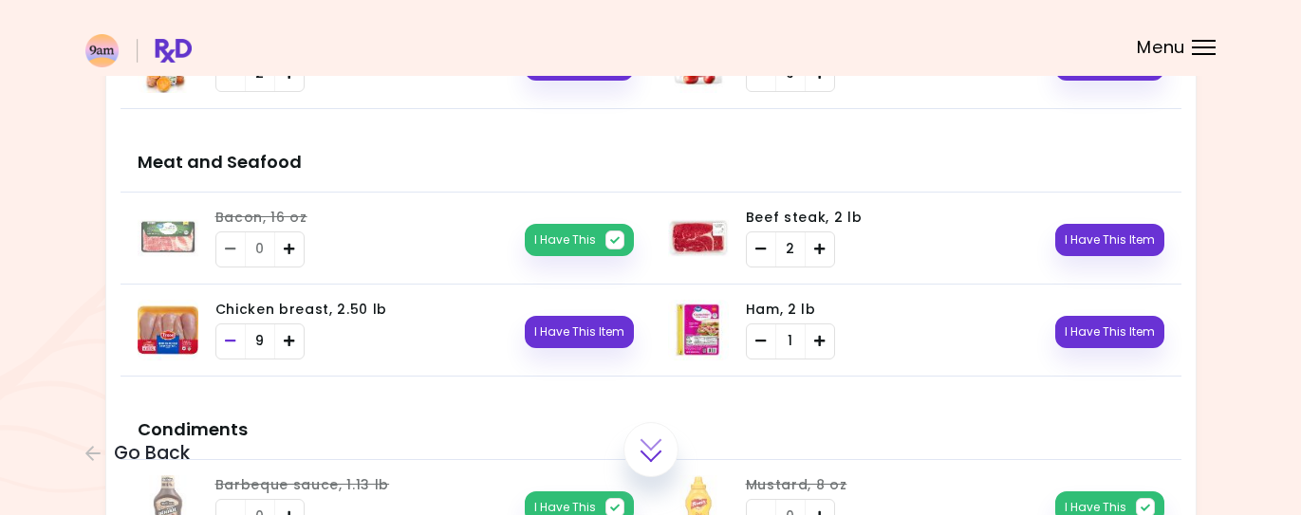
click at [226, 335] on icon "Remove" at bounding box center [230, 341] width 11 height 12
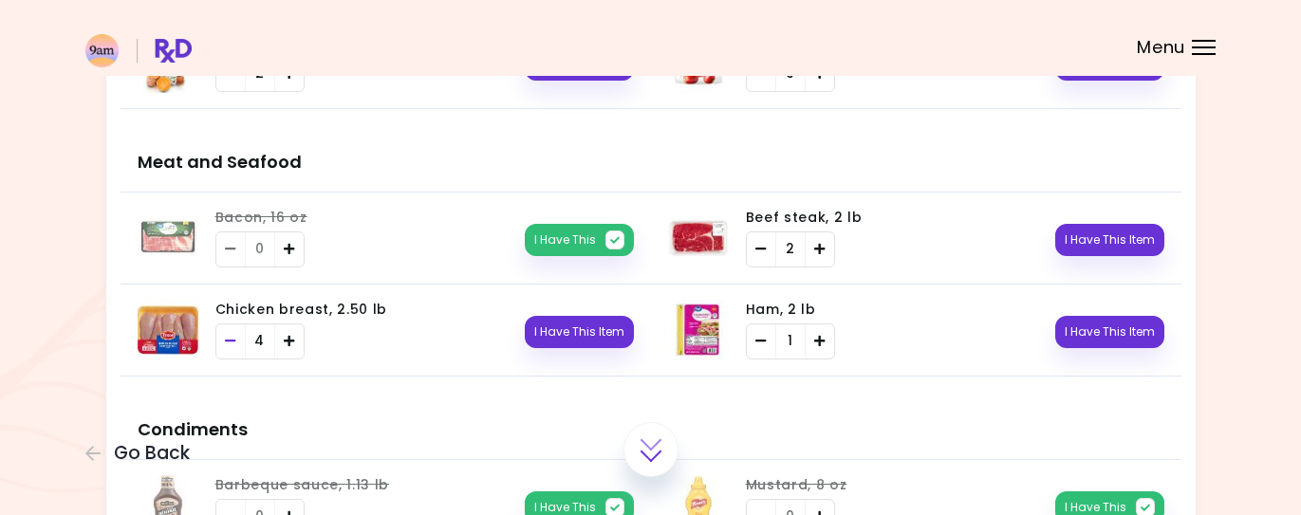
click at [226, 335] on icon "Remove" at bounding box center [230, 341] width 11 height 12
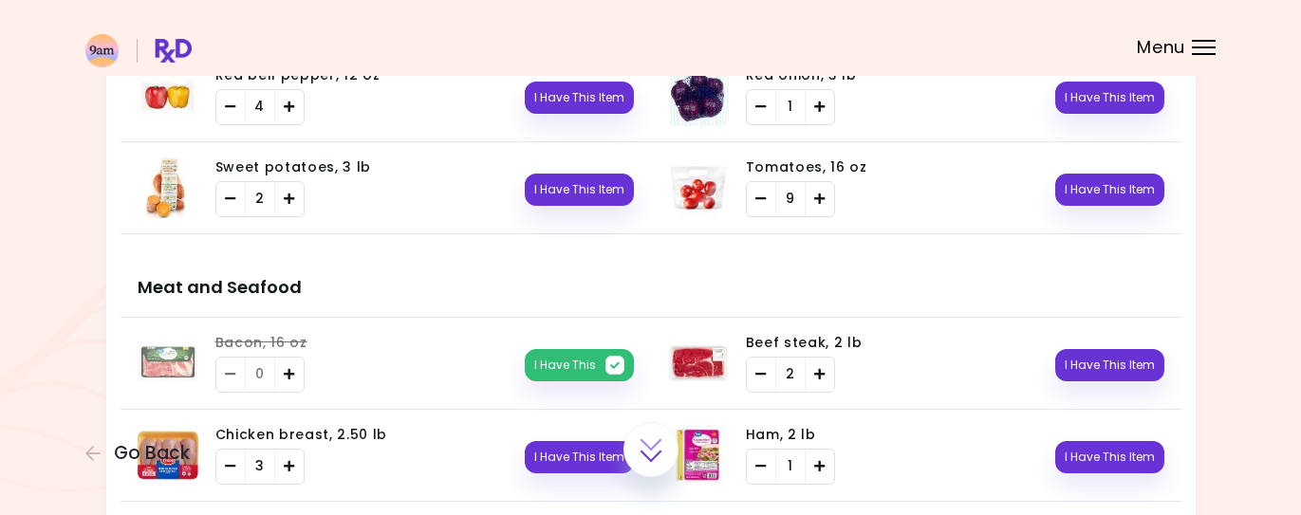
scroll to position [1135, 0]
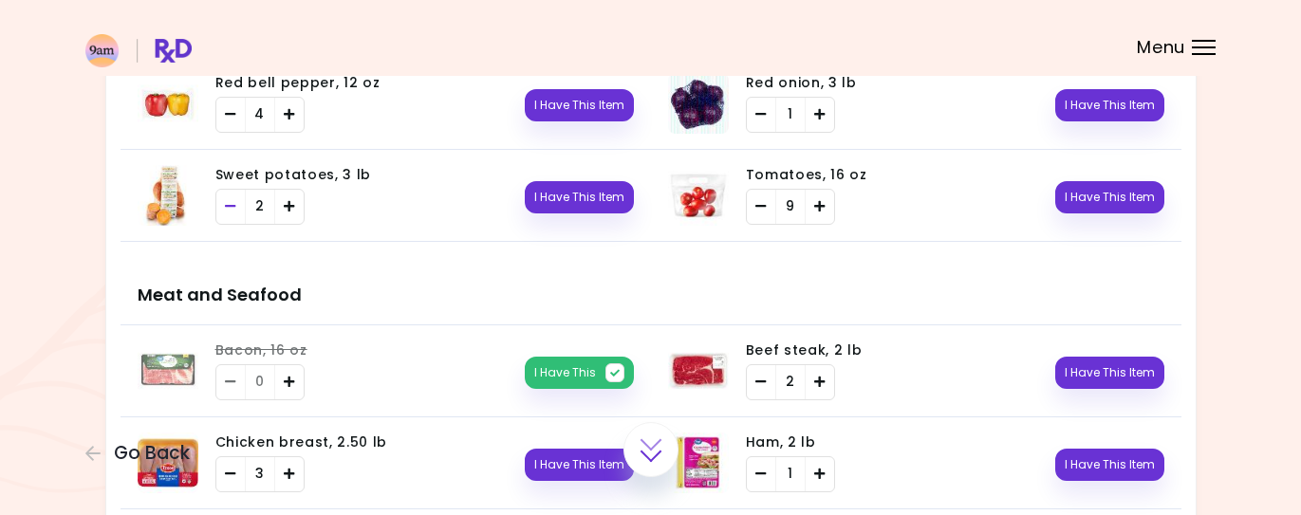
click at [225, 200] on icon "Remove" at bounding box center [230, 206] width 11 height 12
click at [226, 108] on icon "Remove" at bounding box center [230, 114] width 11 height 12
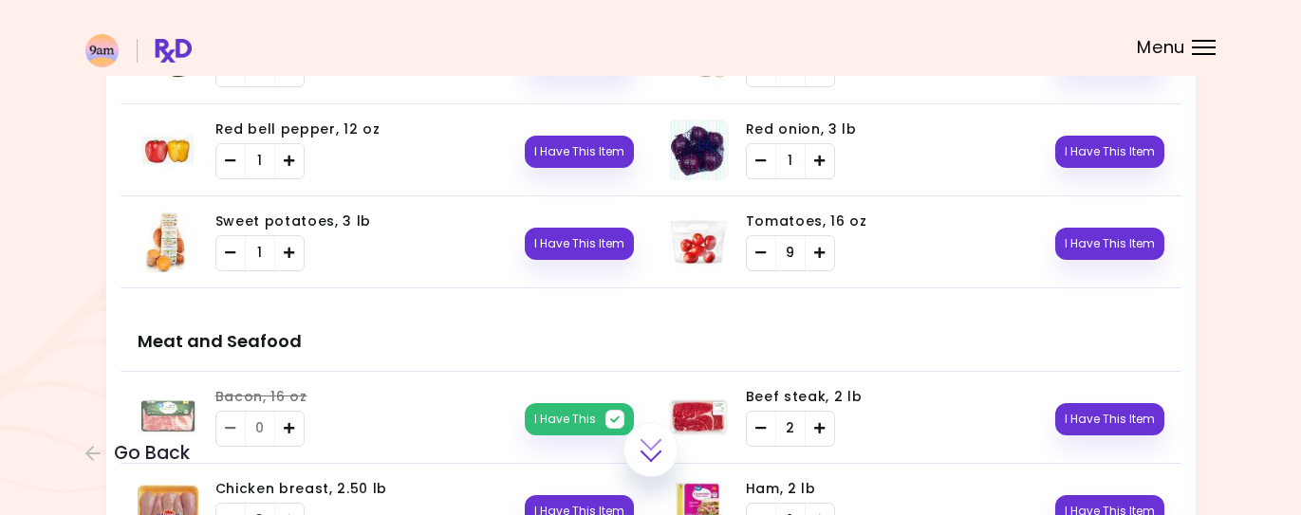
scroll to position [1087, 0]
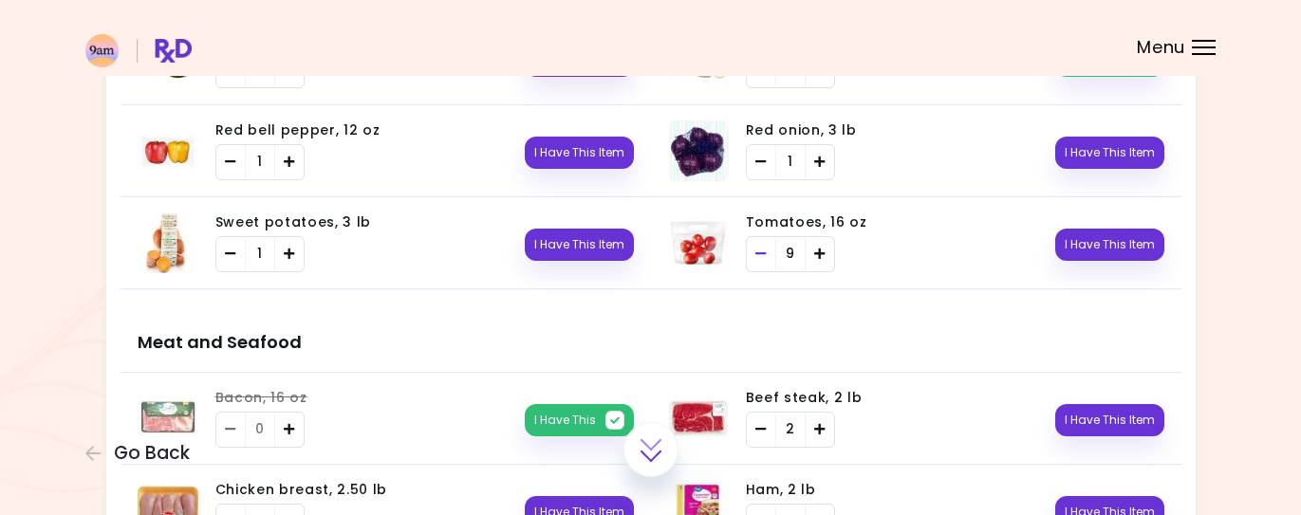
click at [755, 250] on icon "Remove" at bounding box center [760, 254] width 11 height 12
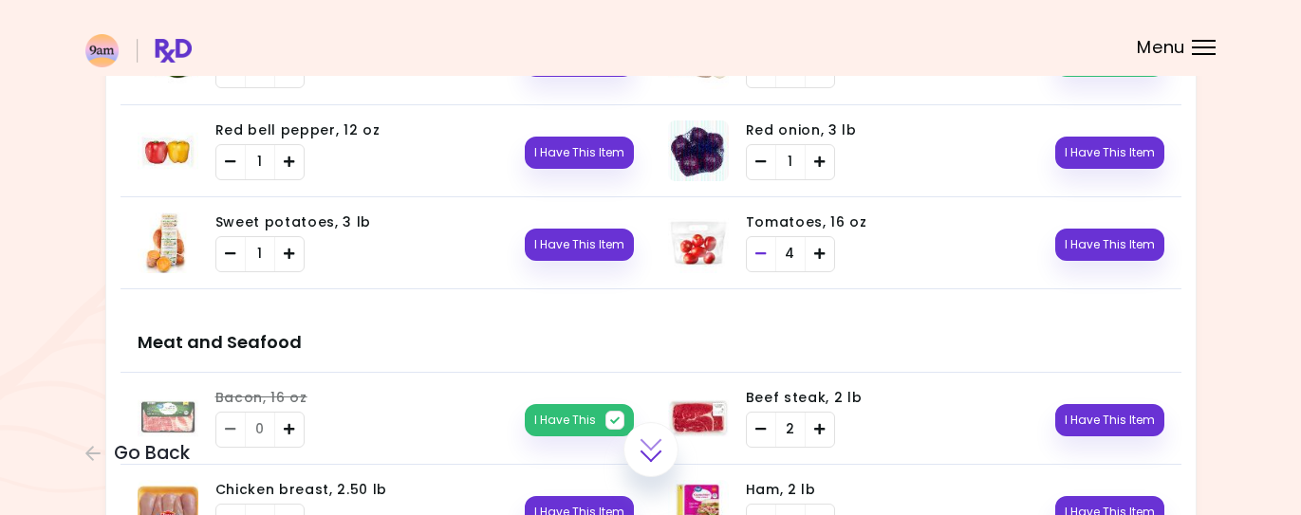
click at [755, 250] on icon "Remove" at bounding box center [760, 254] width 11 height 12
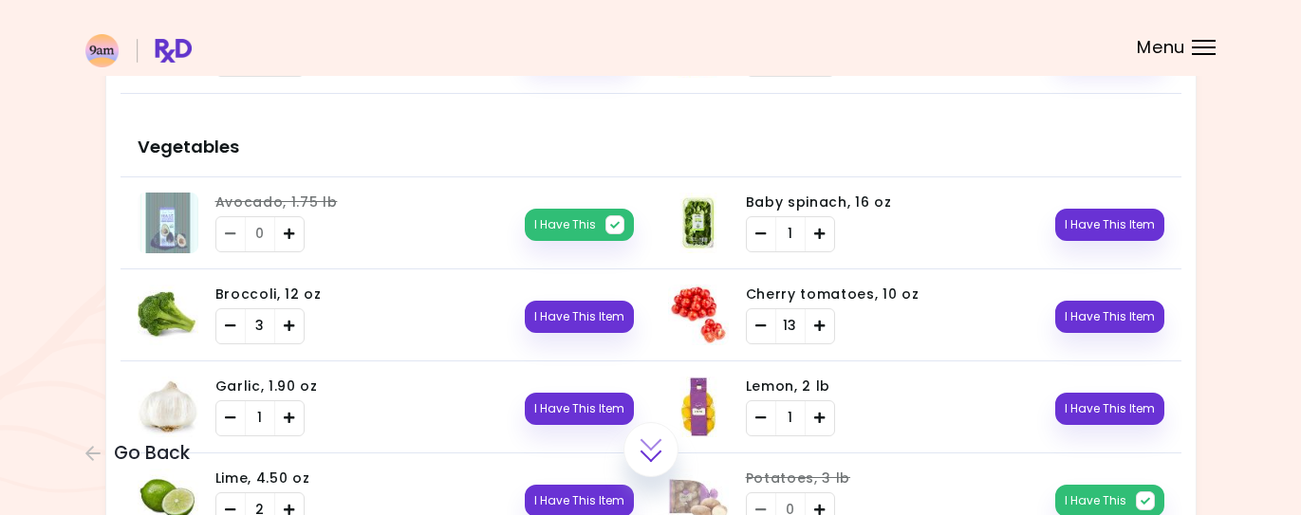
scroll to position [641, 0]
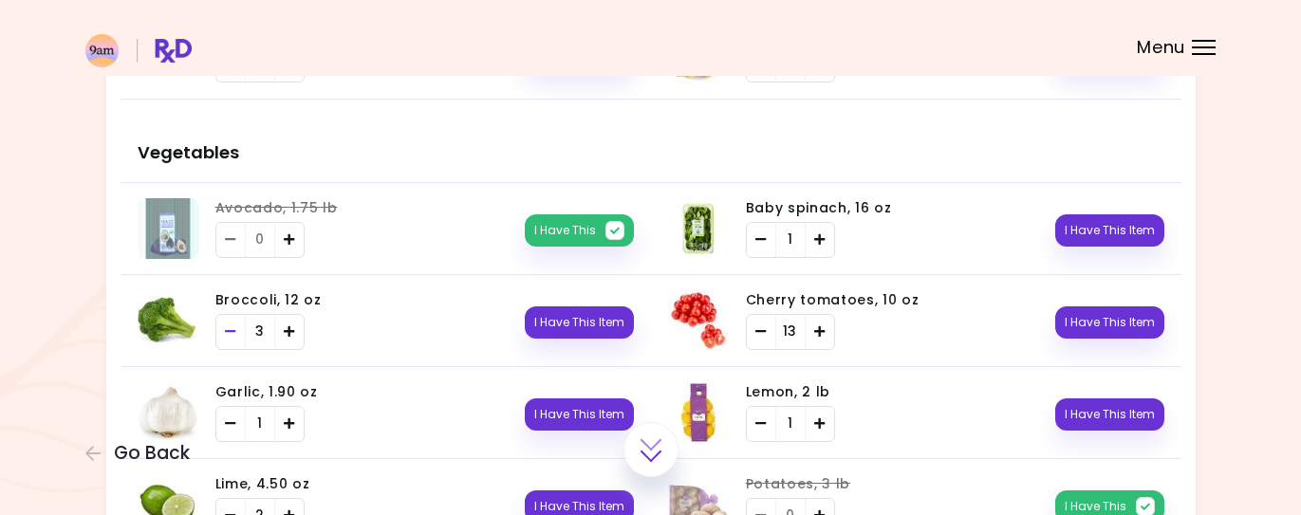
click at [227, 333] on icon "Remove" at bounding box center [230, 331] width 11 height 12
click at [768, 326] on div "Remove" at bounding box center [761, 332] width 28 height 34
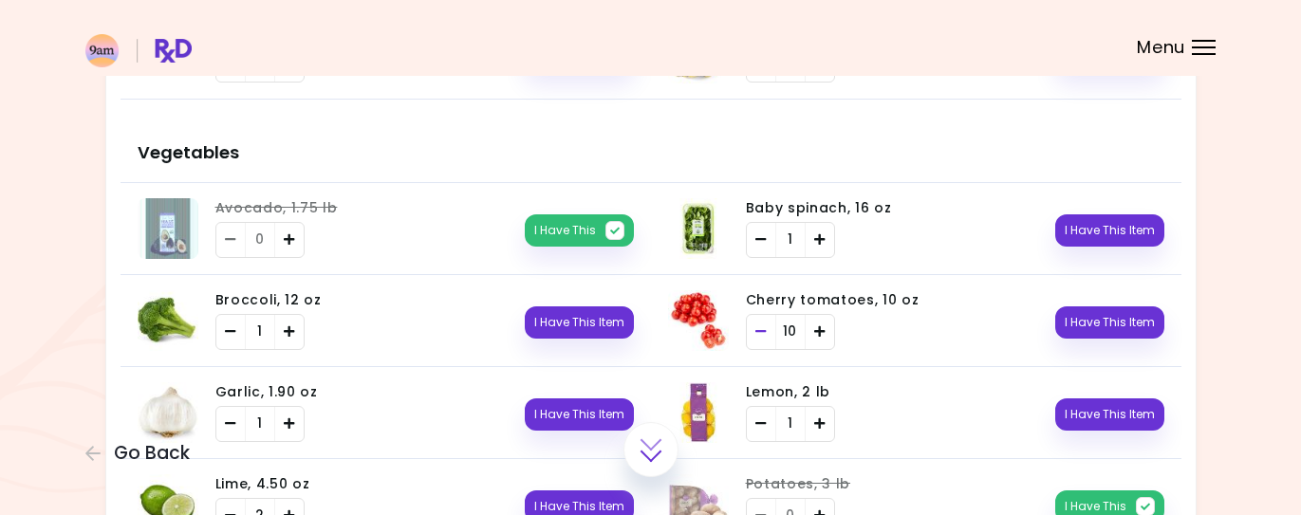
click at [768, 326] on div "Remove" at bounding box center [761, 332] width 28 height 34
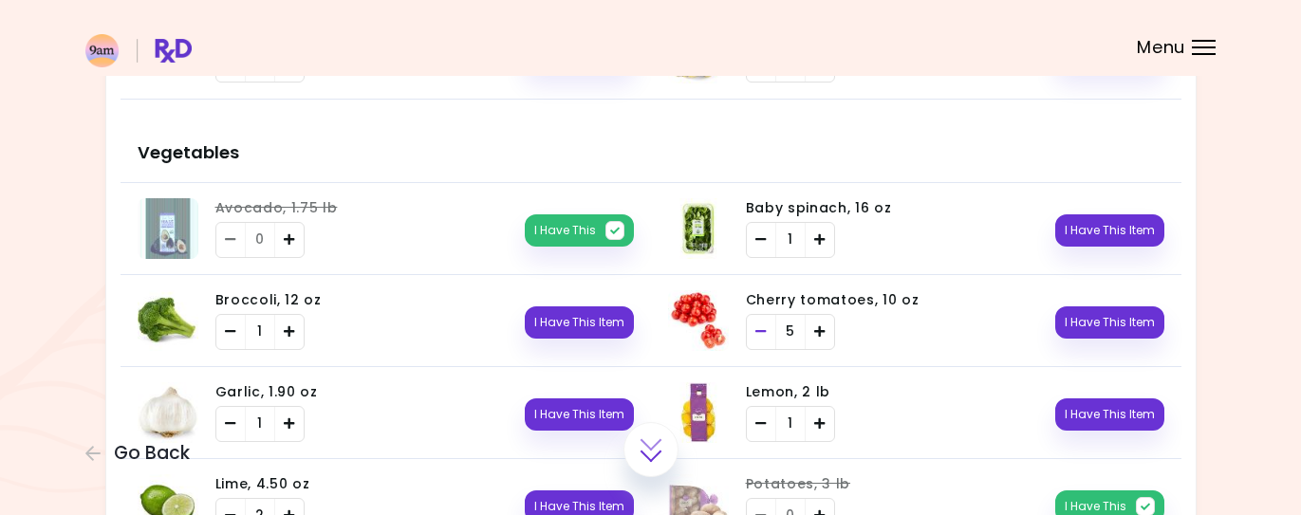
click at [768, 326] on div "Remove" at bounding box center [761, 332] width 28 height 34
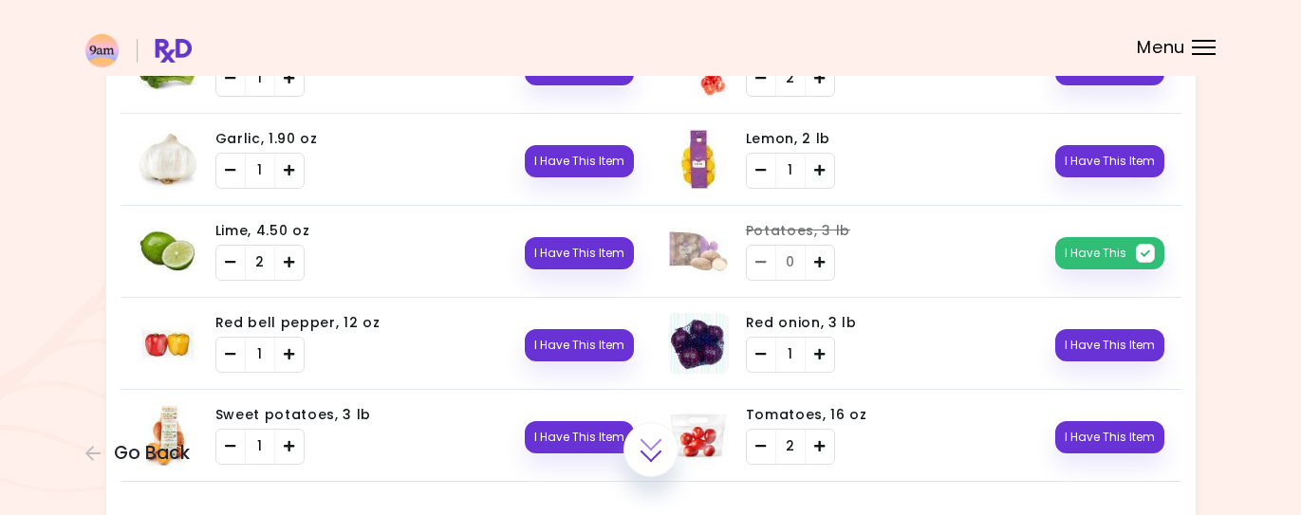
scroll to position [890, 0]
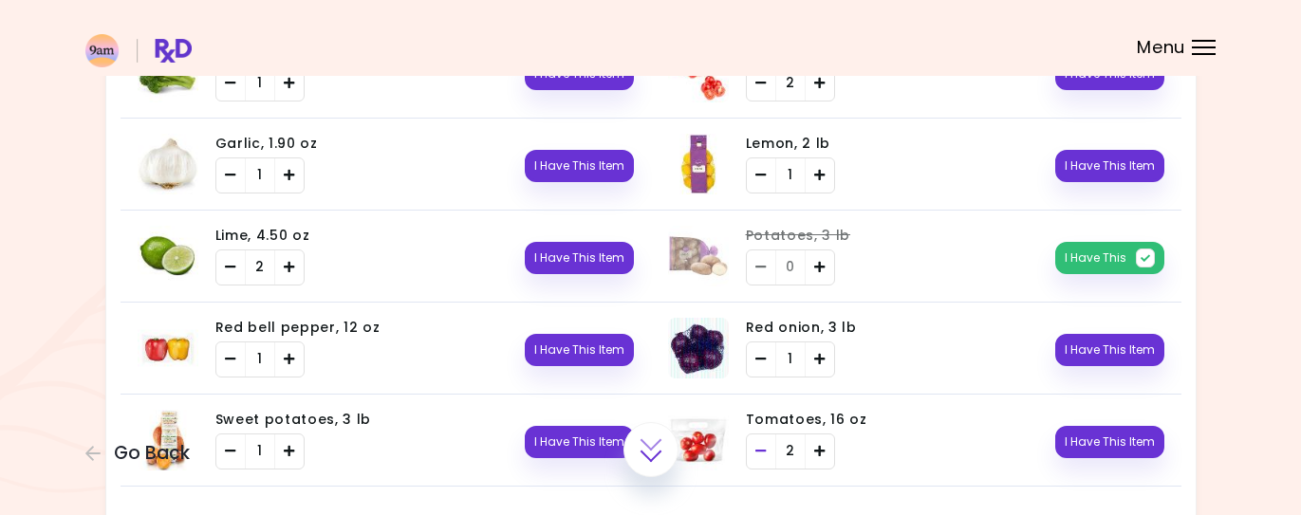
click at [767, 454] on div "Remove" at bounding box center [761, 452] width 28 height 34
click at [823, 451] on icon "Add" at bounding box center [819, 451] width 11 height 12
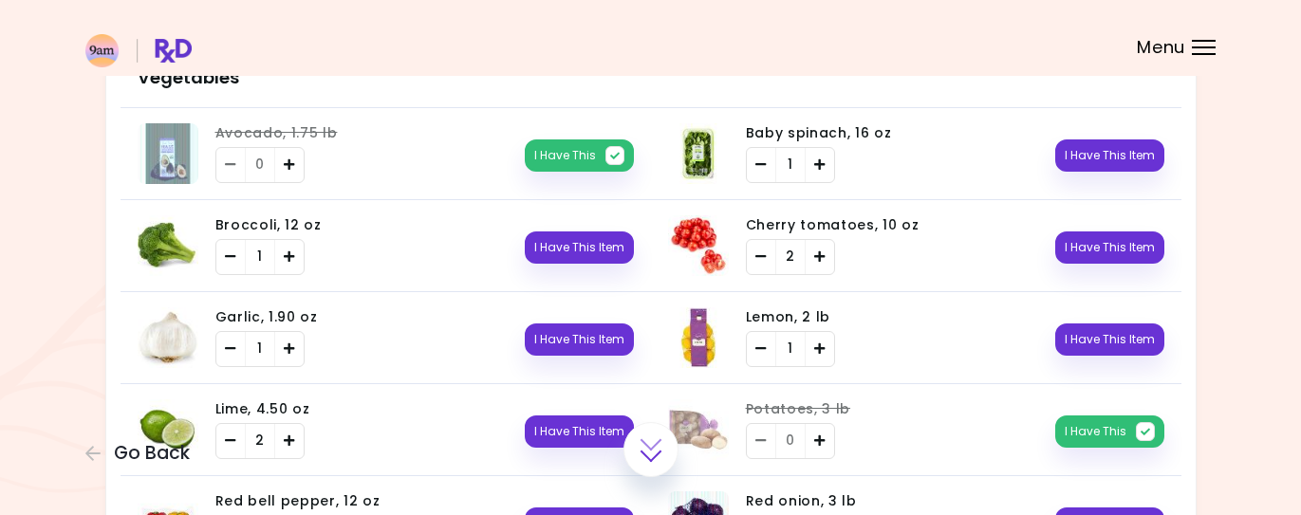
scroll to position [691, 0]
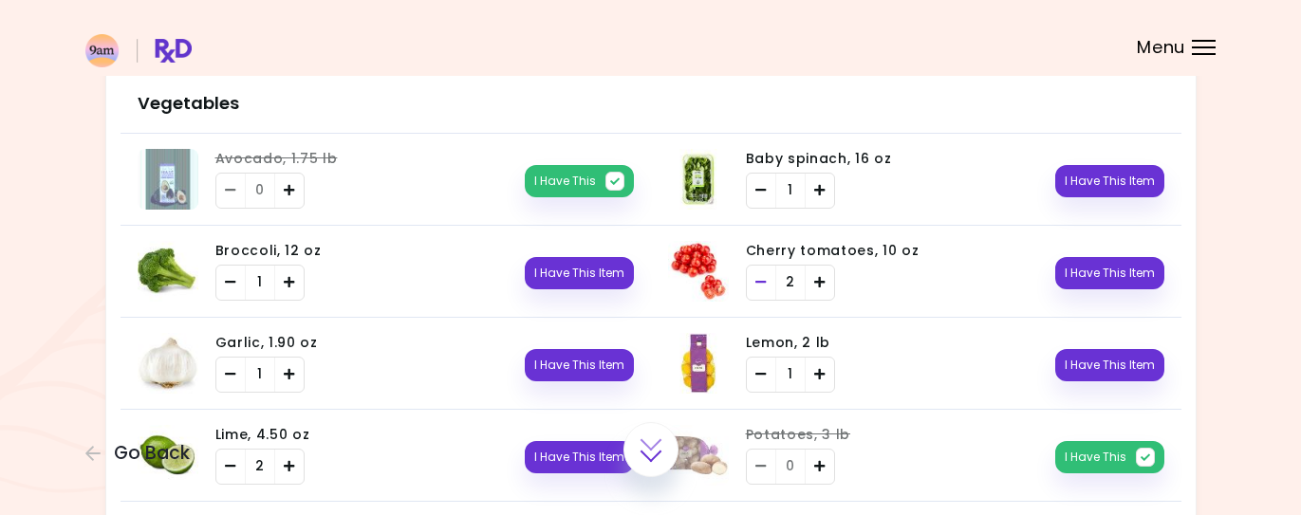
click at [768, 280] on div "Remove" at bounding box center [761, 283] width 28 height 34
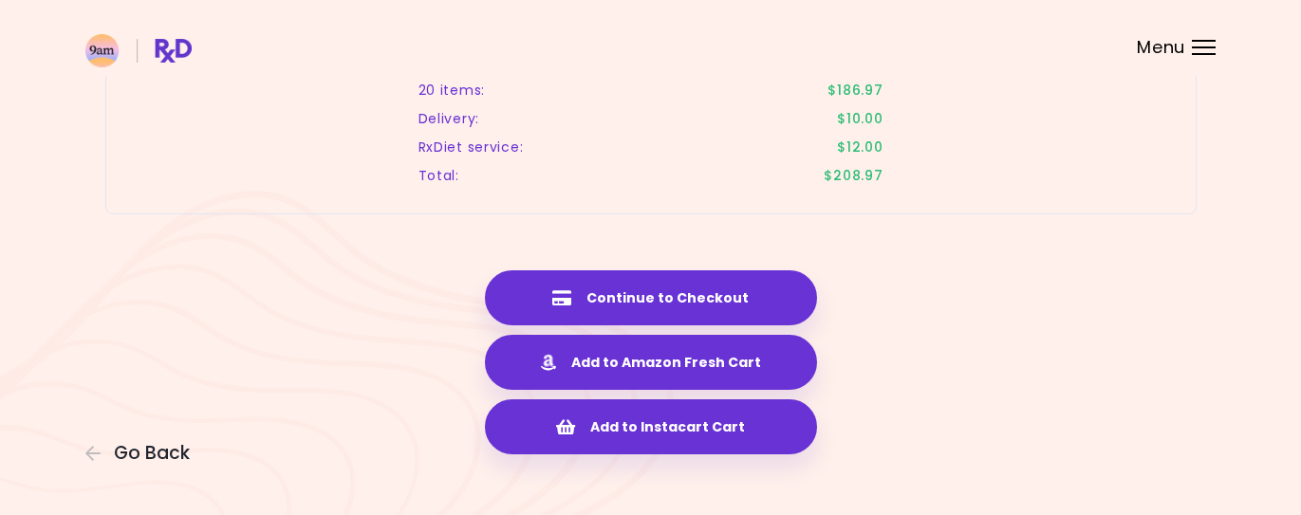
scroll to position [3493, 0]
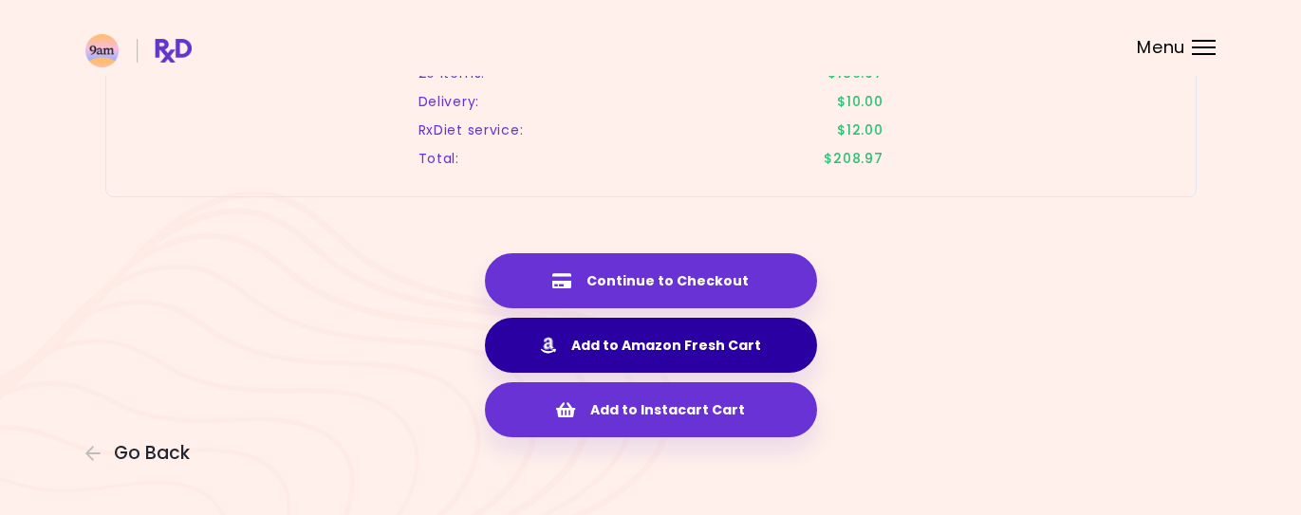
click at [739, 341] on button "Add to Amazon Fresh Cart" at bounding box center [651, 345] width 332 height 55
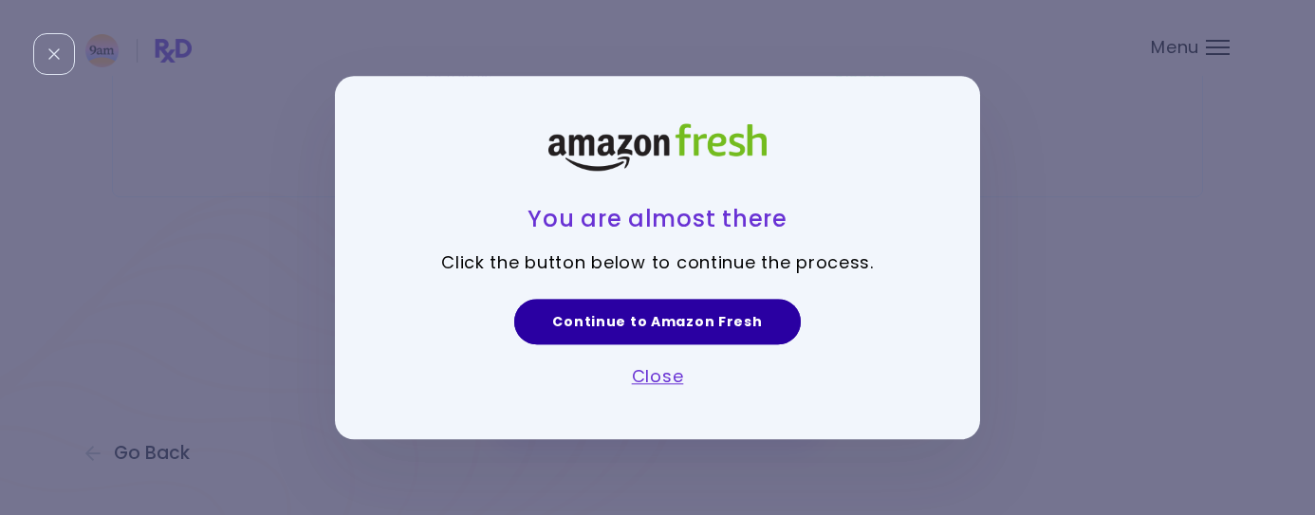
click at [634, 329] on link "Continue to Amazon Fresh" at bounding box center [657, 322] width 286 height 46
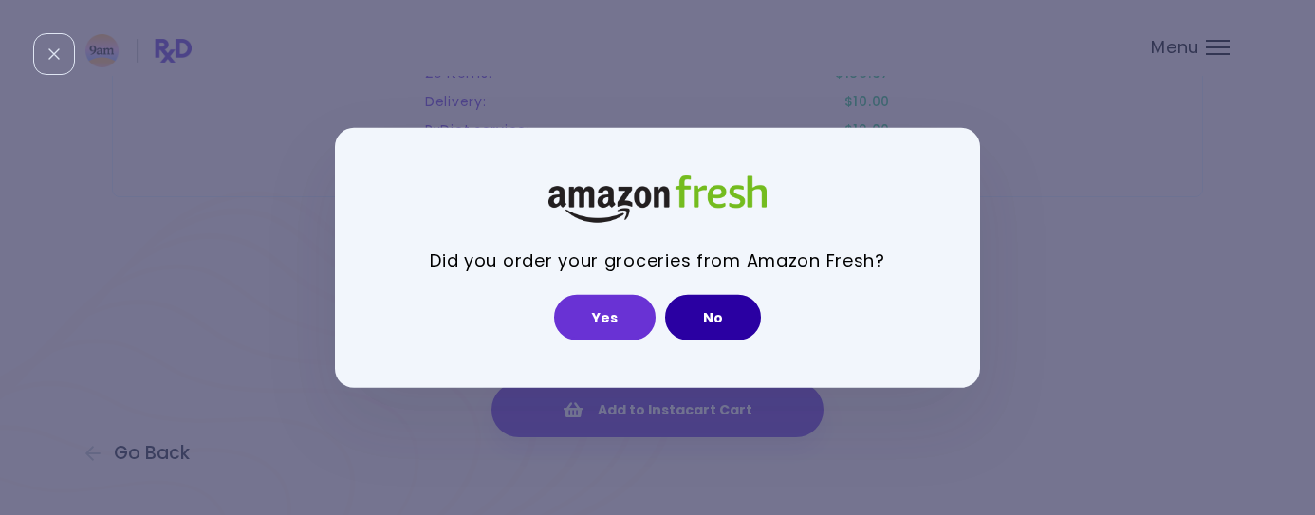
click at [721, 310] on button "No" at bounding box center [713, 318] width 96 height 46
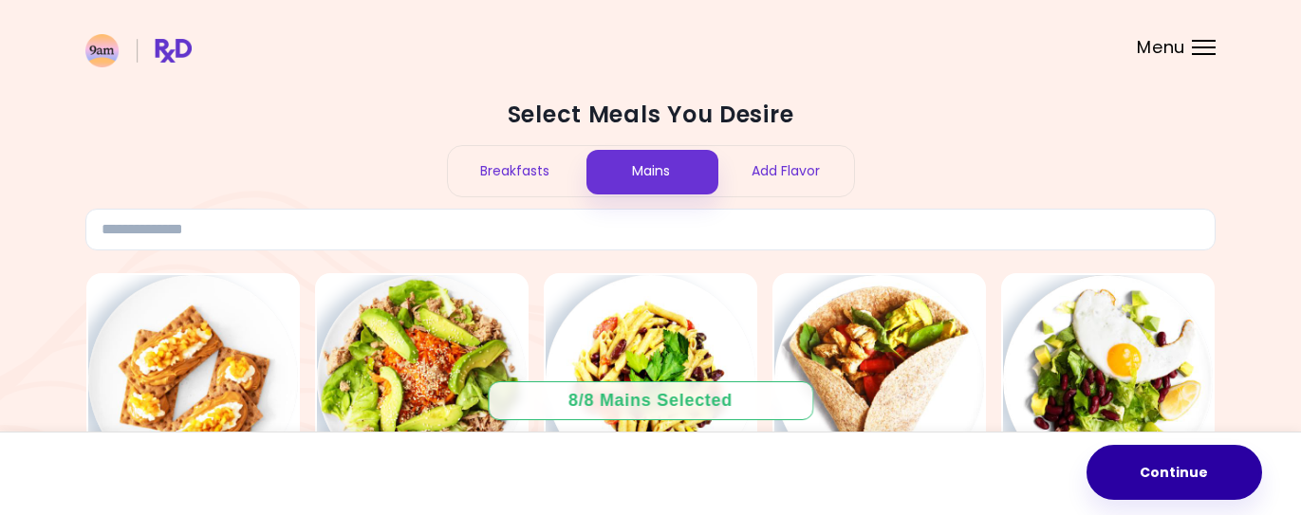
click at [1186, 466] on button "Continue" at bounding box center [1174, 472] width 176 height 55
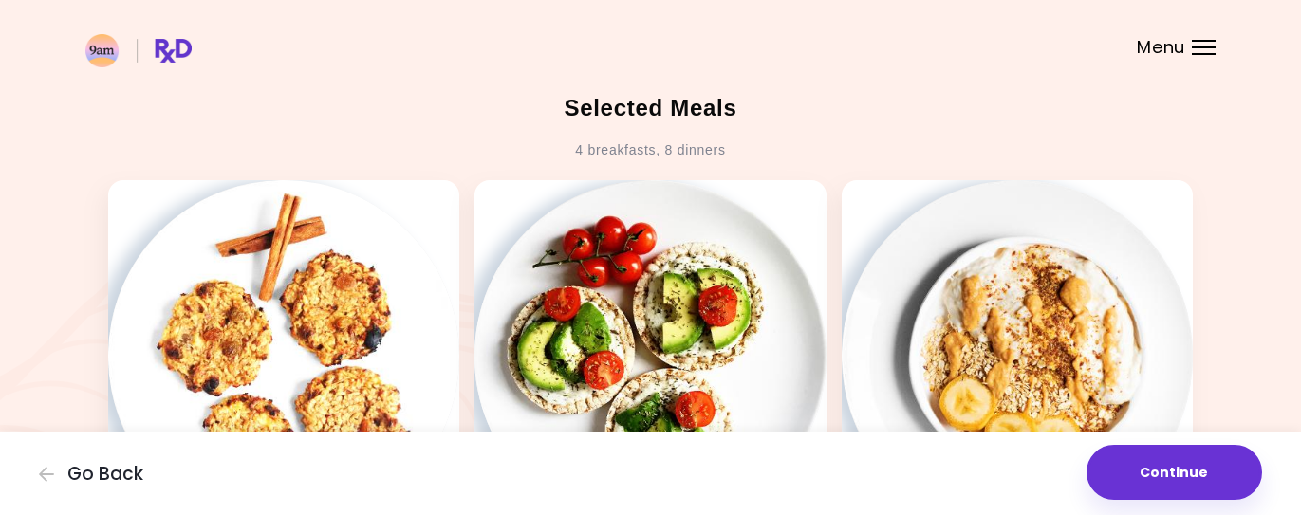
click at [1186, 466] on button "Continue" at bounding box center [1174, 472] width 176 height 55
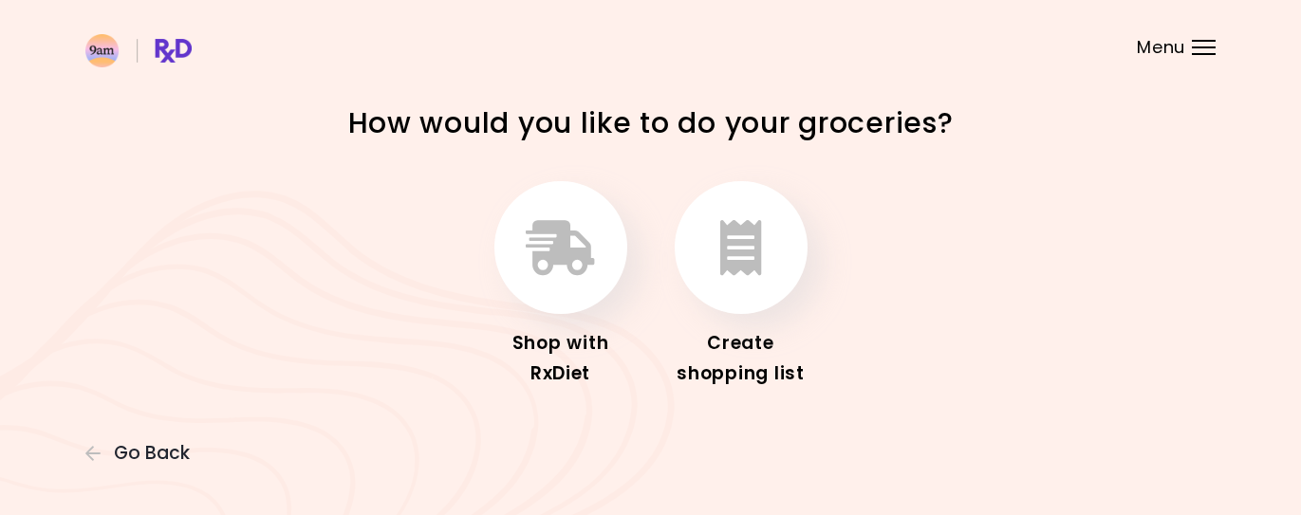
scroll to position [12, 0]
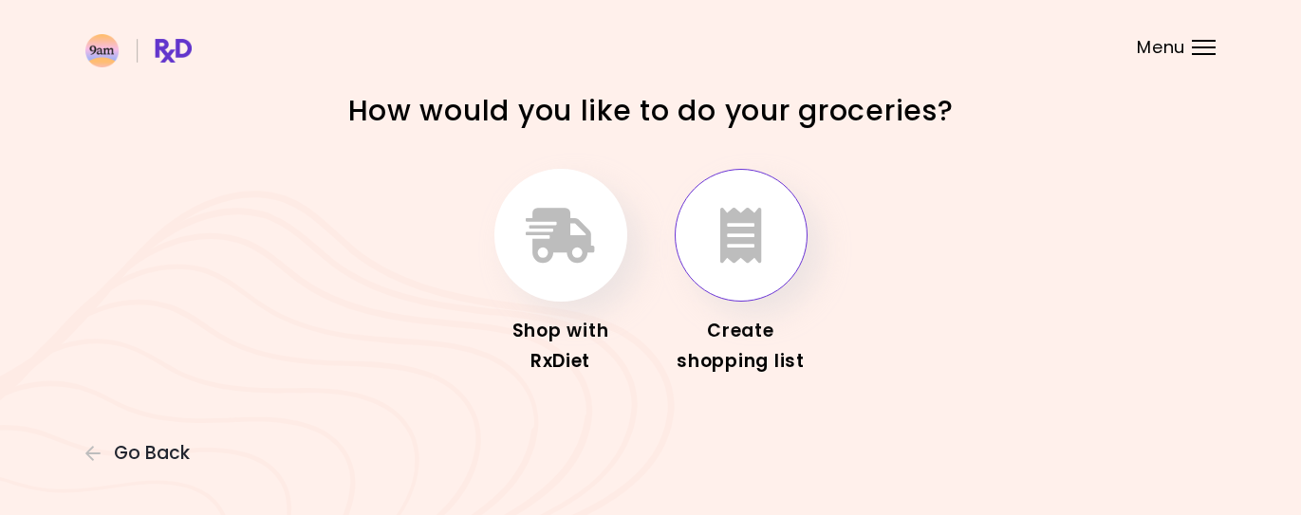
click at [735, 231] on icon "button" at bounding box center [741, 235] width 42 height 55
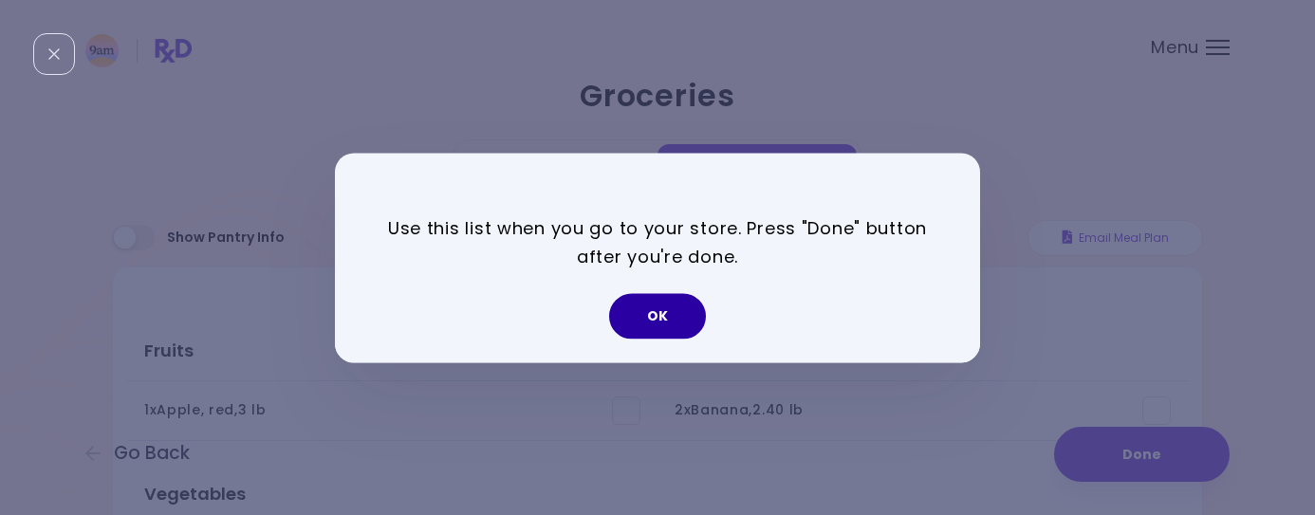
click at [657, 318] on button "OK" at bounding box center [657, 316] width 97 height 46
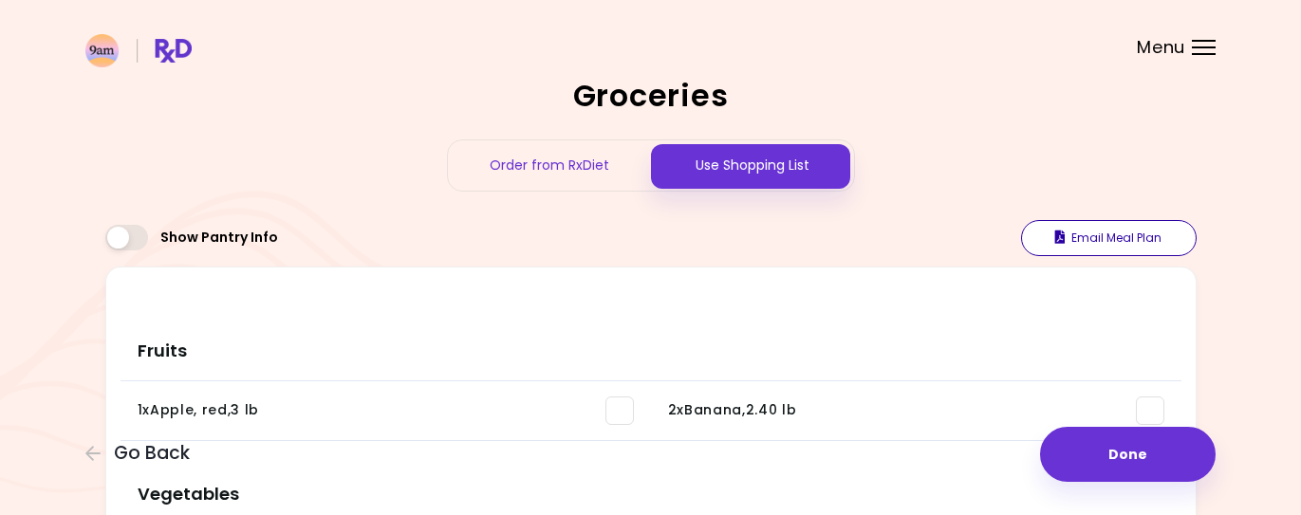
click at [1134, 238] on button "Email Meal Plan" at bounding box center [1109, 238] width 176 height 36
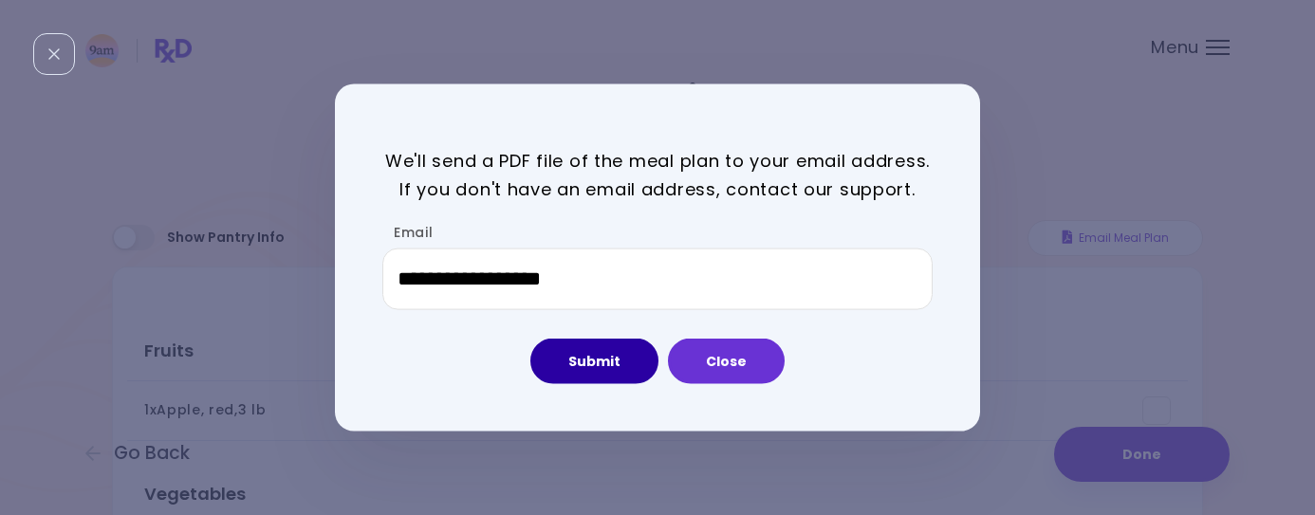
click at [605, 368] on button "Submit" at bounding box center [594, 362] width 128 height 46
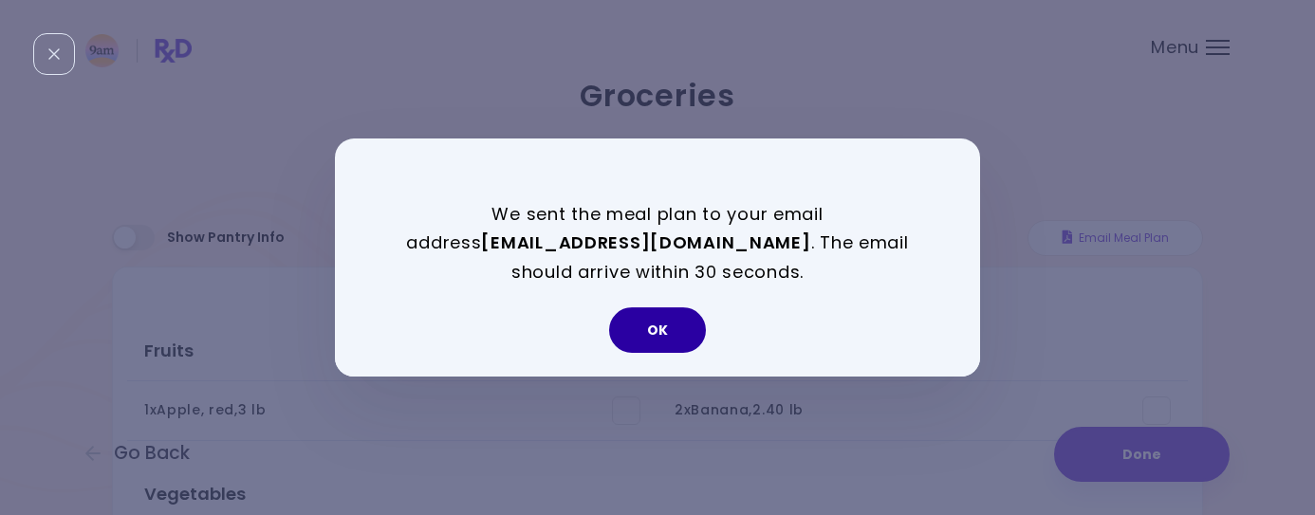
click at [662, 325] on button "OK" at bounding box center [657, 330] width 97 height 46
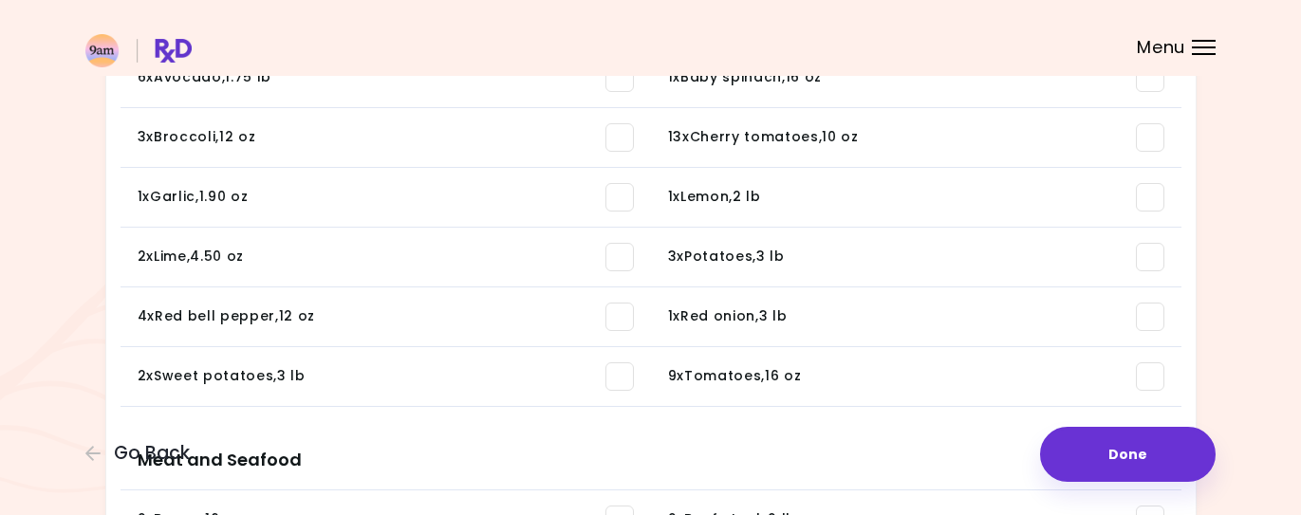
scroll to position [478, 0]
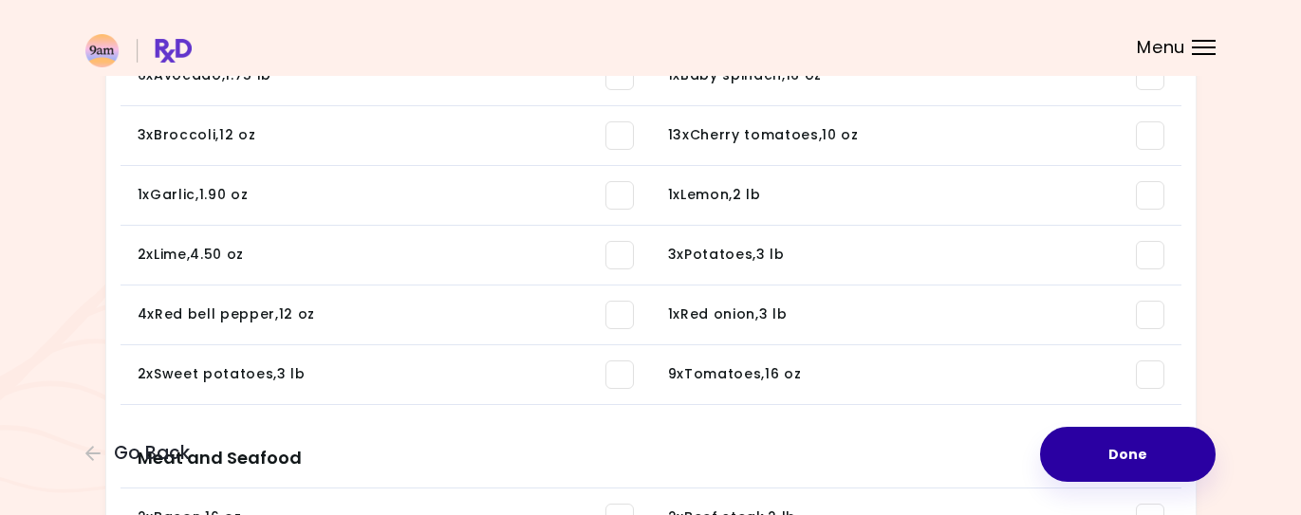
click at [1114, 453] on button "Done" at bounding box center [1128, 454] width 176 height 55
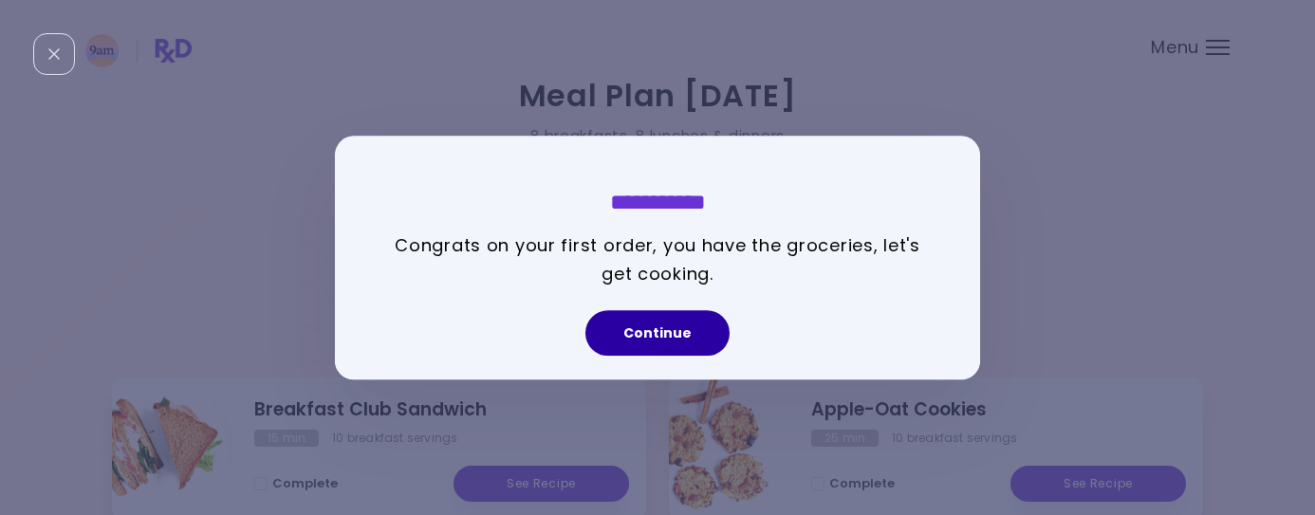
click at [664, 342] on button "Continue" at bounding box center [657, 333] width 144 height 46
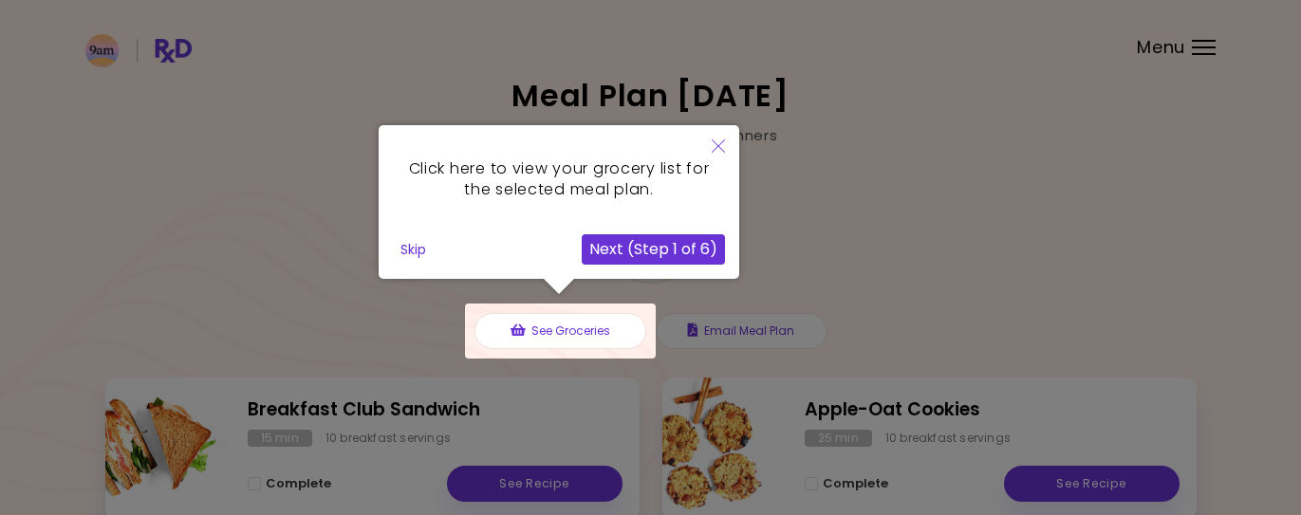
click at [686, 251] on button "Next (Step 1 of 6)" at bounding box center [653, 249] width 143 height 30
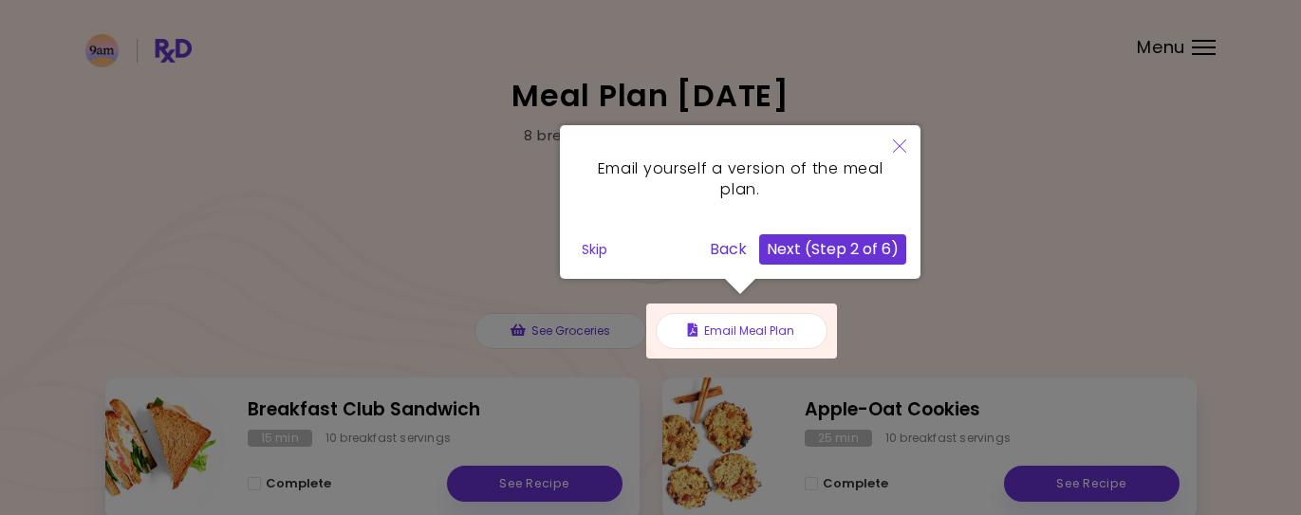
click at [827, 250] on button "Next (Step 2 of 6)" at bounding box center [832, 249] width 147 height 30
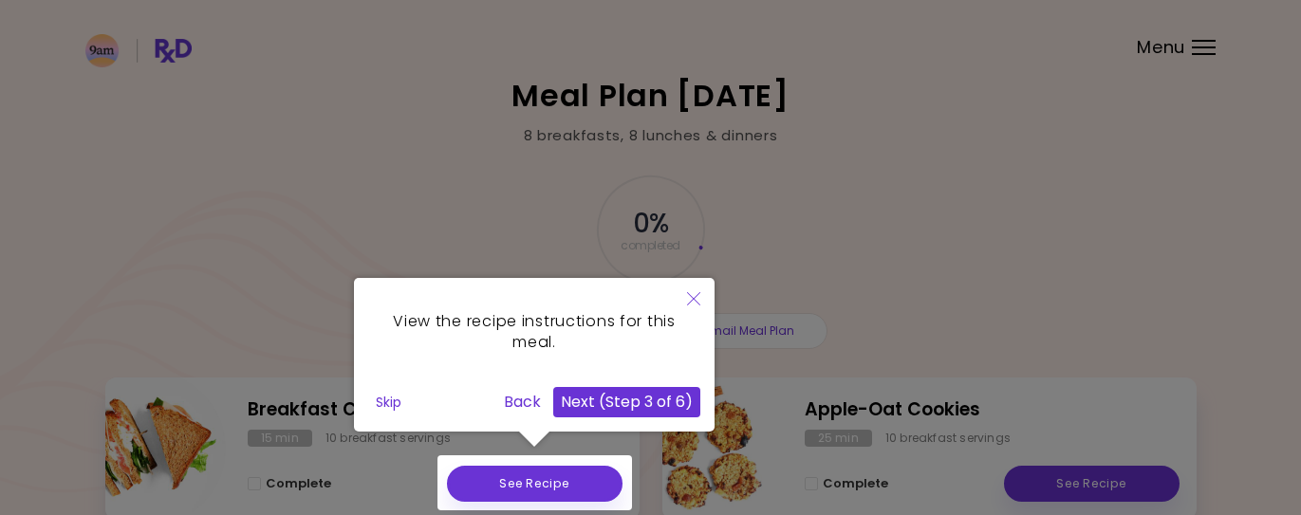
click at [630, 401] on button "Next (Step 3 of 6)" at bounding box center [626, 402] width 147 height 30
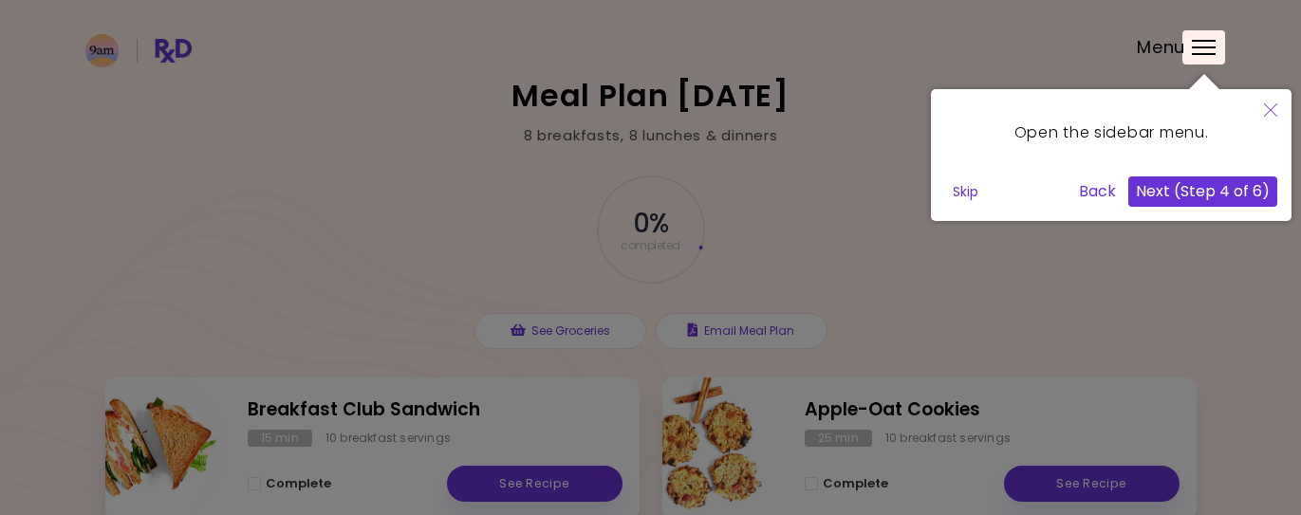
click at [1230, 195] on button "Next (Step 4 of 6)" at bounding box center [1202, 191] width 149 height 30
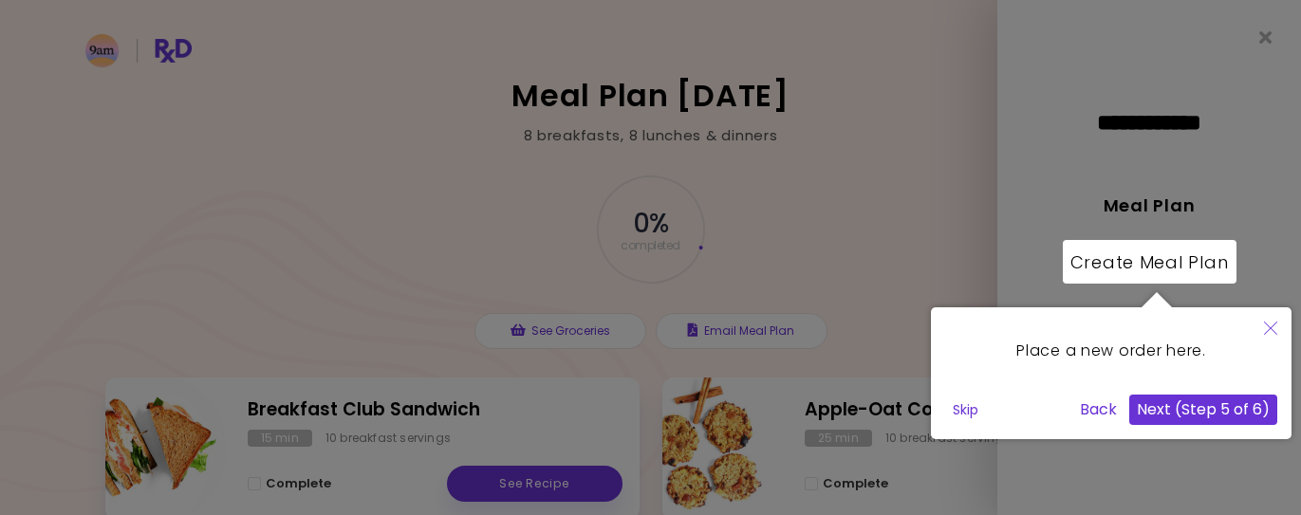
click at [1237, 416] on button "Next (Step 5 of 6)" at bounding box center [1203, 410] width 148 height 30
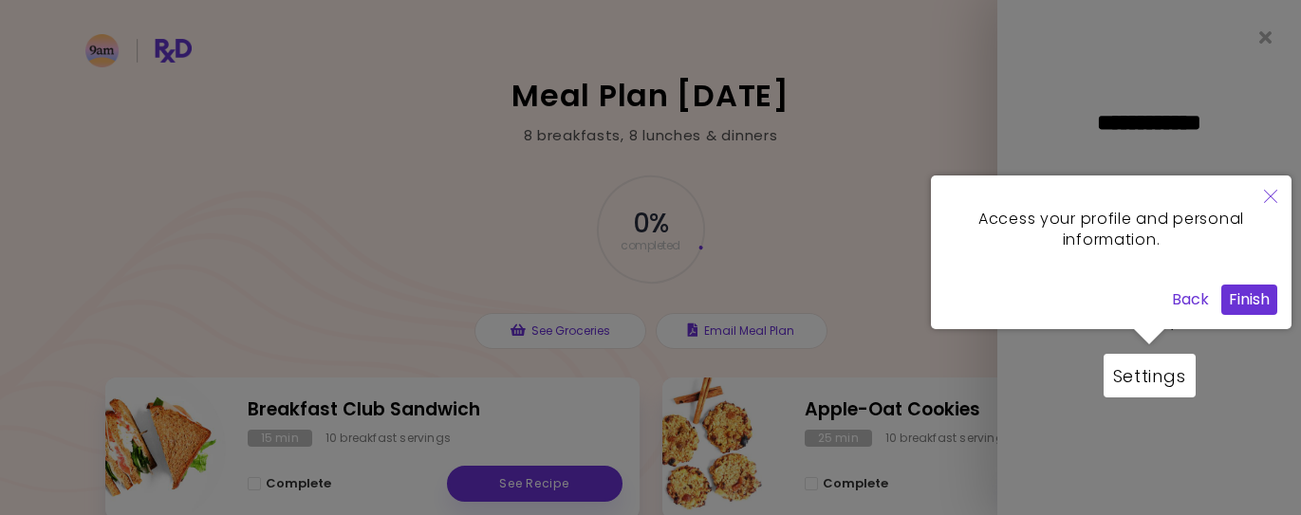
click at [1248, 295] on button "Finish" at bounding box center [1249, 300] width 56 height 30
